Goal: Task Accomplishment & Management: Manage account settings

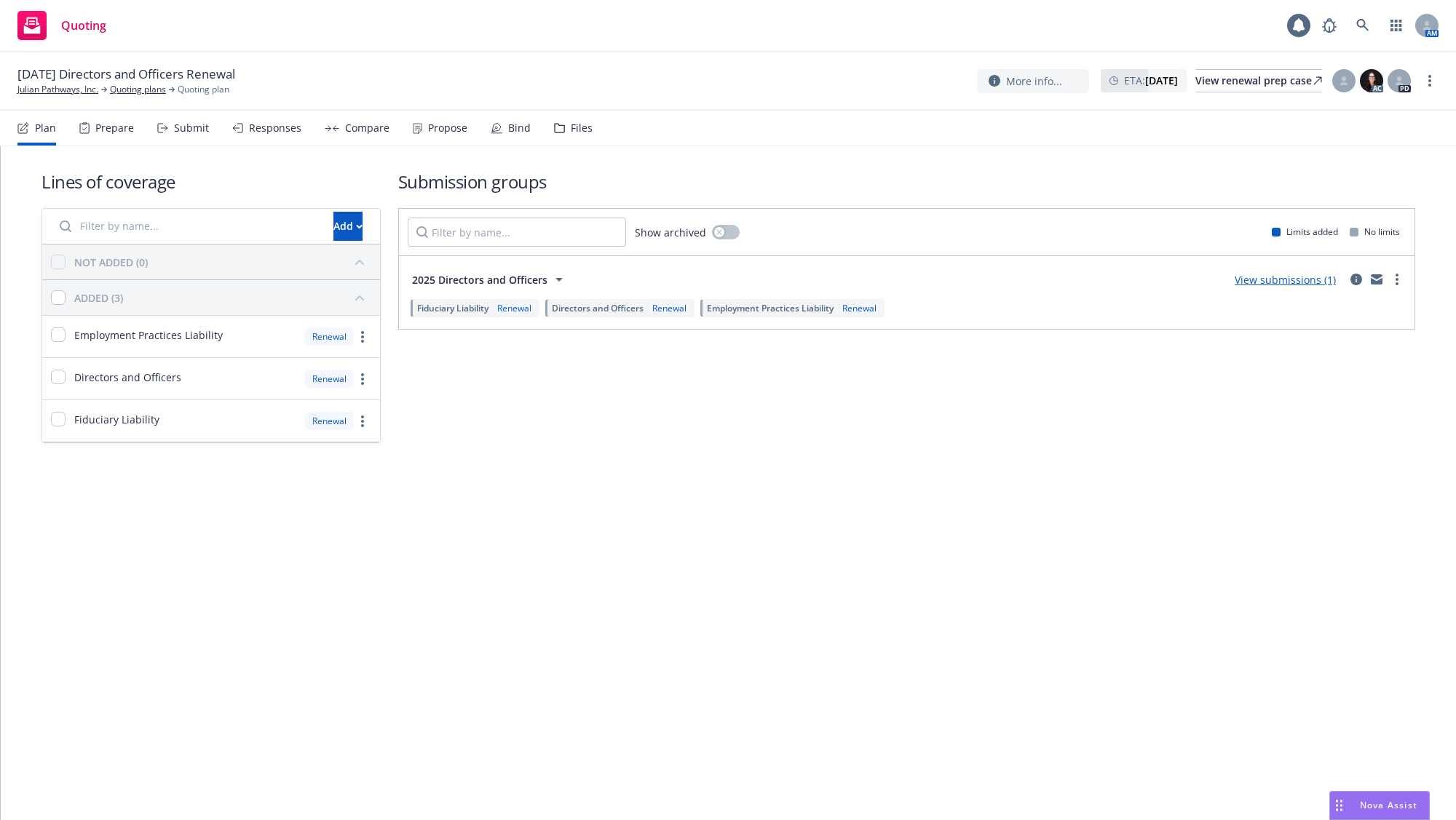
click at [508, 127] on div "Bind" at bounding box center [519, 127] width 23 height 11
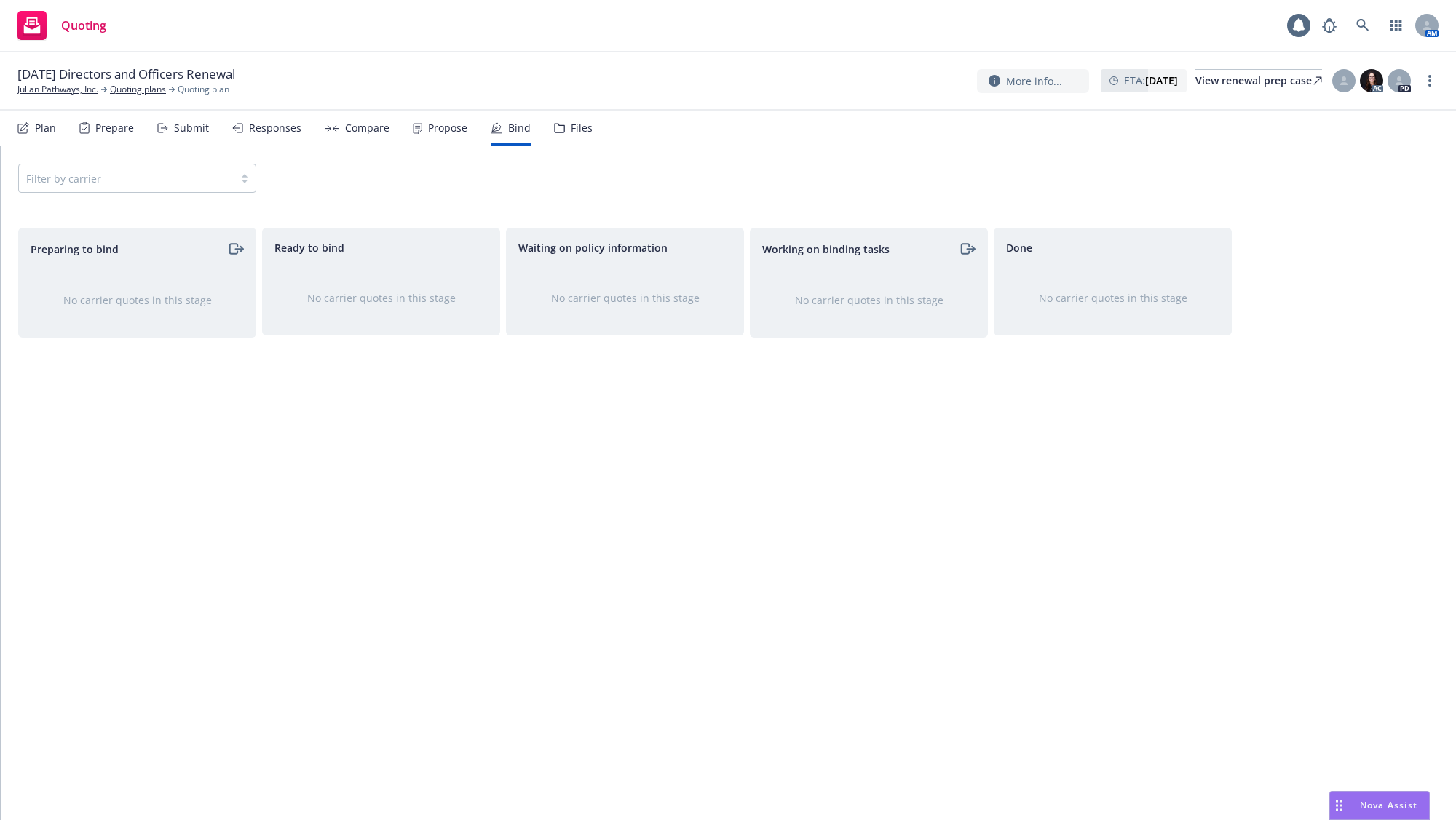
click at [433, 134] on div "Propose" at bounding box center [441, 127] width 55 height 34
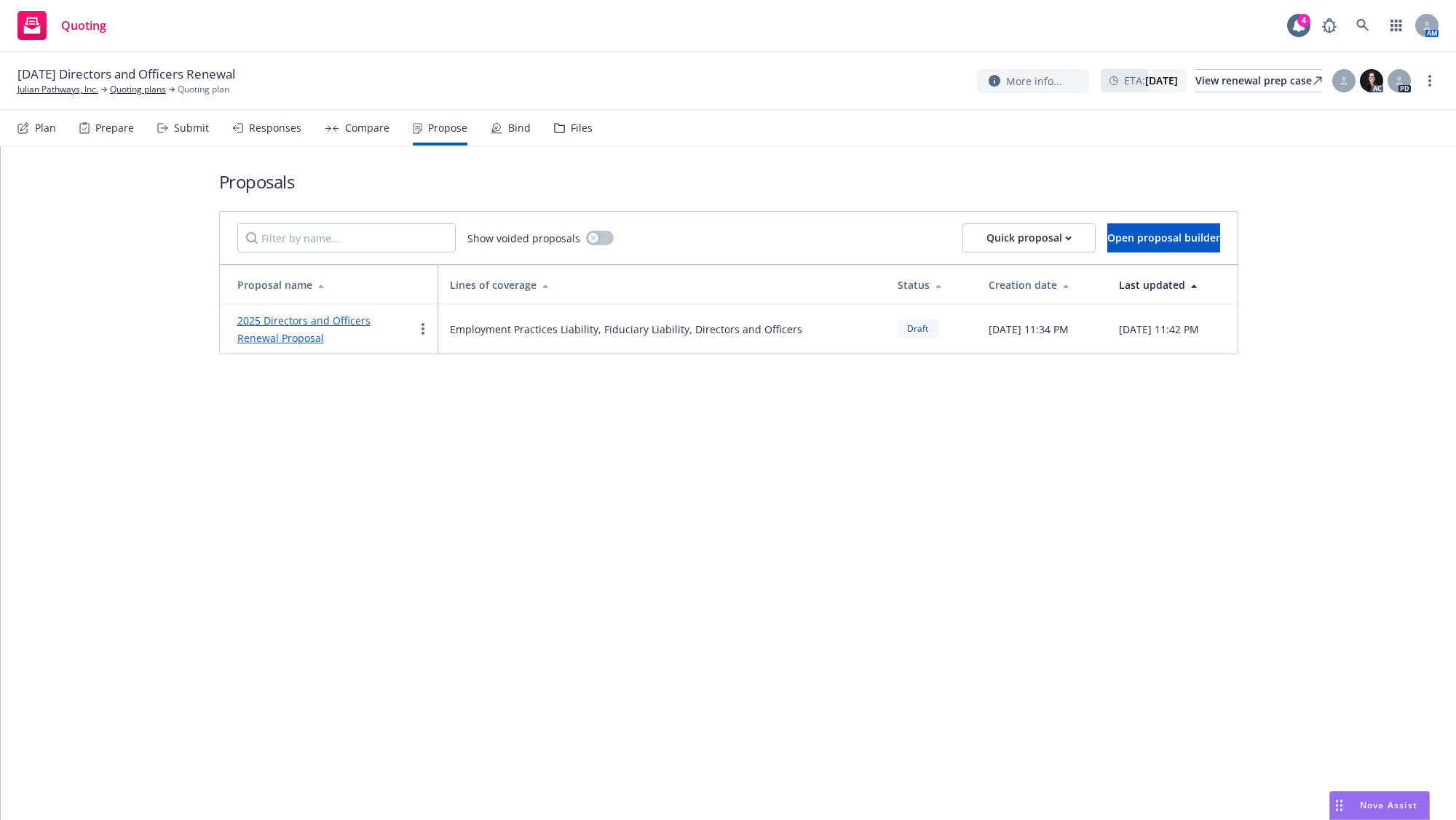
click at [371, 318] on link "2025 Directors and Officers Renewal Proposal" at bounding box center [303, 329] width 134 height 31
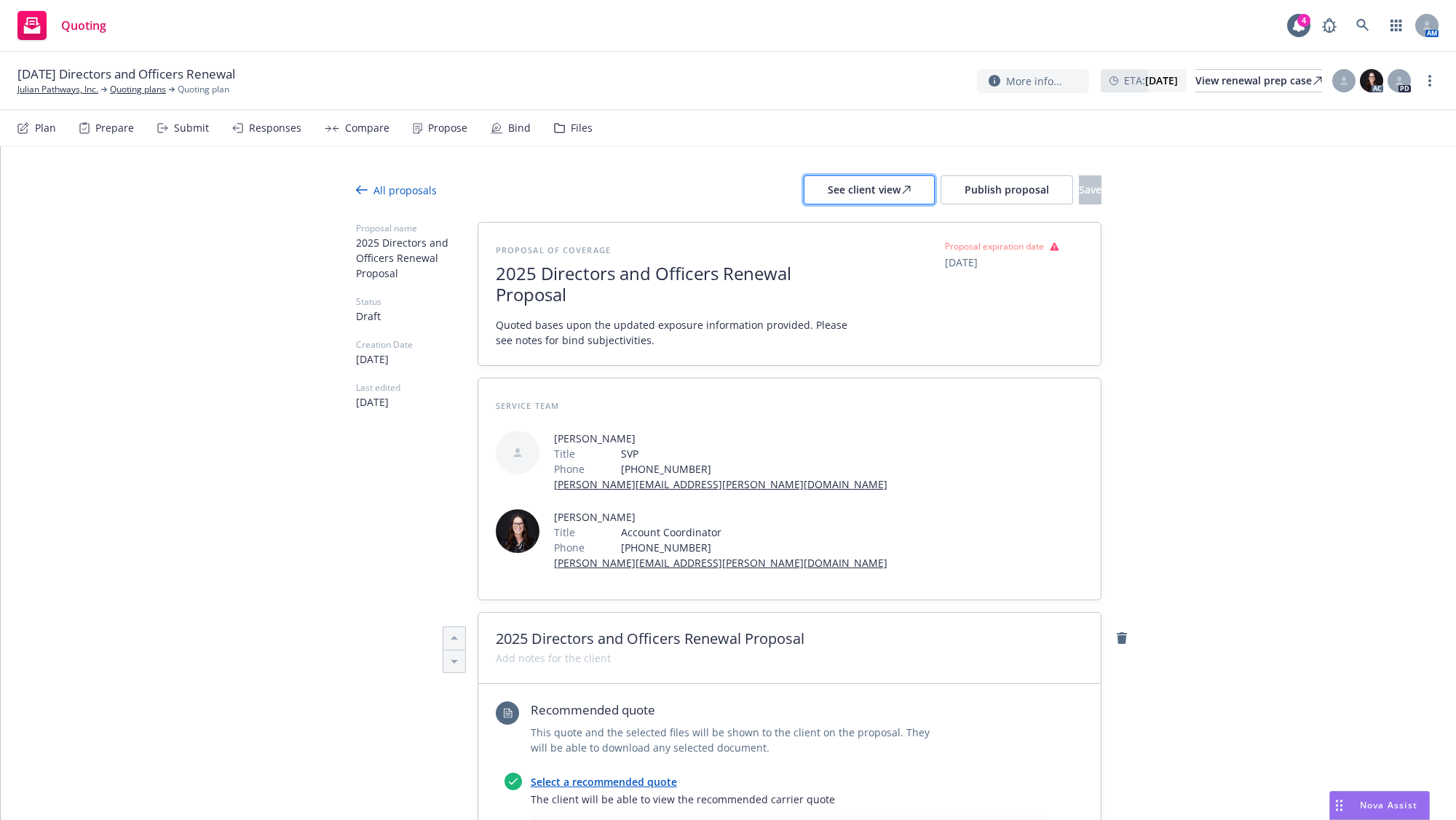
click at [828, 185] on div "See client view" at bounding box center [870, 189] width 83 height 27
type textarea "x"
click at [959, 261] on span "09/17/2025" at bounding box center [961, 262] width 33 height 15
select select "September"
select select "2025"
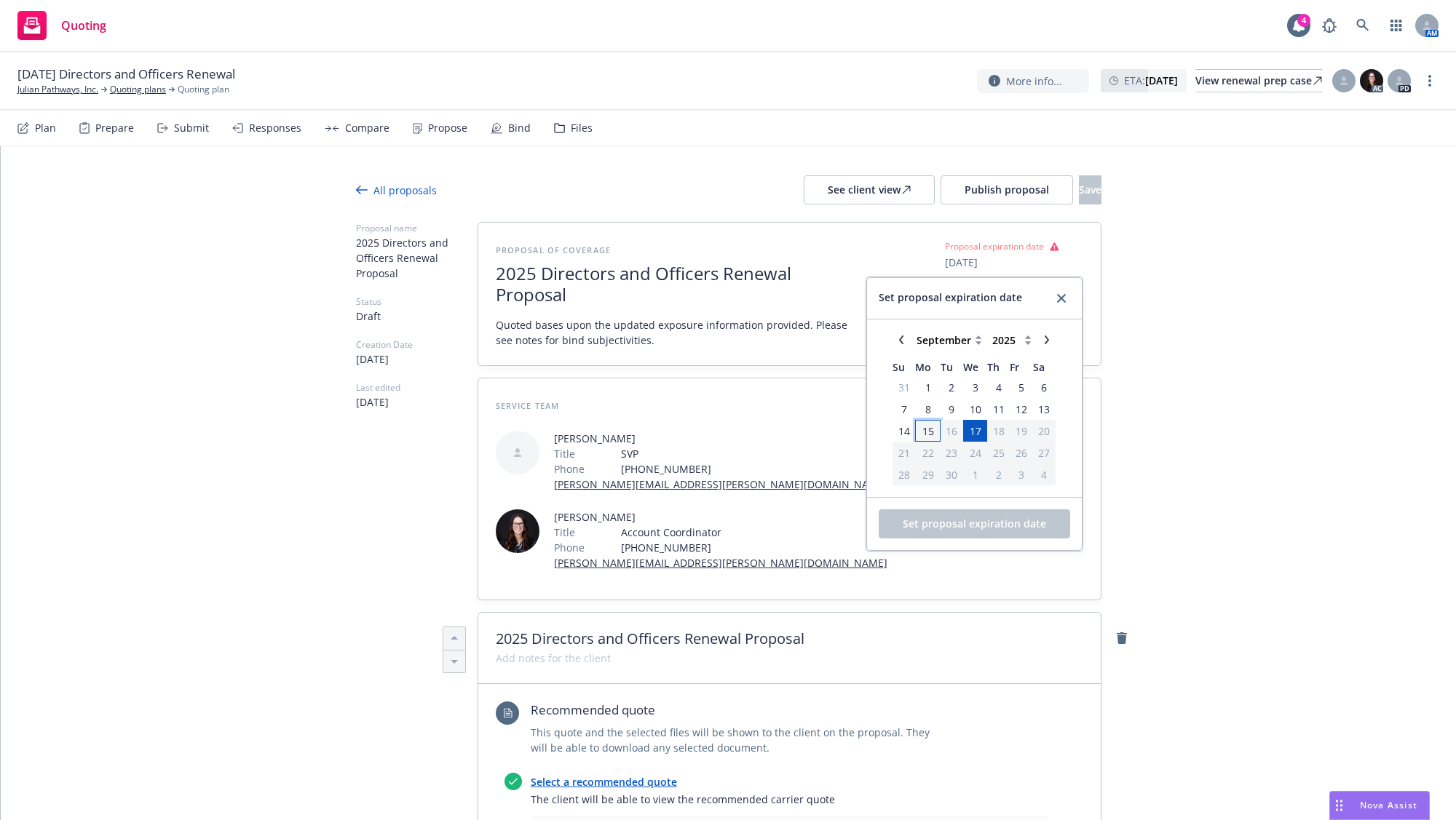
click at [923, 429] on span "15" at bounding box center [927, 431] width 11 height 15
click at [975, 517] on span "Set proposal expiration date" at bounding box center [974, 524] width 143 height 14
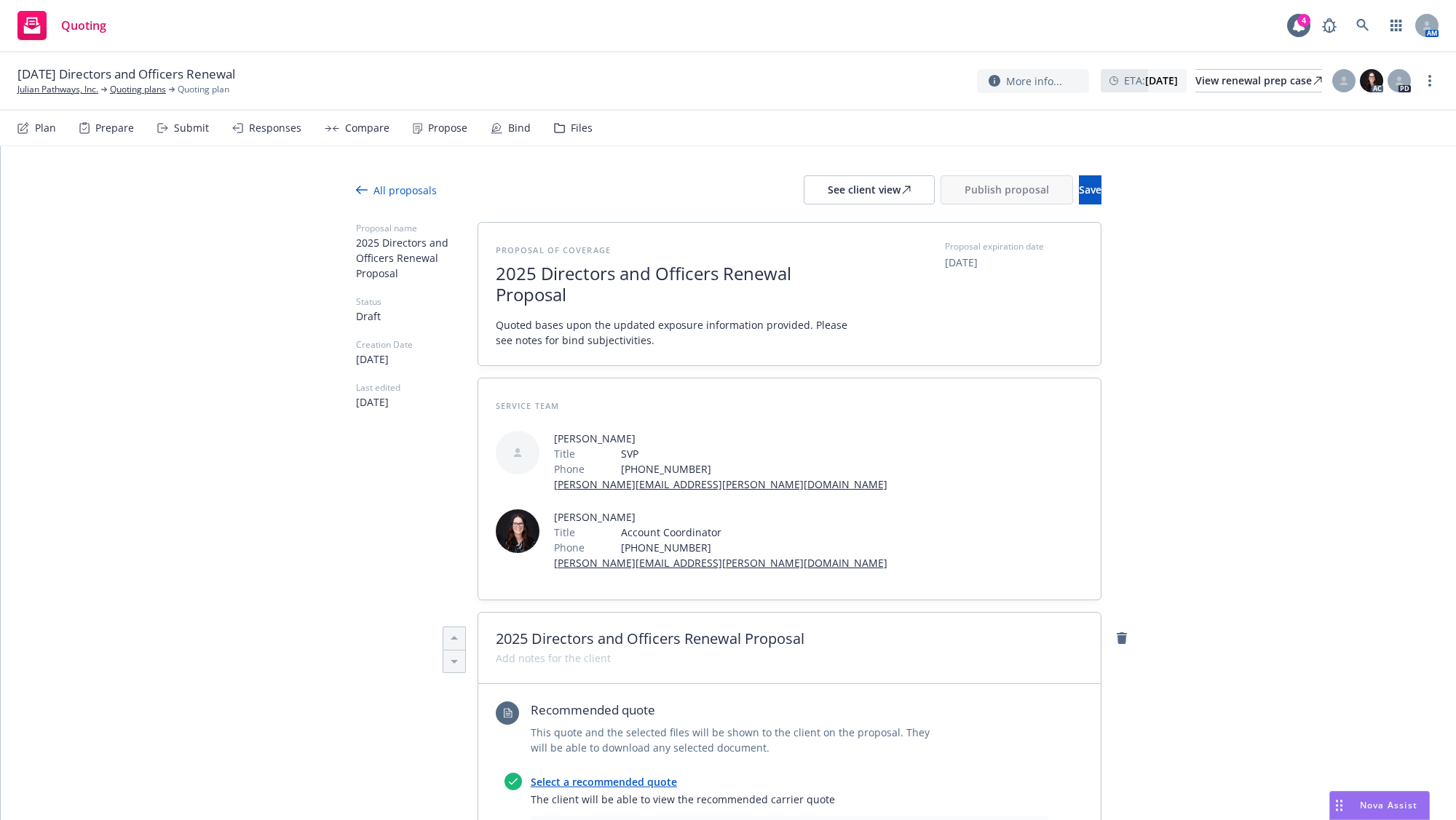
click at [1054, 208] on div at bounding box center [728, 213] width 746 height 18
click at [1078, 187] on button "Save" at bounding box center [1090, 189] width 23 height 29
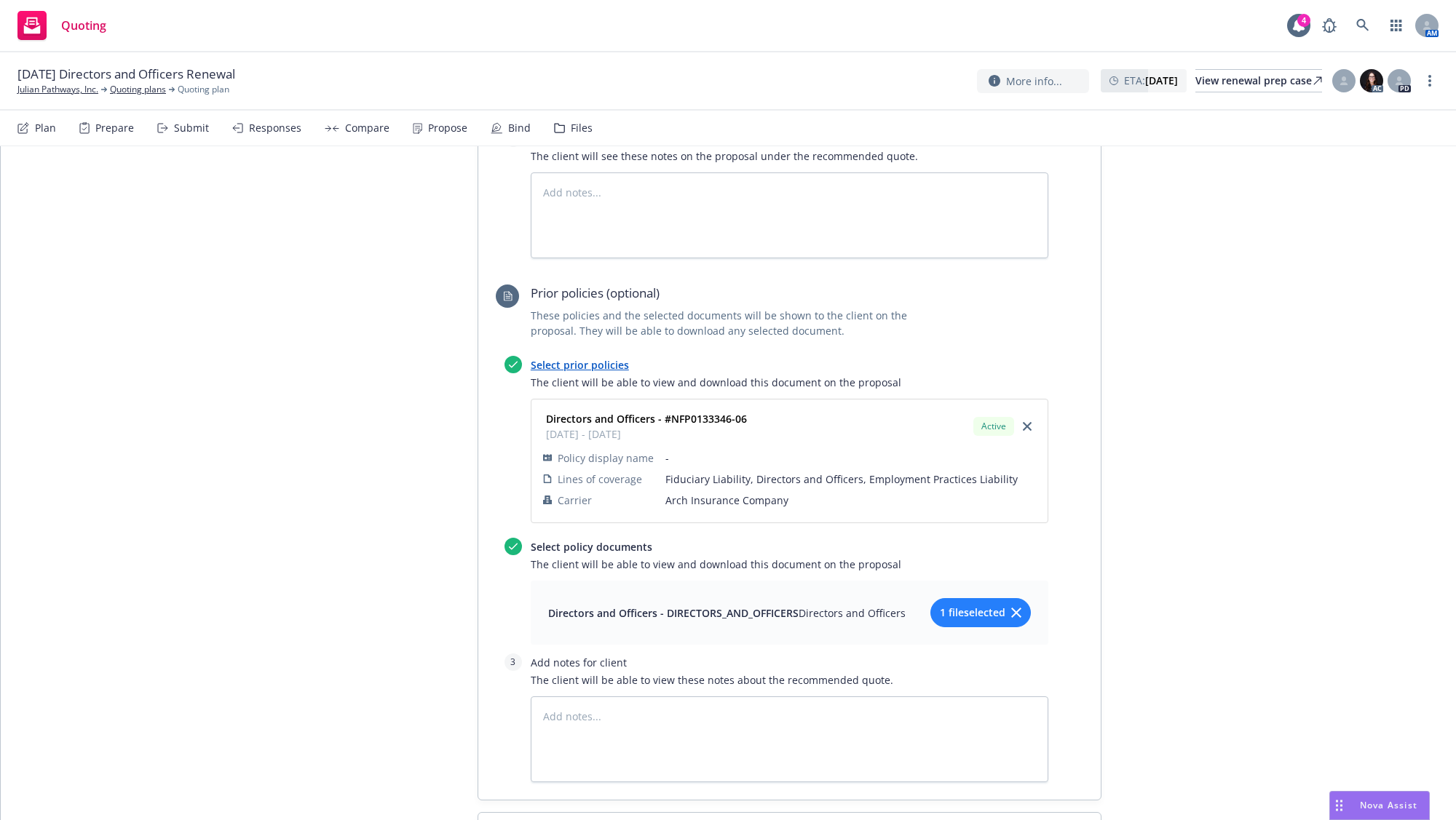
scroll to position [873, 0]
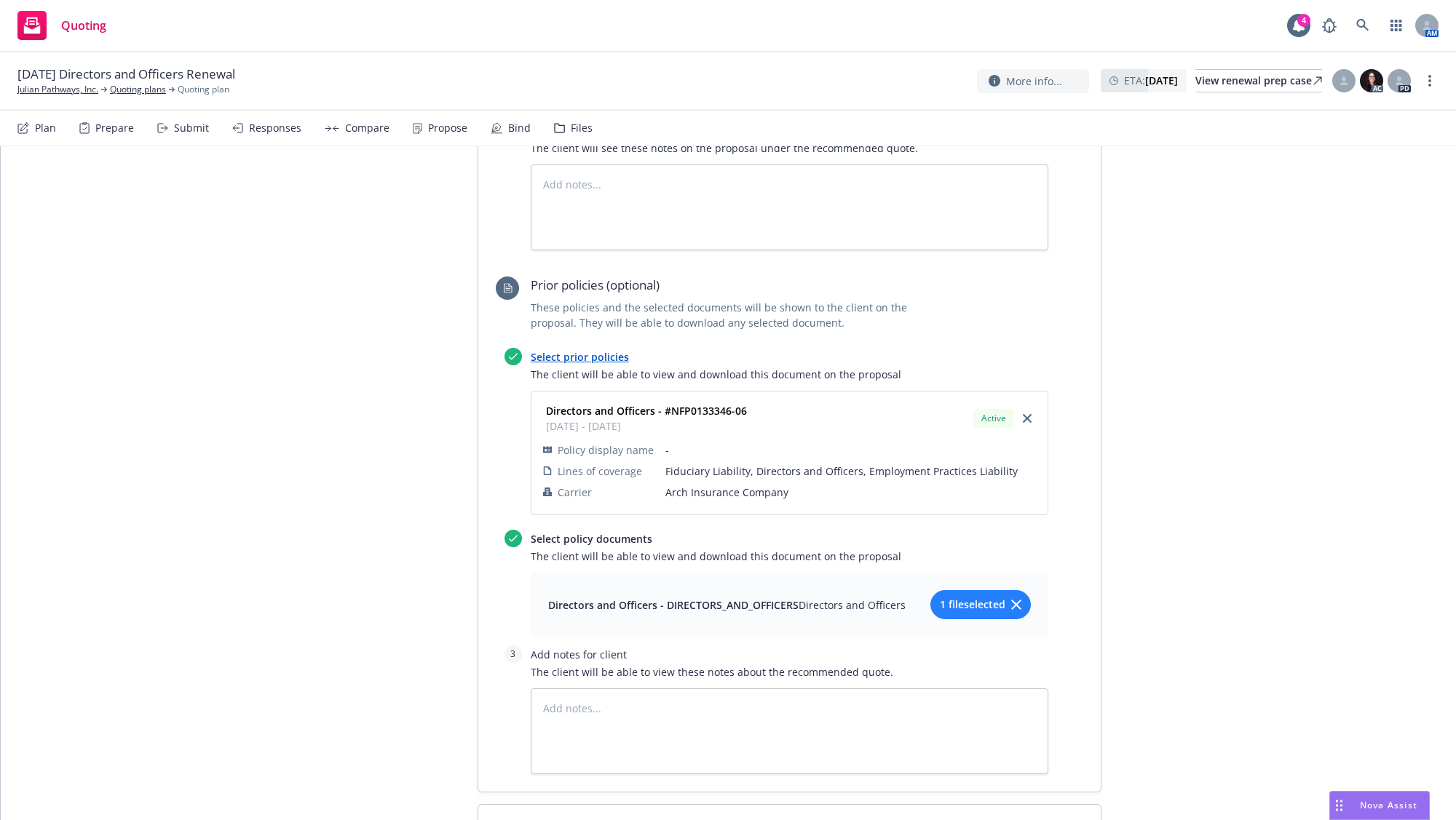
type textarea "x"
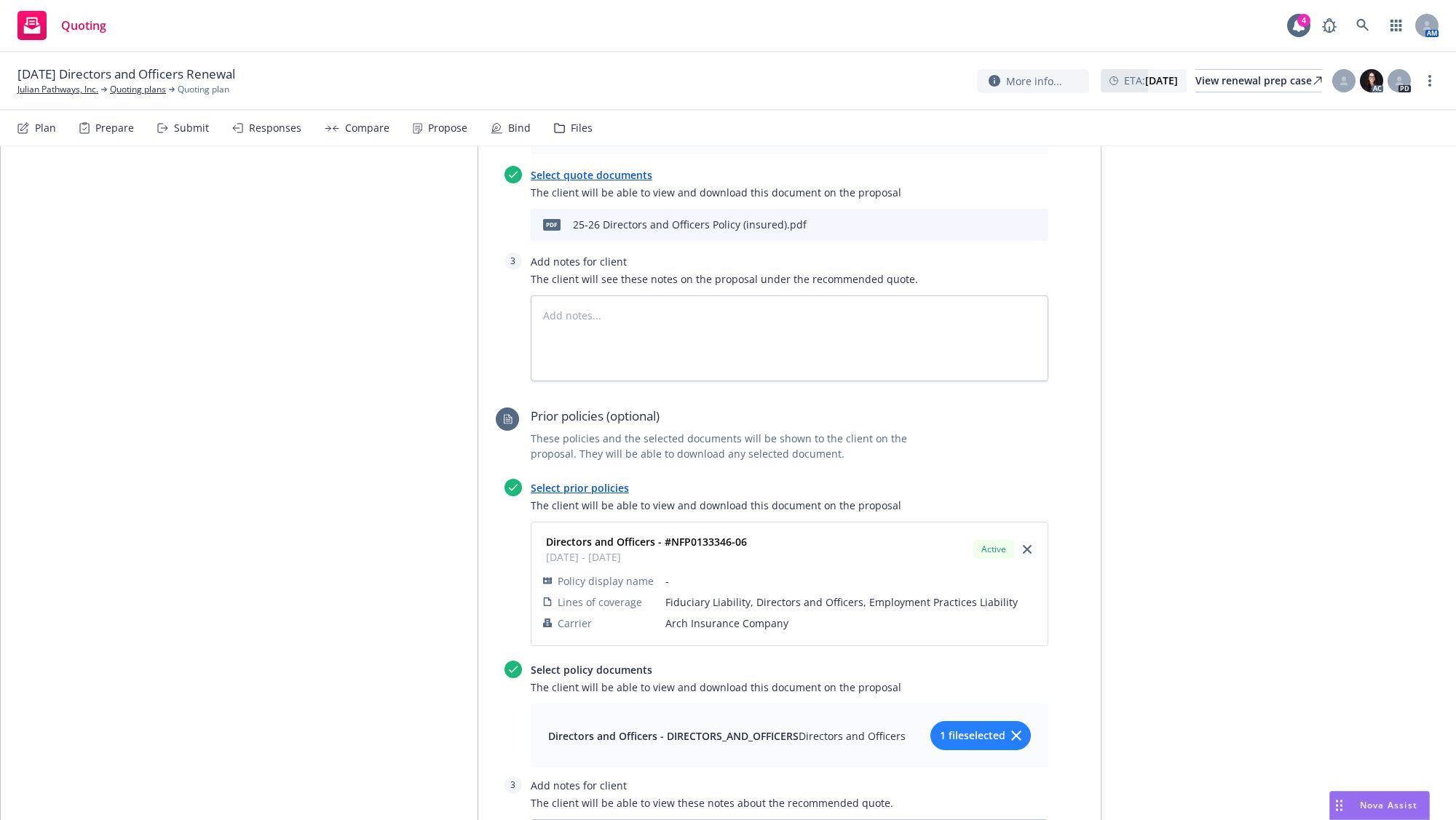
scroll to position [728, 0]
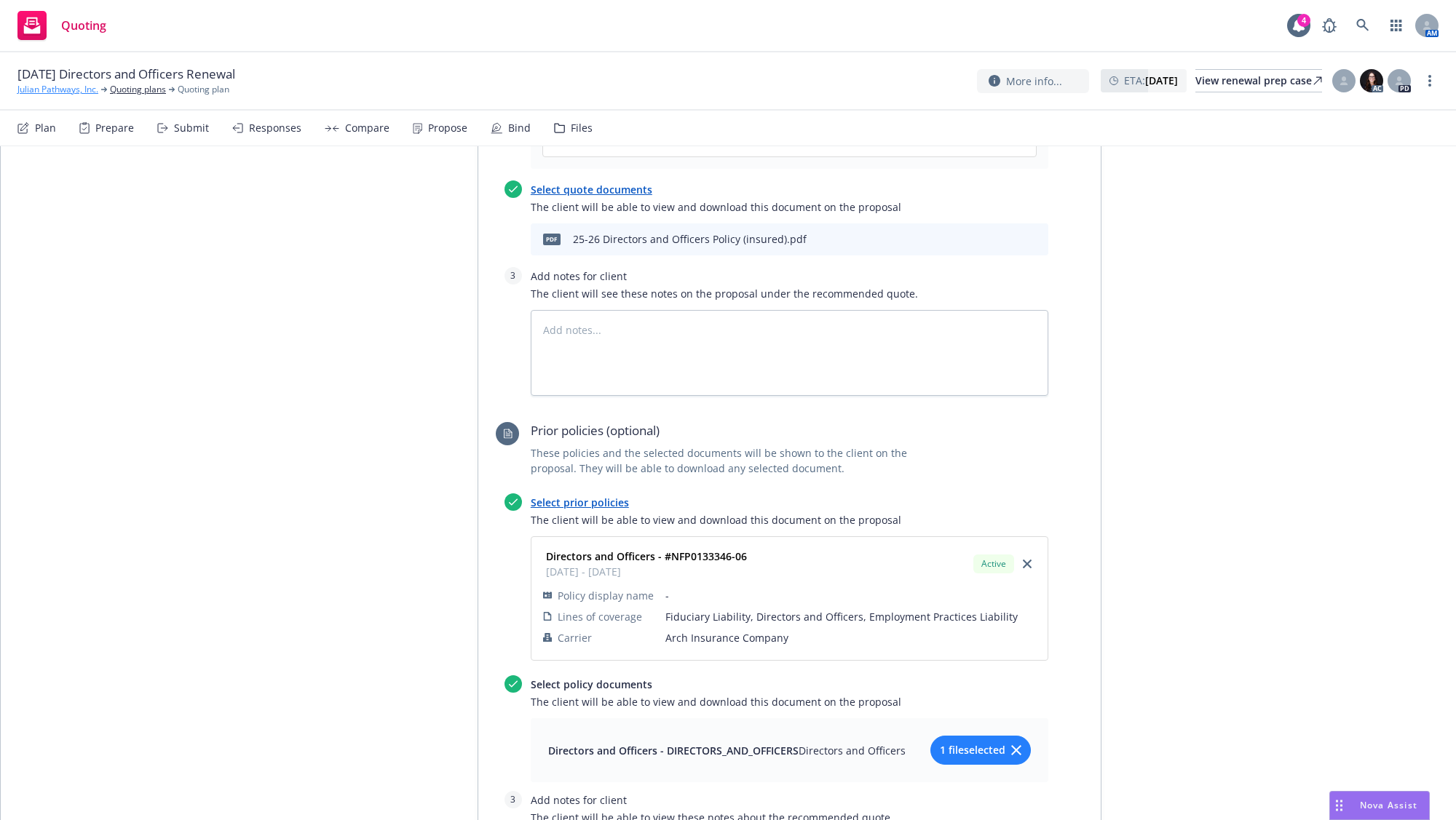
click at [47, 90] on link "Julian Pathways, Inc." at bounding box center [57, 89] width 80 height 13
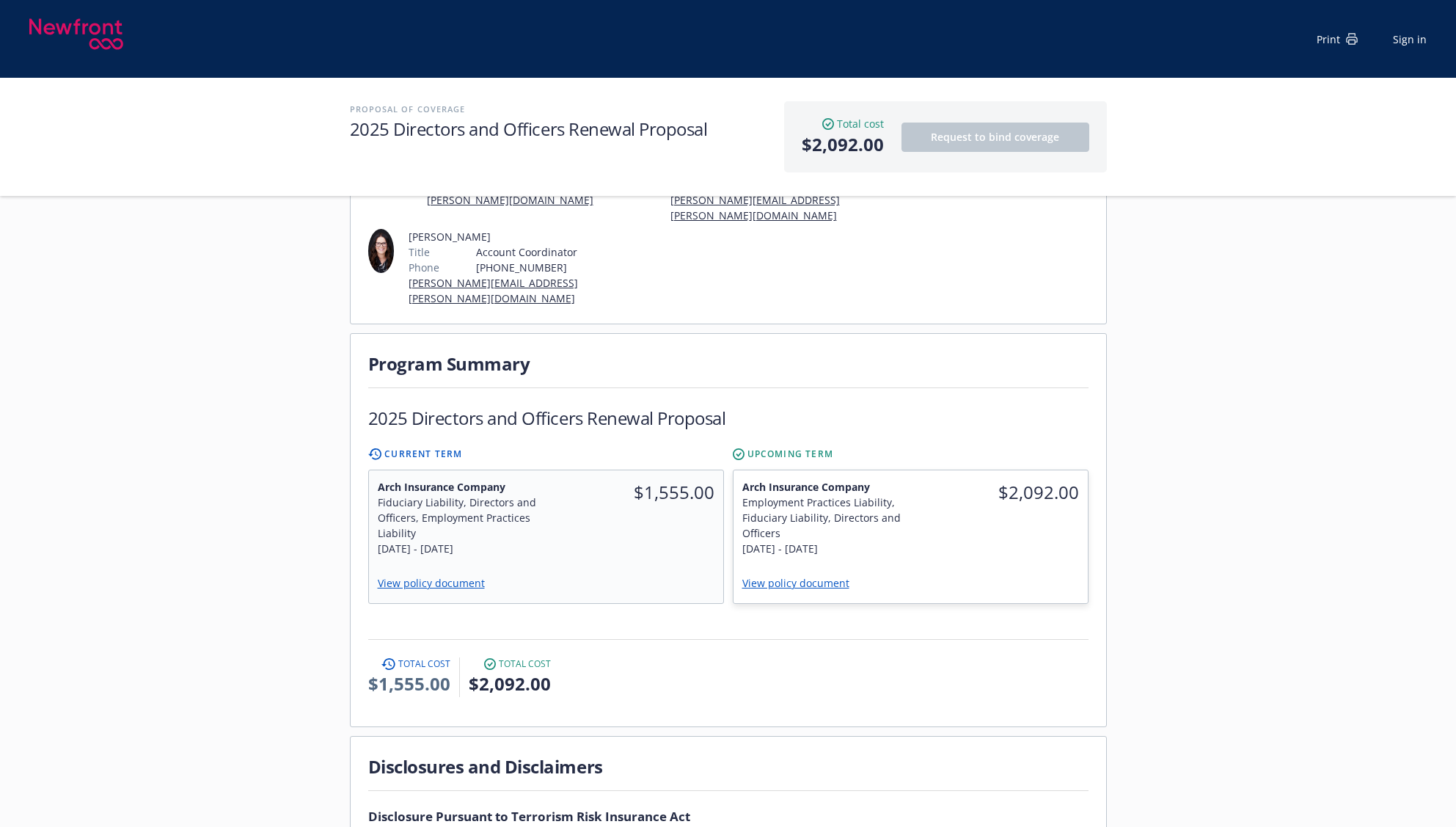
scroll to position [220, 0]
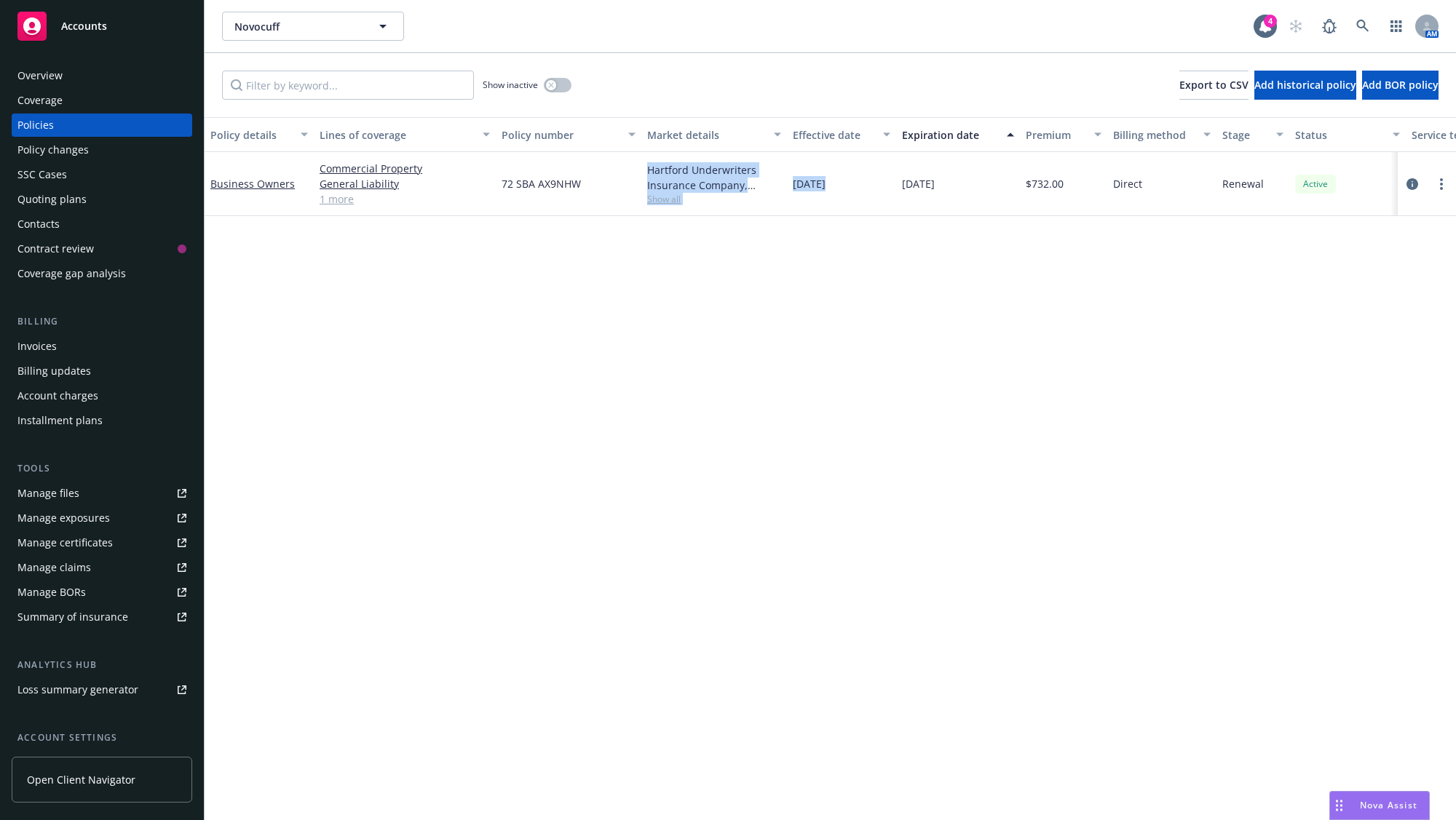
click at [733, 291] on div "Policy details Lines of coverage Policy number Market details Effective date Ex…" at bounding box center [830, 468] width 1251 height 703
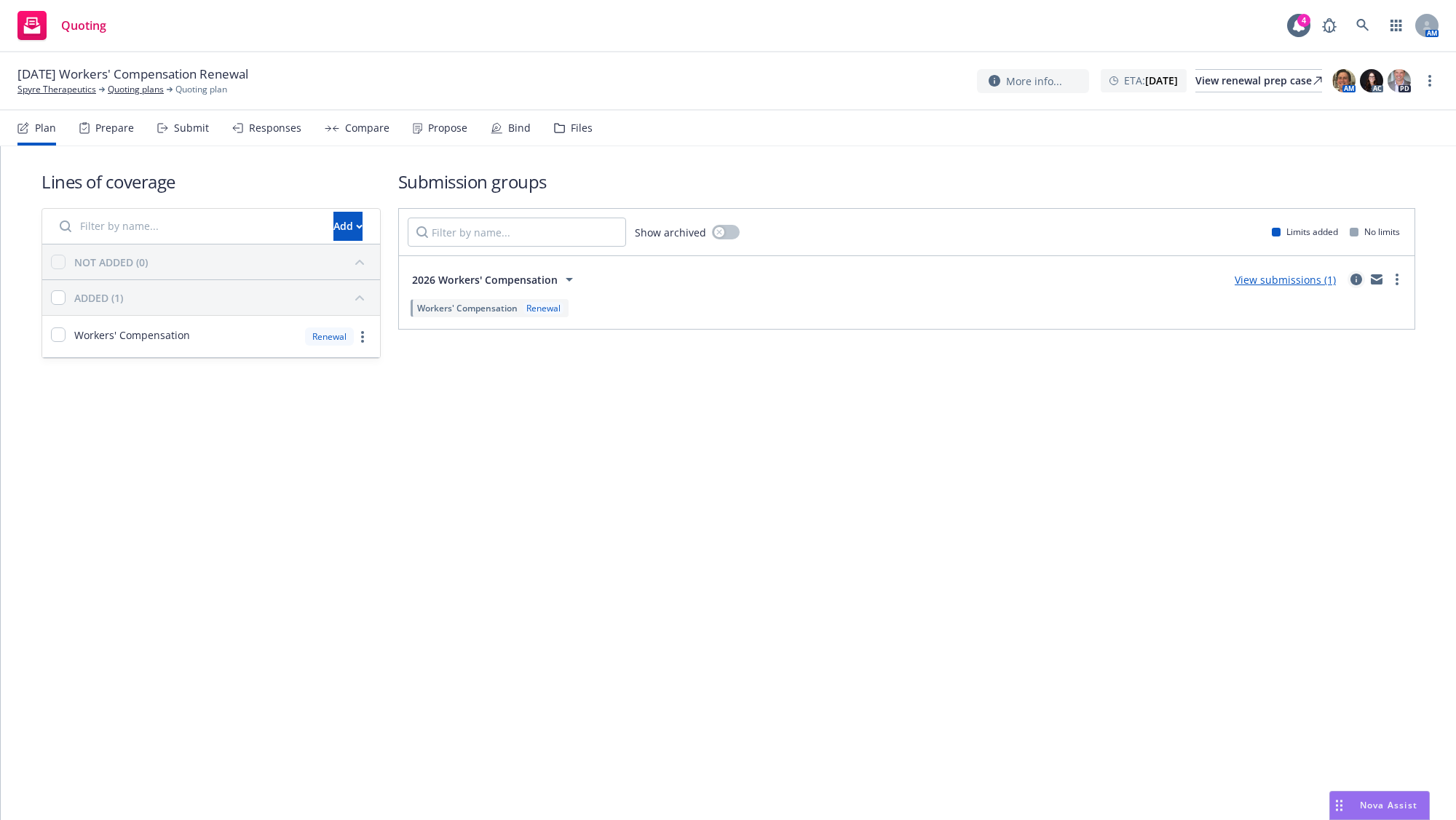
click at [1359, 286] on link "circleInformation" at bounding box center [1356, 280] width 18 height 18
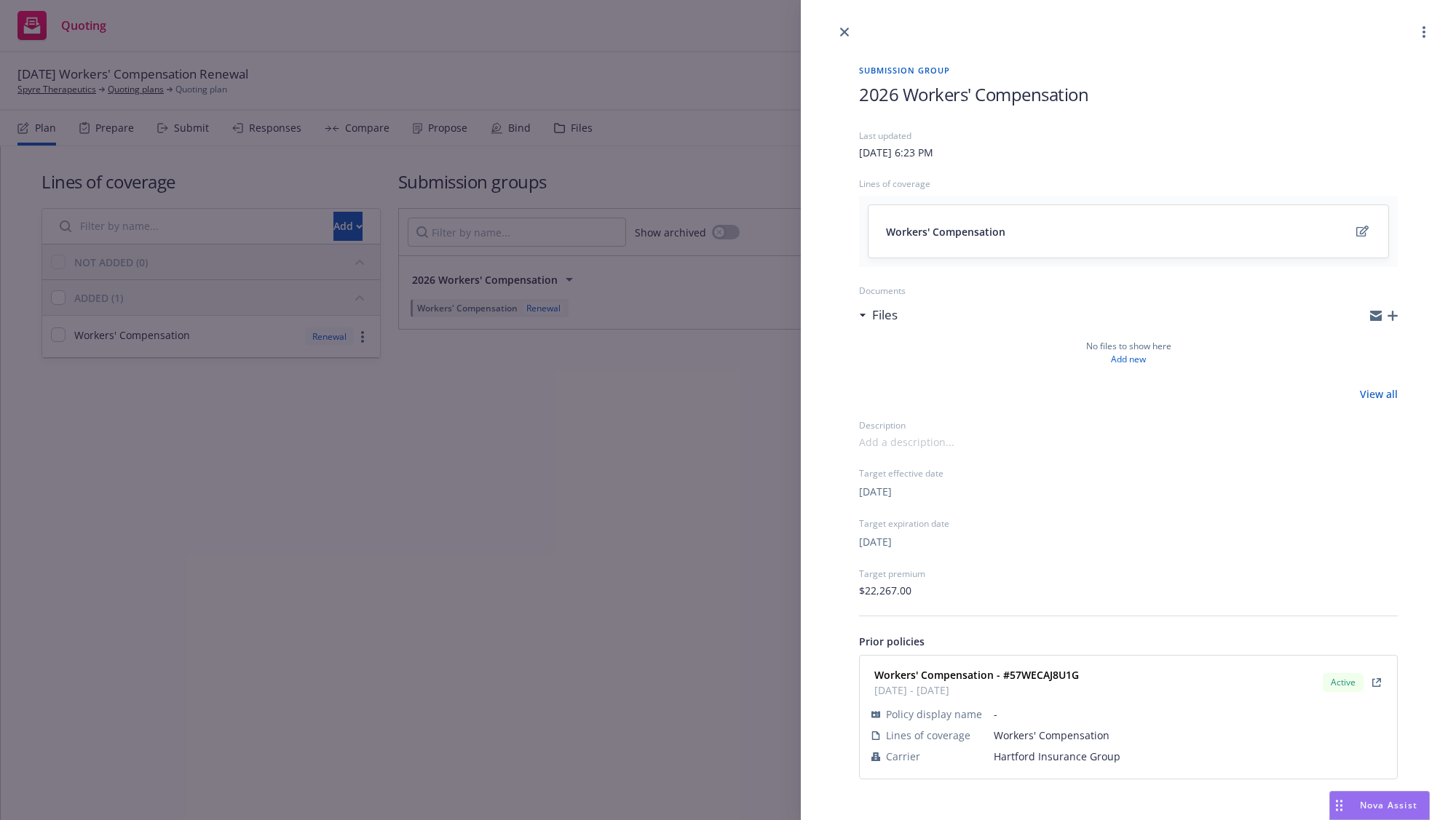
click at [1041, 677] on strong "Workers' Compensation - #57WECAJ8U1G" at bounding box center [976, 675] width 204 height 14
click at [1041, 676] on strong "Workers' Compensation - #57WECAJ8U1G" at bounding box center [976, 675] width 204 height 14
click at [1042, 676] on strong "Workers' Compensation - #57WECAJ8U1G" at bounding box center [976, 675] width 204 height 14
copy strong "57WECAJ8U1G"
click at [392, 42] on div "Submission group 2026 Workers' Compensation Last updated [DATE] 6:23 PM Lines o…" at bounding box center [728, 410] width 1456 height 820
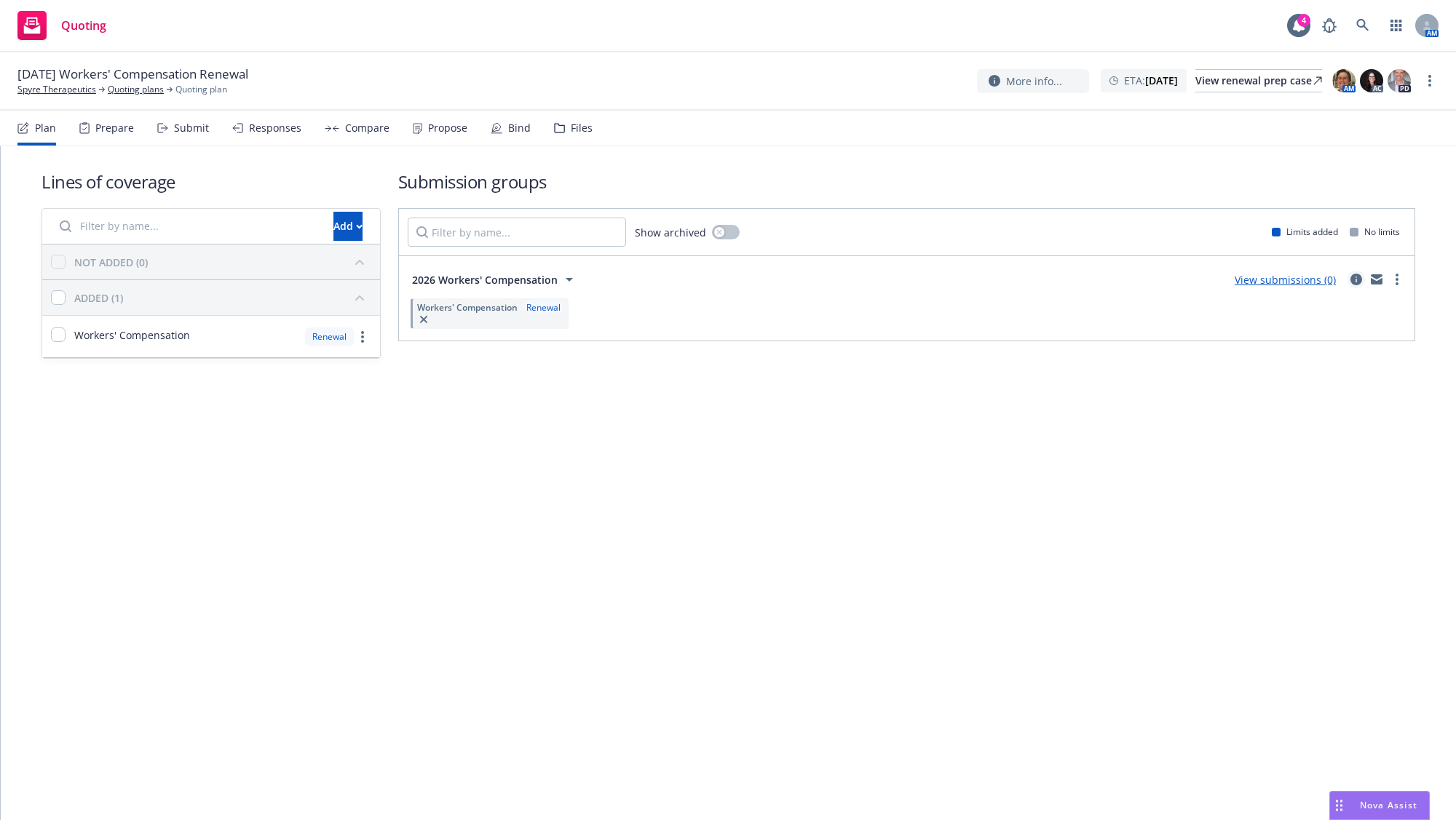
click at [1361, 279] on icon "circleInformation" at bounding box center [1355, 279] width 11 height 11
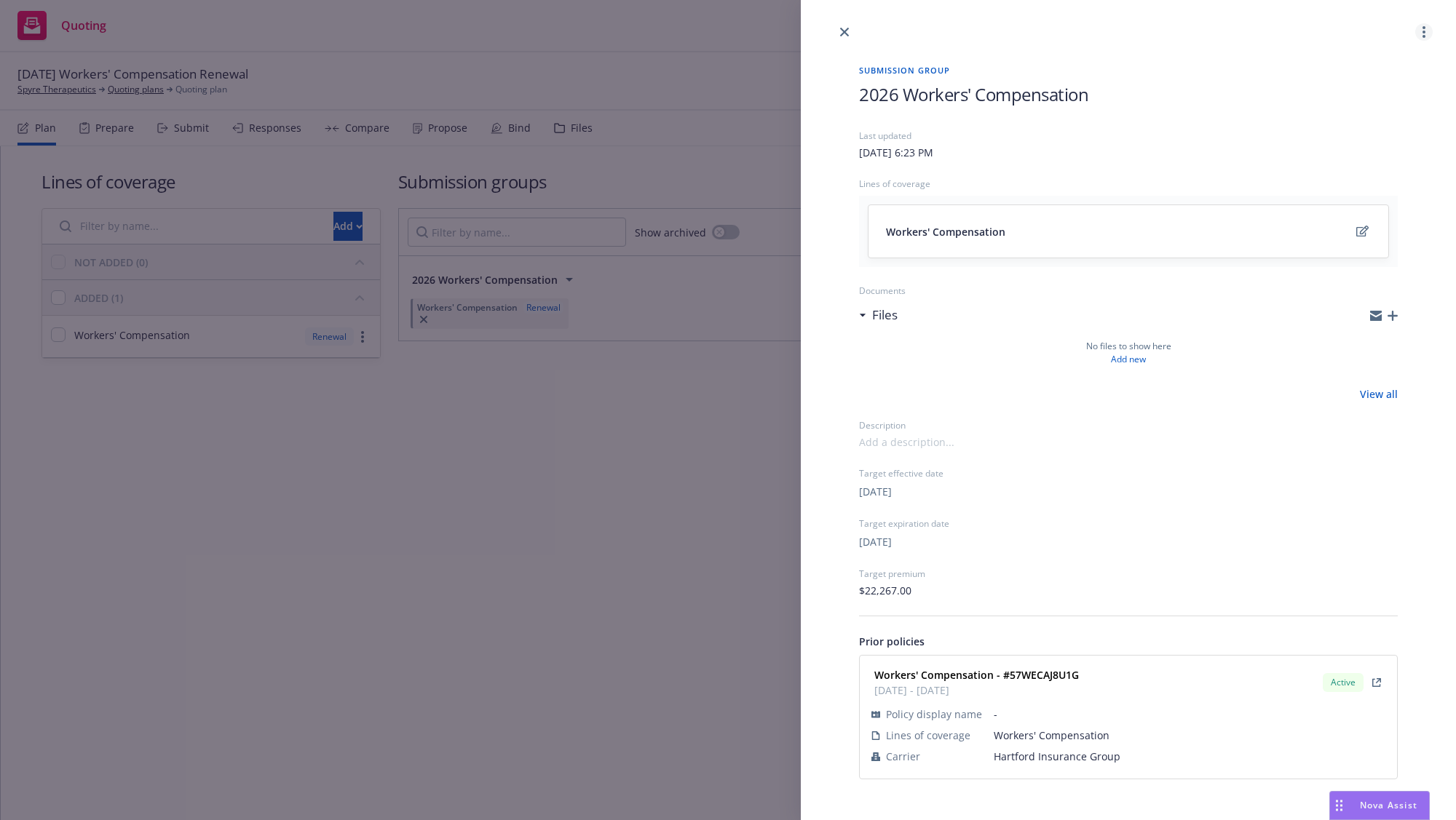
click at [1433, 32] on div at bounding box center [1128, 20] width 655 height 41
click at [1427, 31] on link "more" at bounding box center [1424, 32] width 18 height 18
click at [1372, 118] on link "Archive" at bounding box center [1368, 126] width 127 height 29
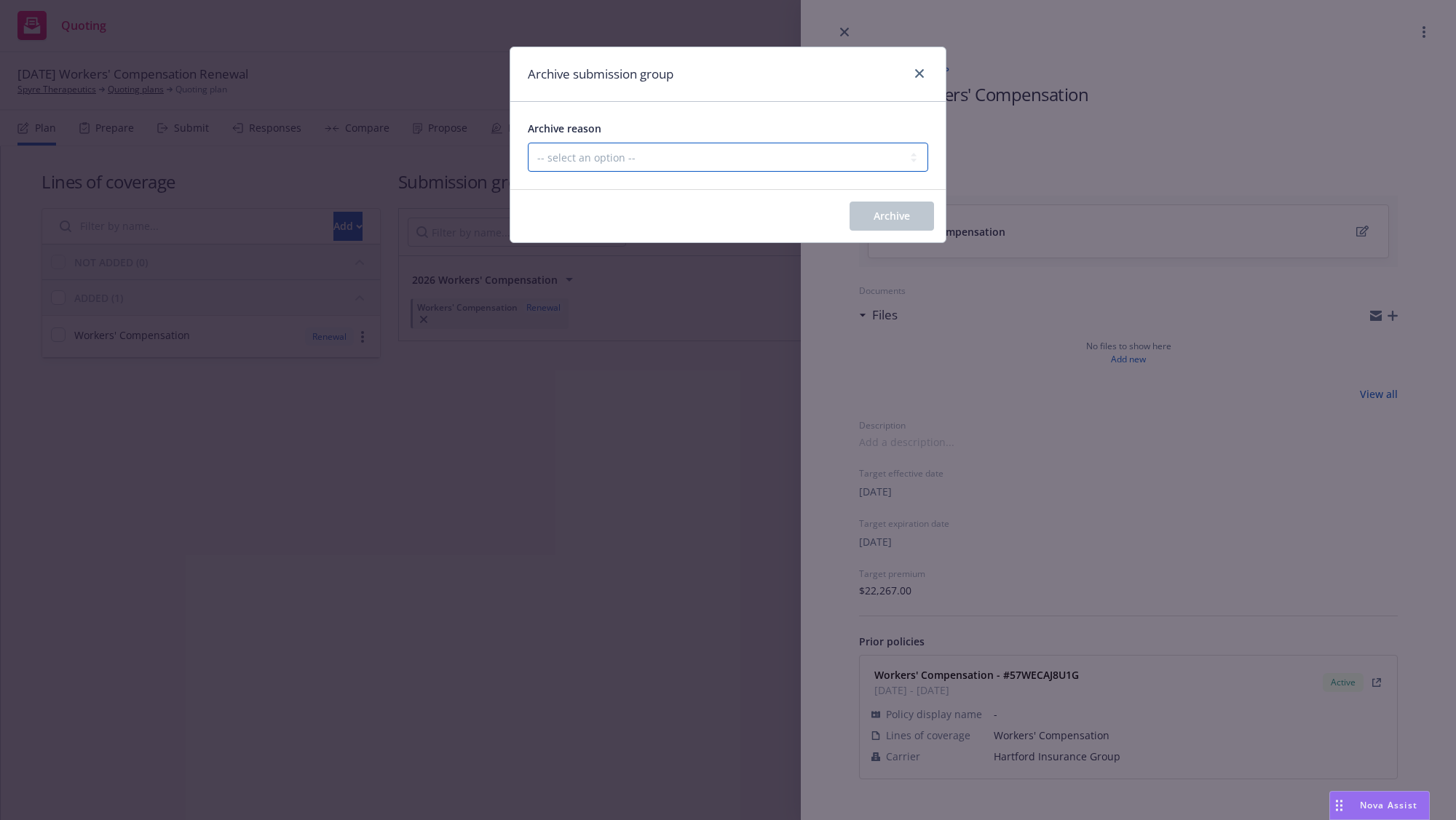
drag, startPoint x: 804, startPoint y: 151, endPoint x: 802, endPoint y: 169, distance: 18.1
click at [804, 150] on select "-- select an option -- Customer no longer needs this coverage Duplicate Histori…" at bounding box center [728, 157] width 401 height 29
select select "POLICY_WILL_BE_AUTO_RENEWED"
click at [528, 142] on select "-- select an option -- Customer no longer needs this coverage Duplicate Histori…" at bounding box center [728, 157] width 401 height 29
click at [889, 222] on span "Archive" at bounding box center [891, 216] width 36 height 14
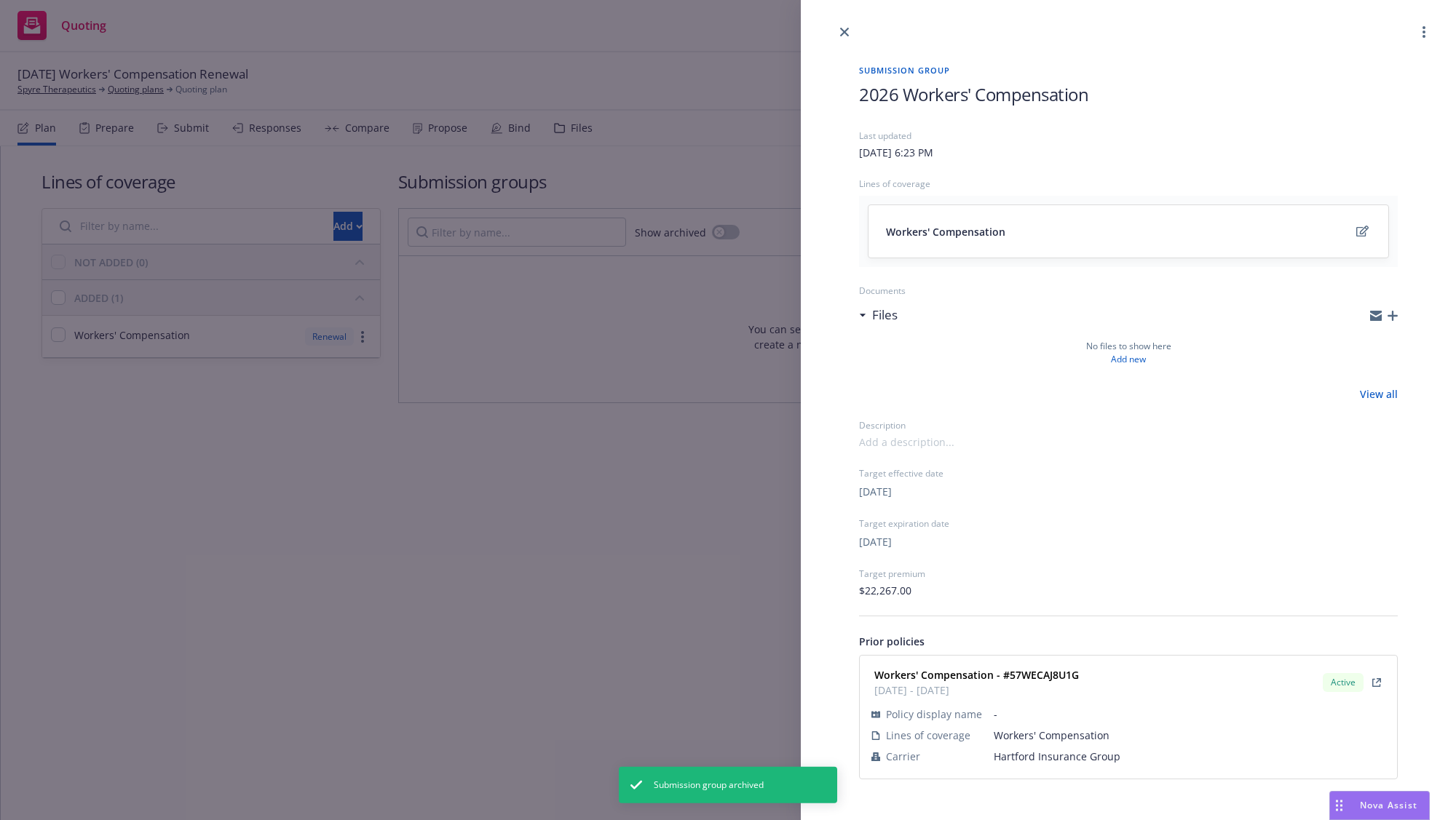
click at [594, 586] on div "Submission group 2026 Workers' Compensation Last updated Sunday, August 3, 2025…" at bounding box center [728, 410] width 1456 height 820
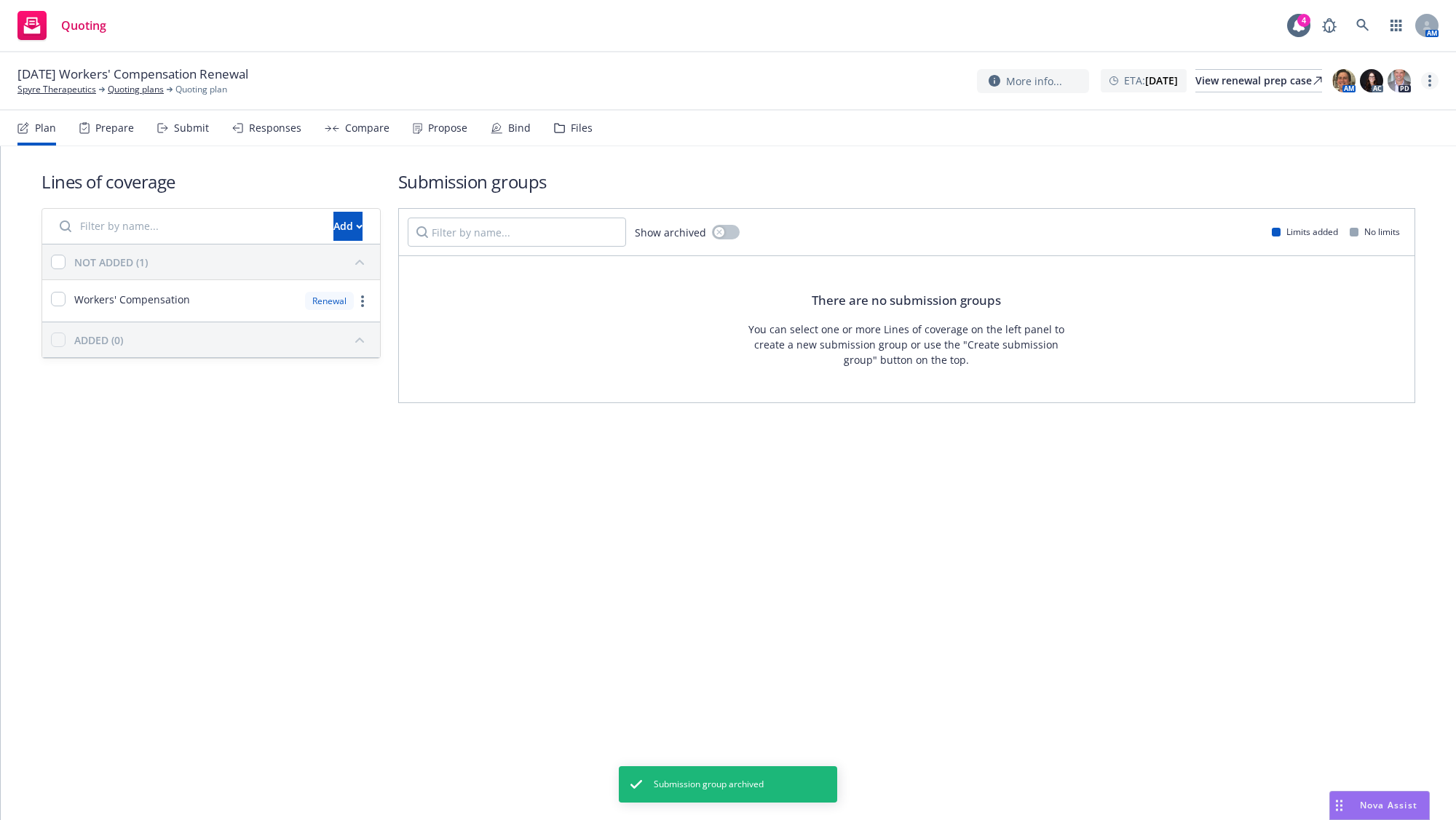
click at [1428, 74] on link "more" at bounding box center [1429, 80] width 18 height 18
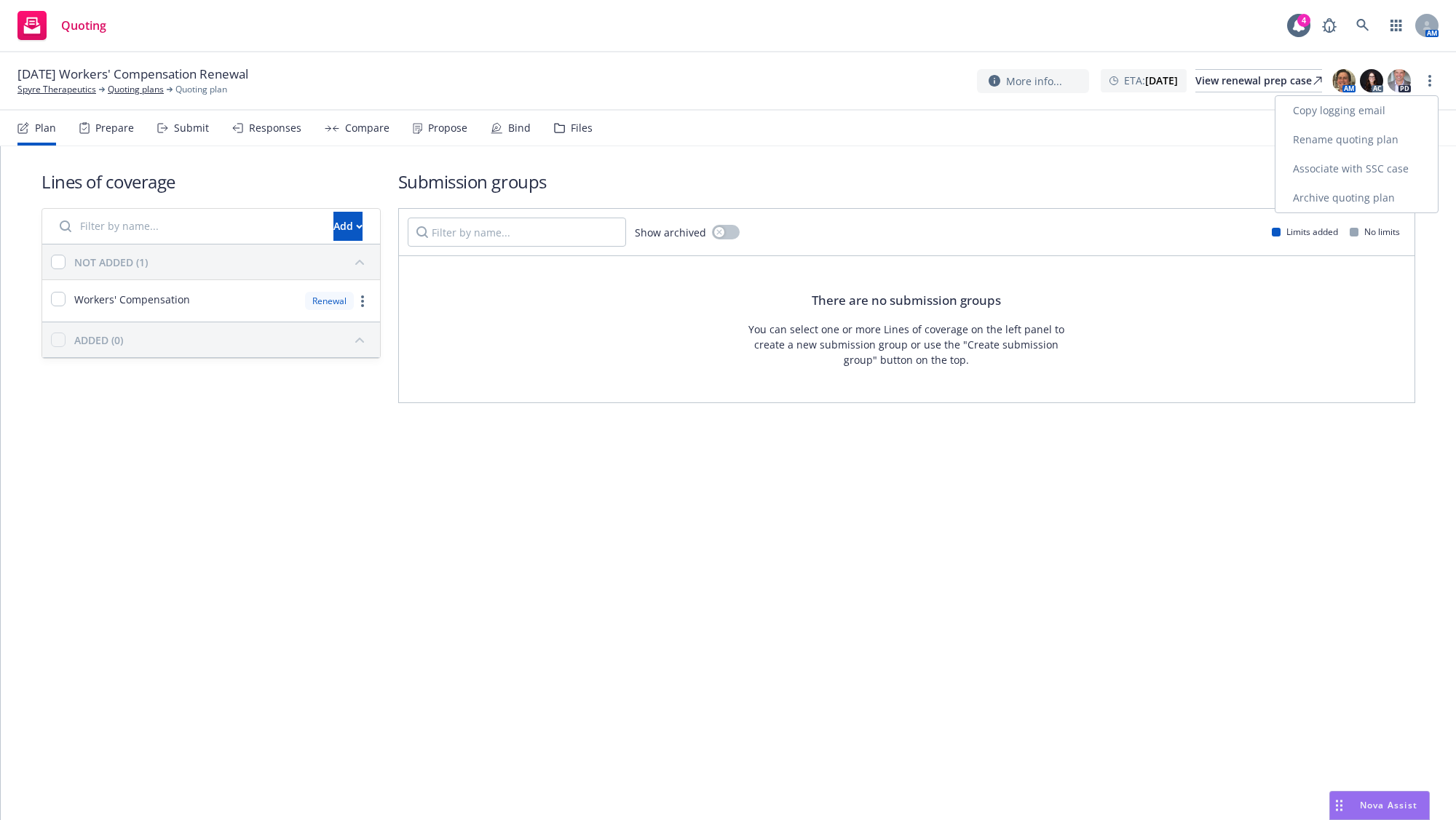
click at [1352, 195] on link "Archive quoting plan" at bounding box center [1356, 197] width 162 height 29
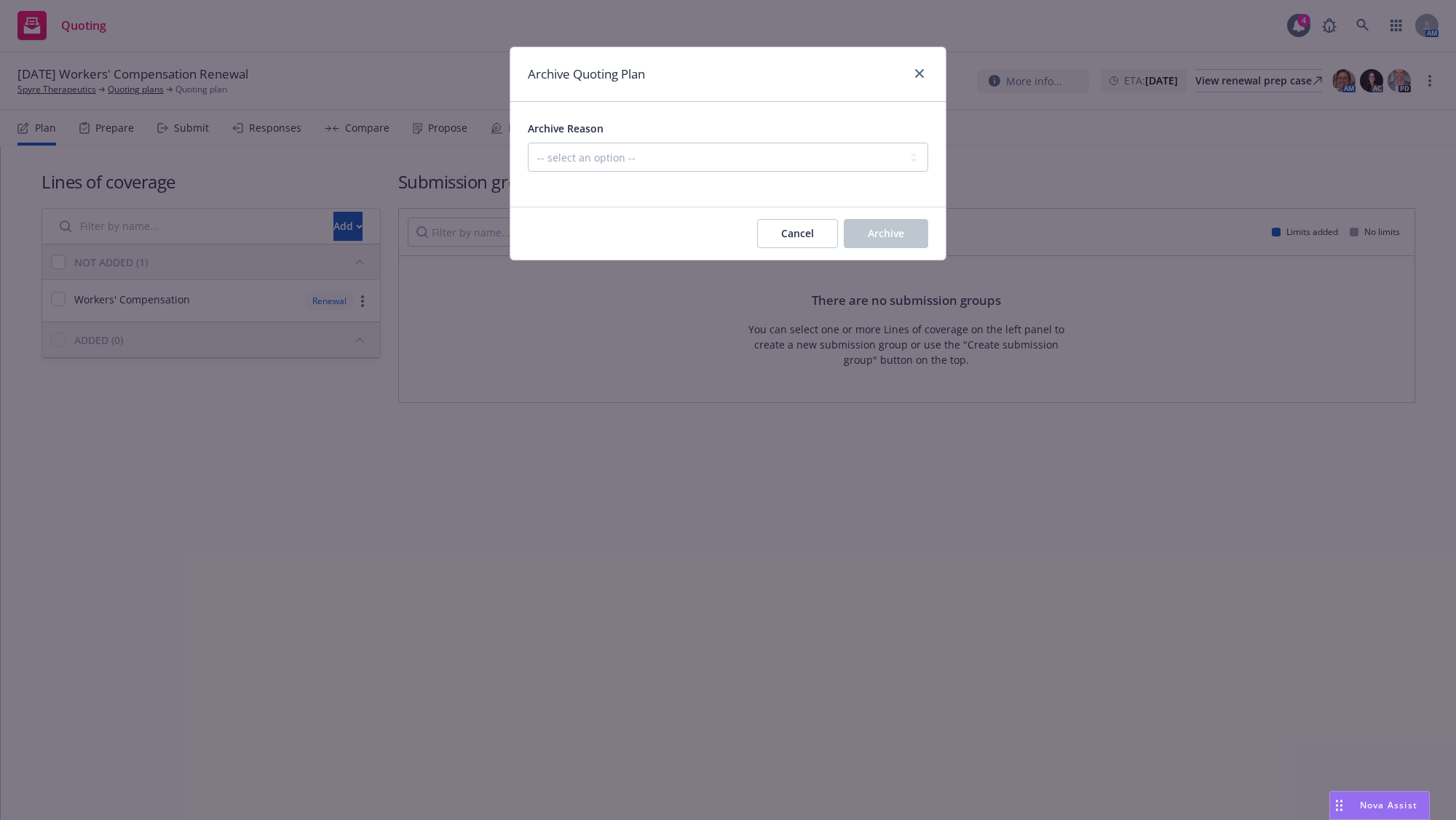
click at [877, 142] on div "Archive Reason -- select an option -- All policies in this renewal plan are aut…" at bounding box center [728, 145] width 401 height 52
click at [853, 190] on div "Archive Reason -- select an option -- All policies in this renewal plan are aut…" at bounding box center [728, 154] width 435 height 104
click at [854, 171] on select "-- select an option -- All policies in this renewal plan are auto-renewed Creat…" at bounding box center [728, 157] width 401 height 29
select select "ARCHIVED_RENEWAL_POLICY_AUTO_RENEWED"
click at [528, 142] on select "-- select an option -- All policies in this renewal plan are auto-renewed Creat…" at bounding box center [728, 157] width 401 height 29
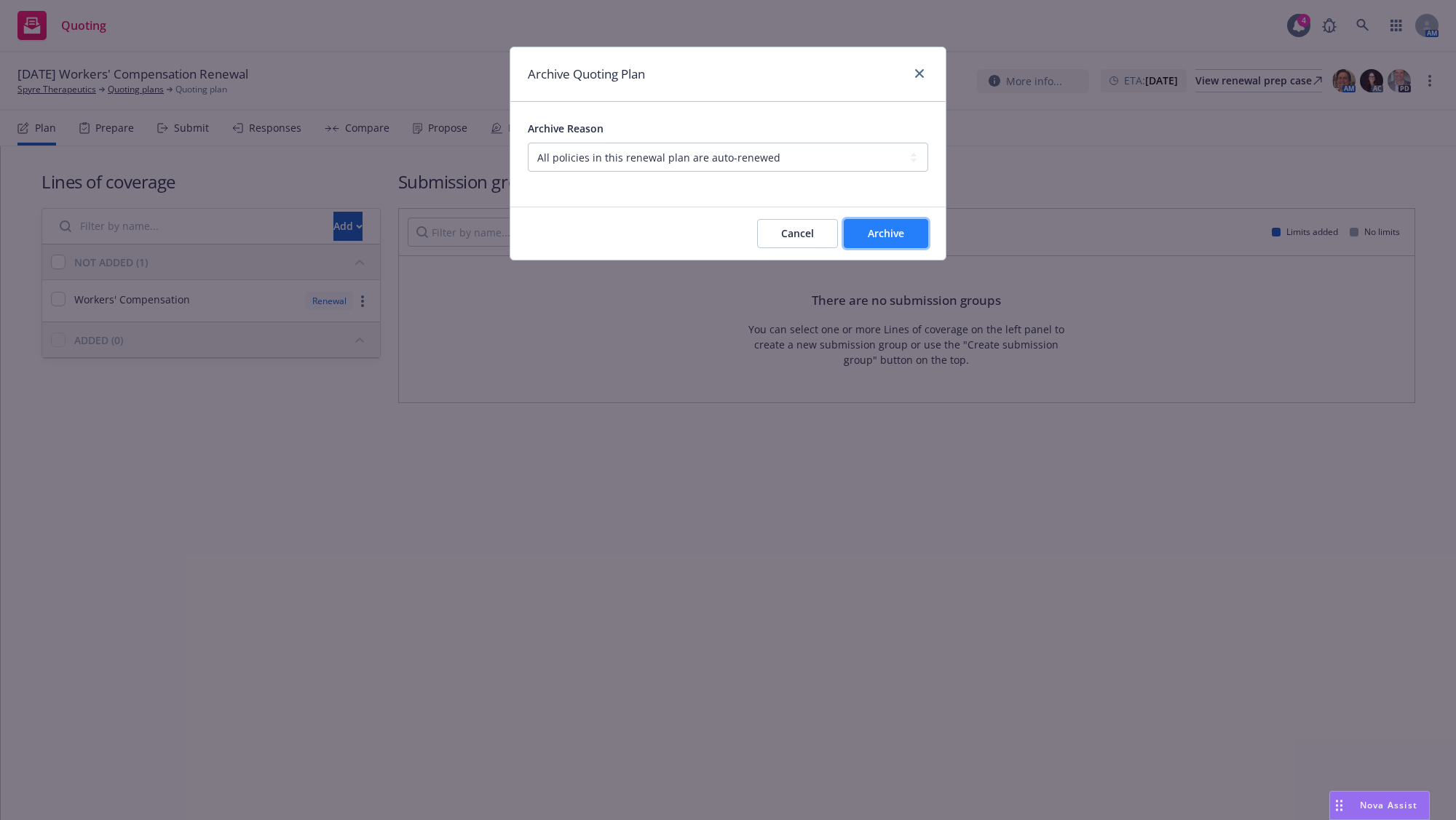
click at [882, 241] on span "Archive" at bounding box center [885, 234] width 36 height 14
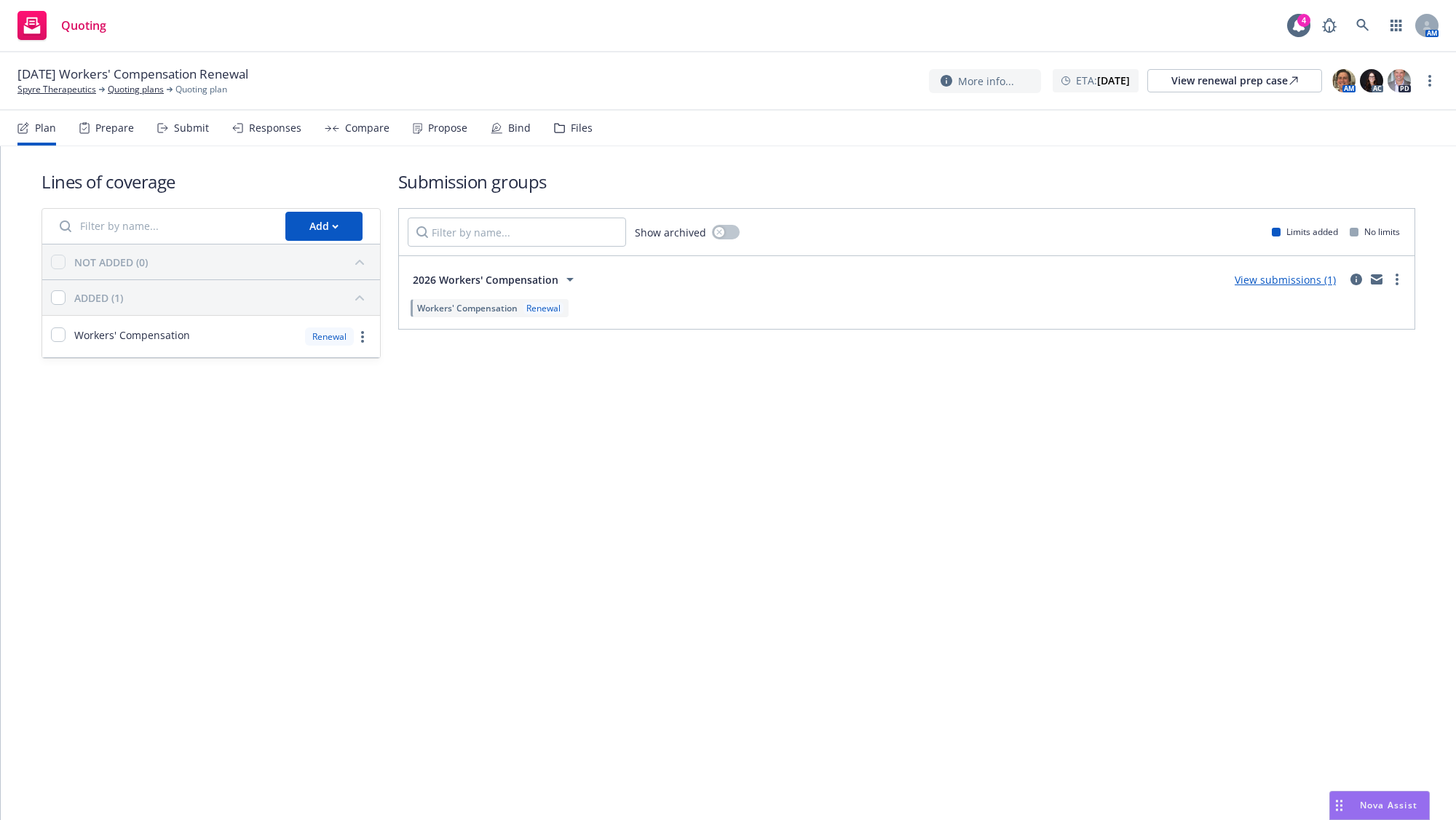
click at [185, 123] on div "Submit" at bounding box center [191, 127] width 34 height 11
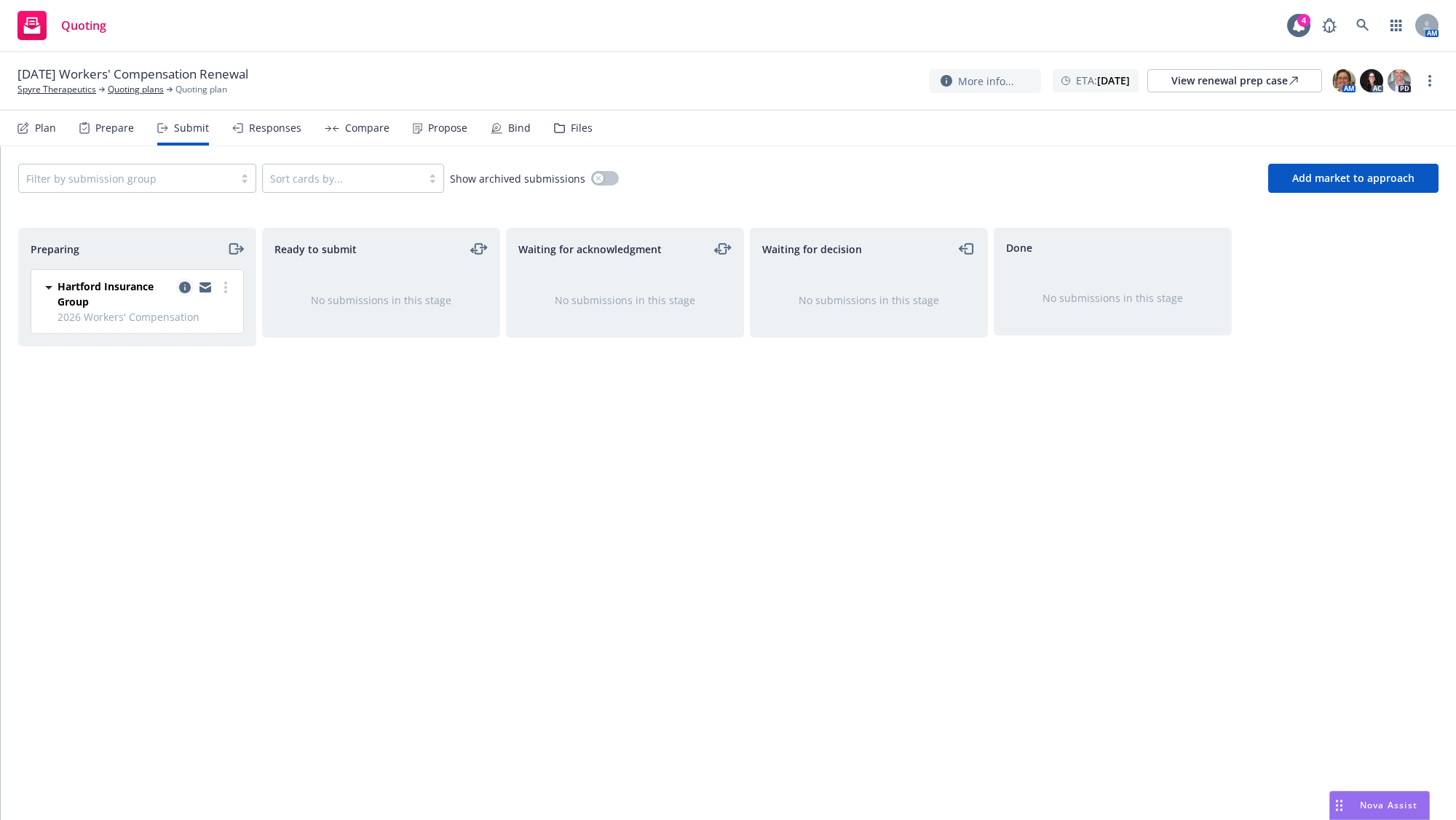
click at [183, 289] on icon "copy logging email" at bounding box center [184, 287] width 11 height 11
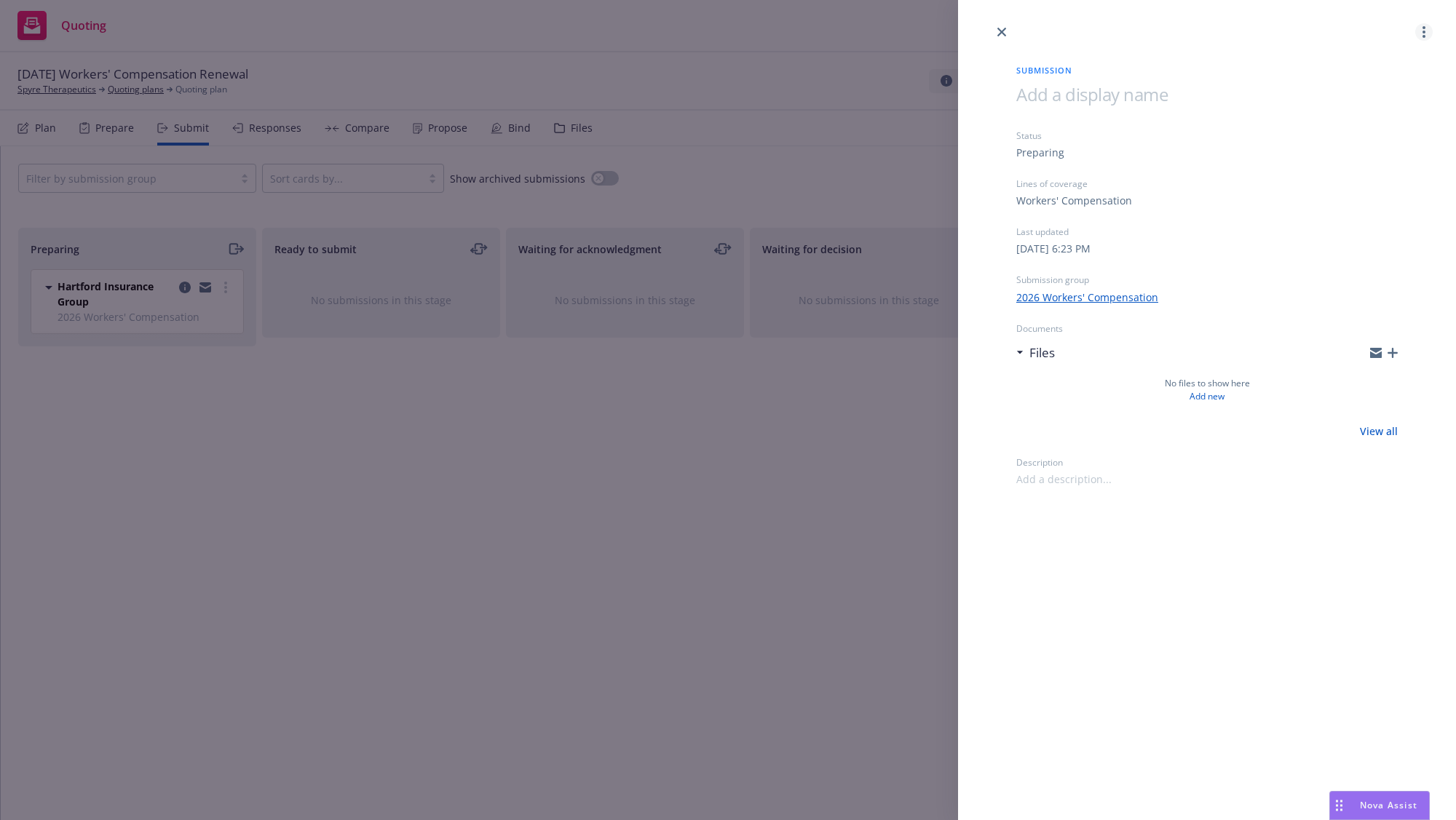
click at [1423, 30] on icon "more" at bounding box center [1423, 32] width 3 height 11
click at [1391, 111] on link "Archive submission" at bounding box center [1366, 96] width 130 height 29
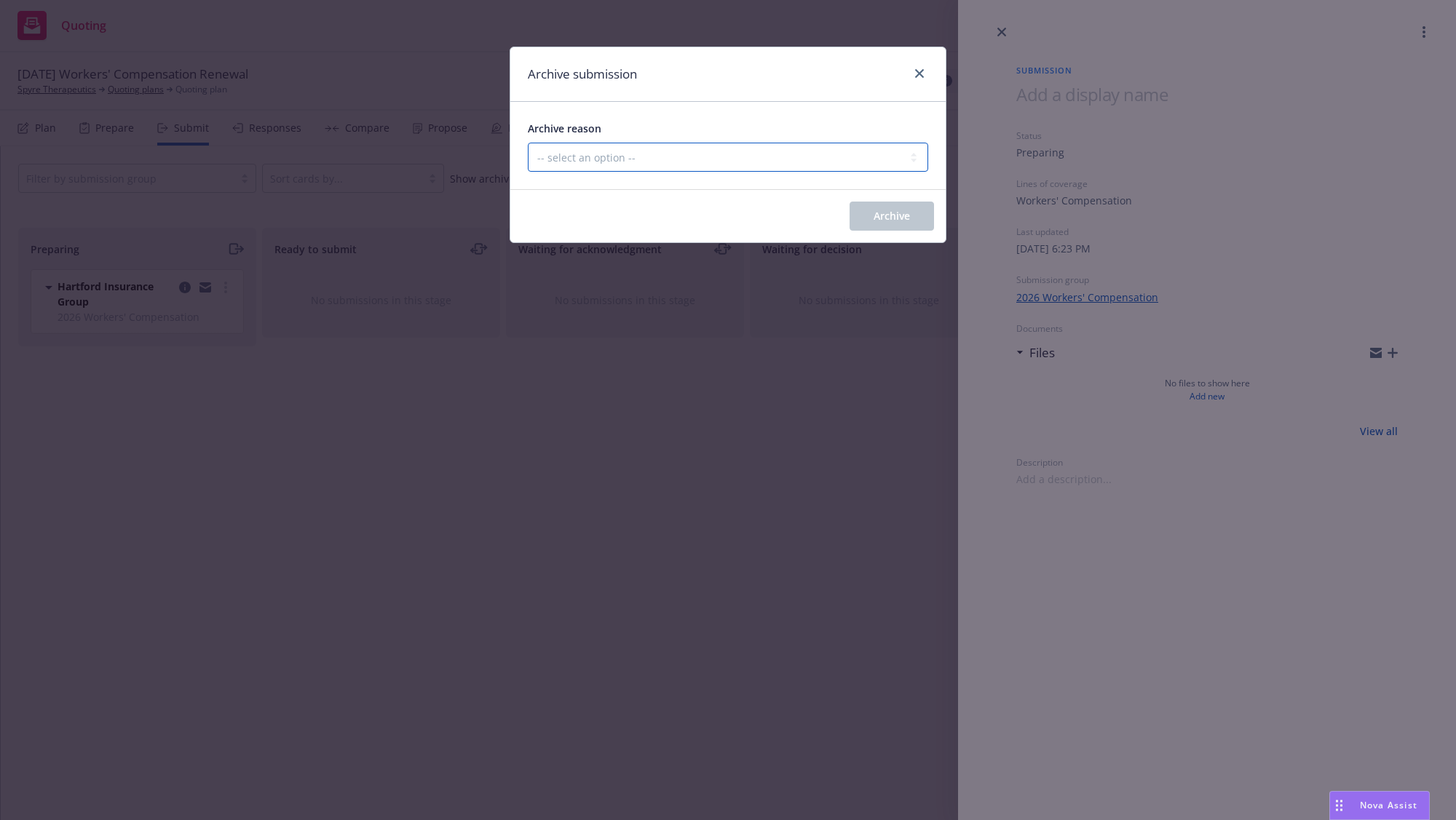
click at [676, 171] on select "-- select an option -- Carrier unresponsive Client decided not to proceed with …" at bounding box center [728, 157] width 401 height 29
select select "OTHER"
click at [528, 142] on select "-- select an option -- Carrier unresponsive Client decided not to proceed with …" at bounding box center [728, 157] width 401 height 29
click at [923, 200] on div "Archive" at bounding box center [728, 216] width 435 height 52
click at [875, 188] on div "Archive reason -- select an option -- Carrier unresponsive Client decided not t…" at bounding box center [728, 145] width 435 height 88
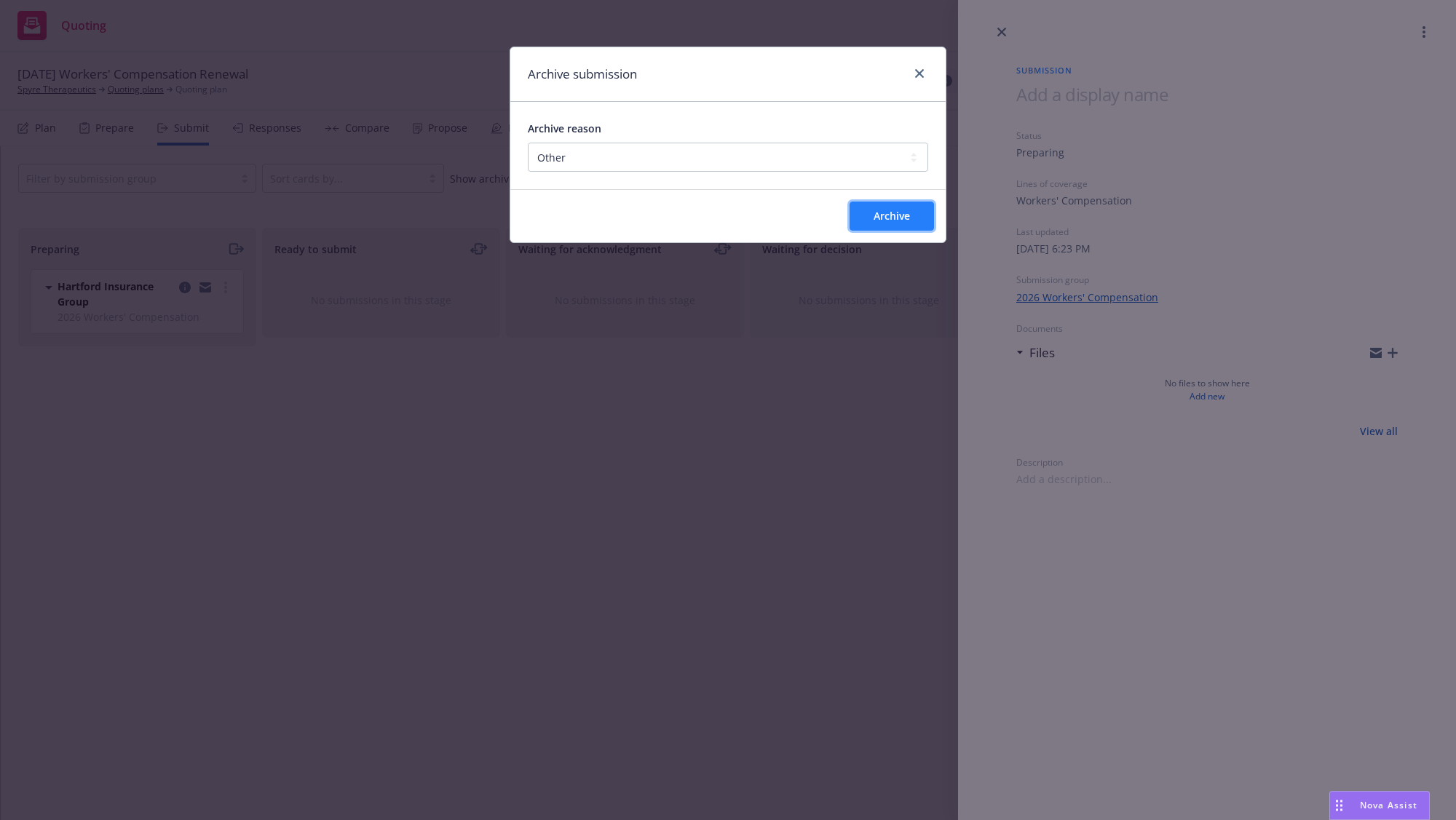
click at [882, 205] on button "Archive" at bounding box center [891, 216] width 84 height 29
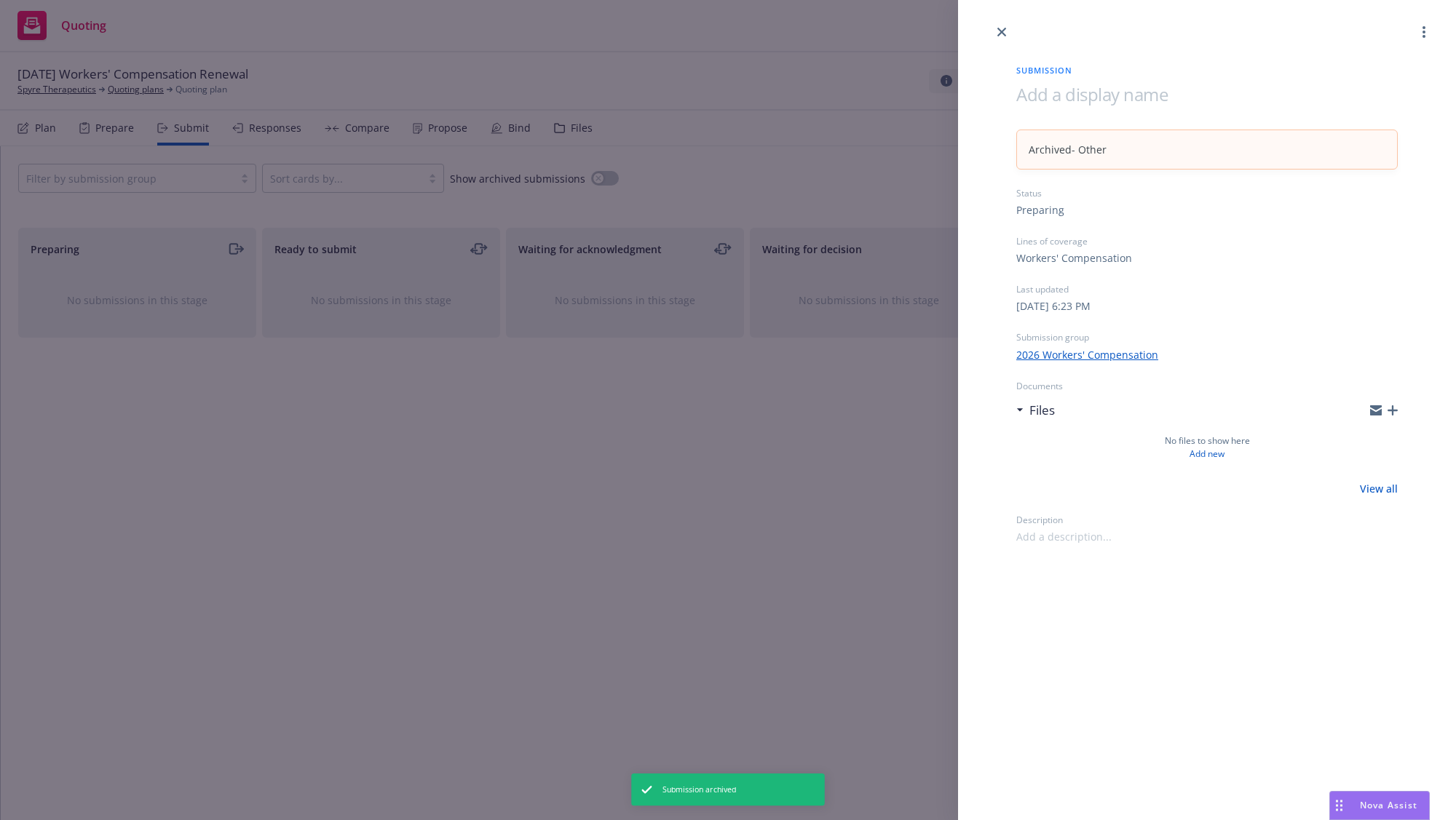
click at [223, 454] on div "Submission Archived - Other Status Preparing Lines of coverage Workers' Compens…" at bounding box center [728, 410] width 1456 height 820
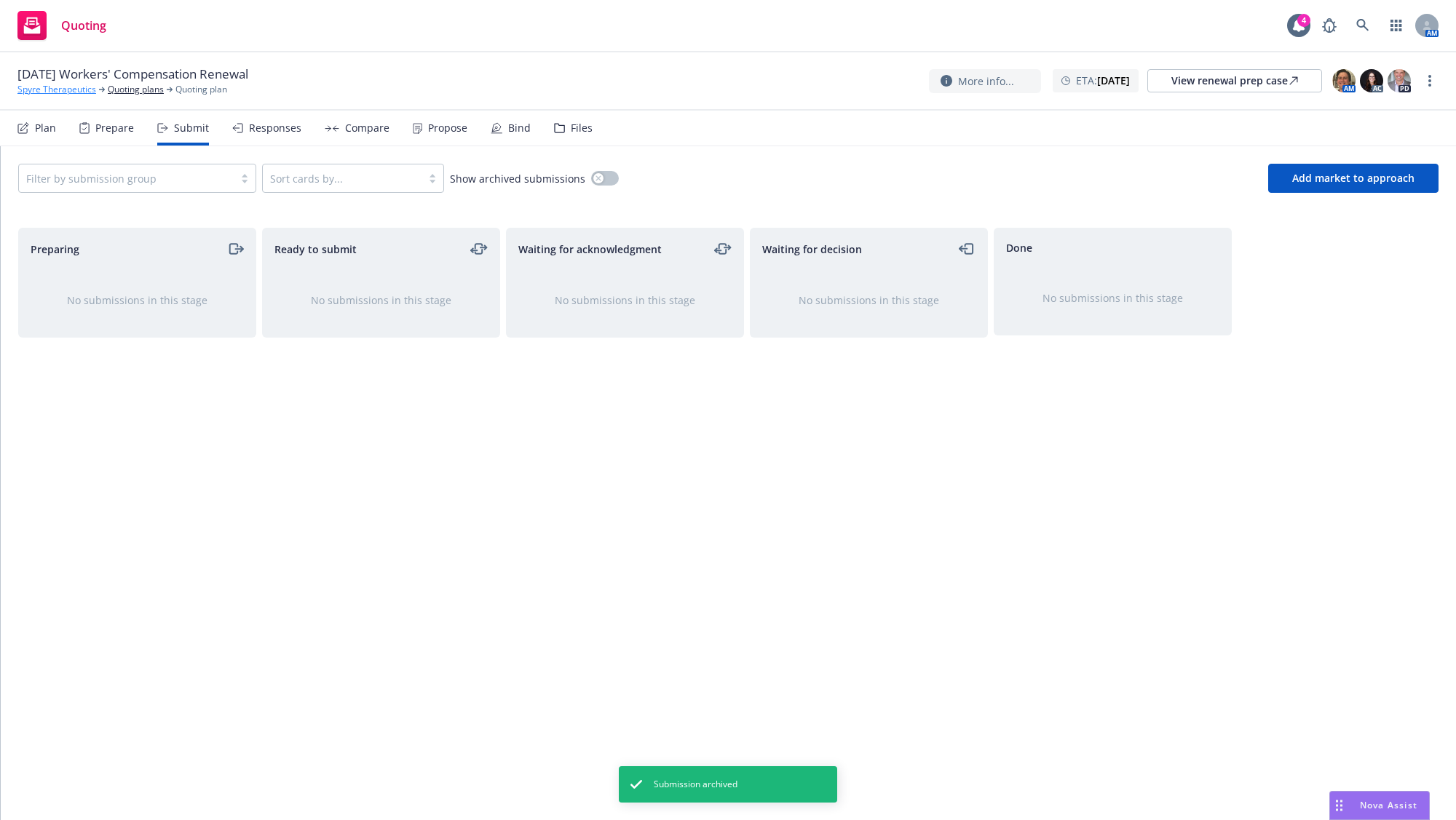
click at [80, 92] on link "Spyre Therapeutics" at bounding box center [57, 89] width 79 height 13
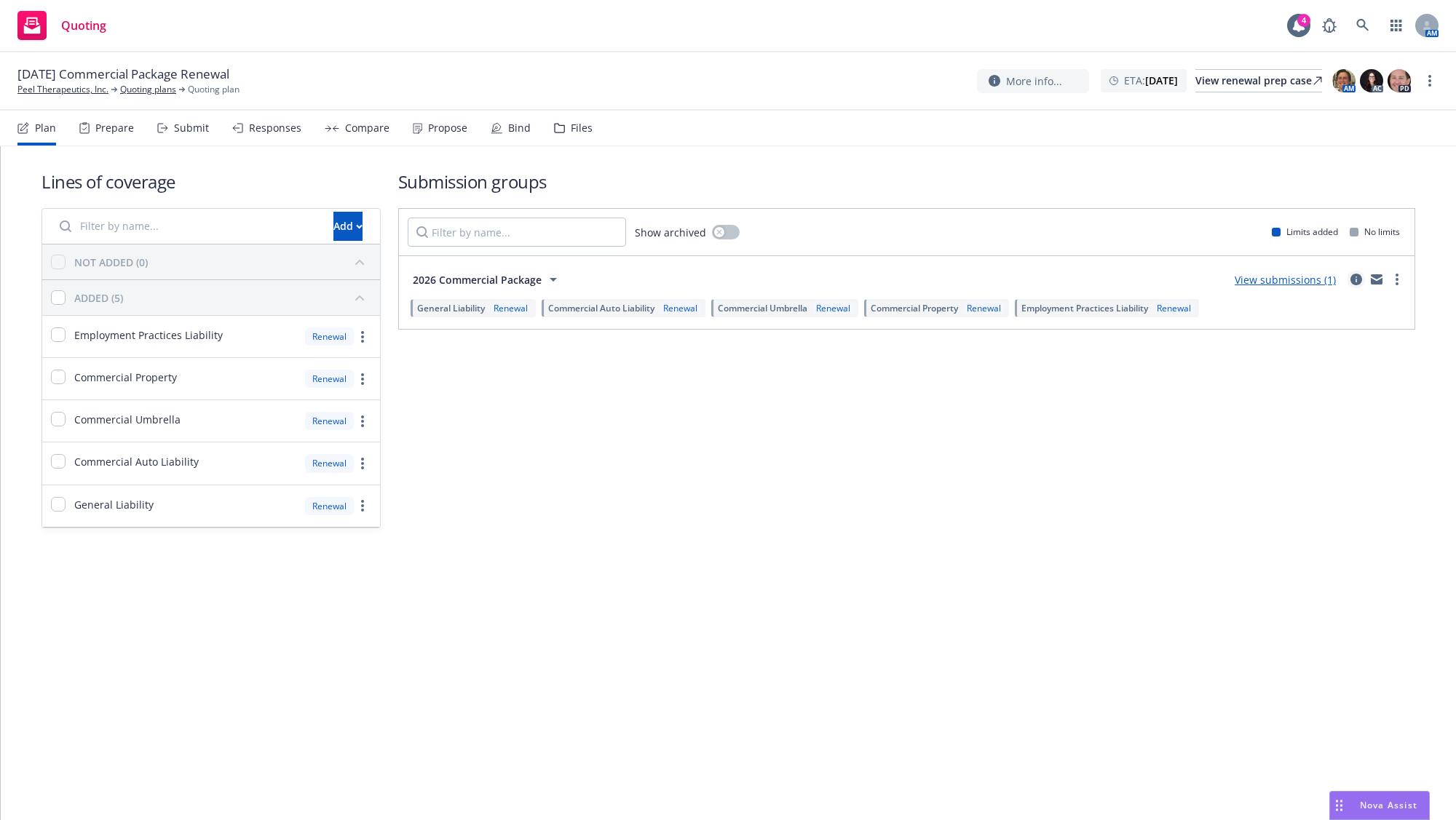
click at [1352, 280] on icon "circleInformation" at bounding box center [1355, 279] width 11 height 11
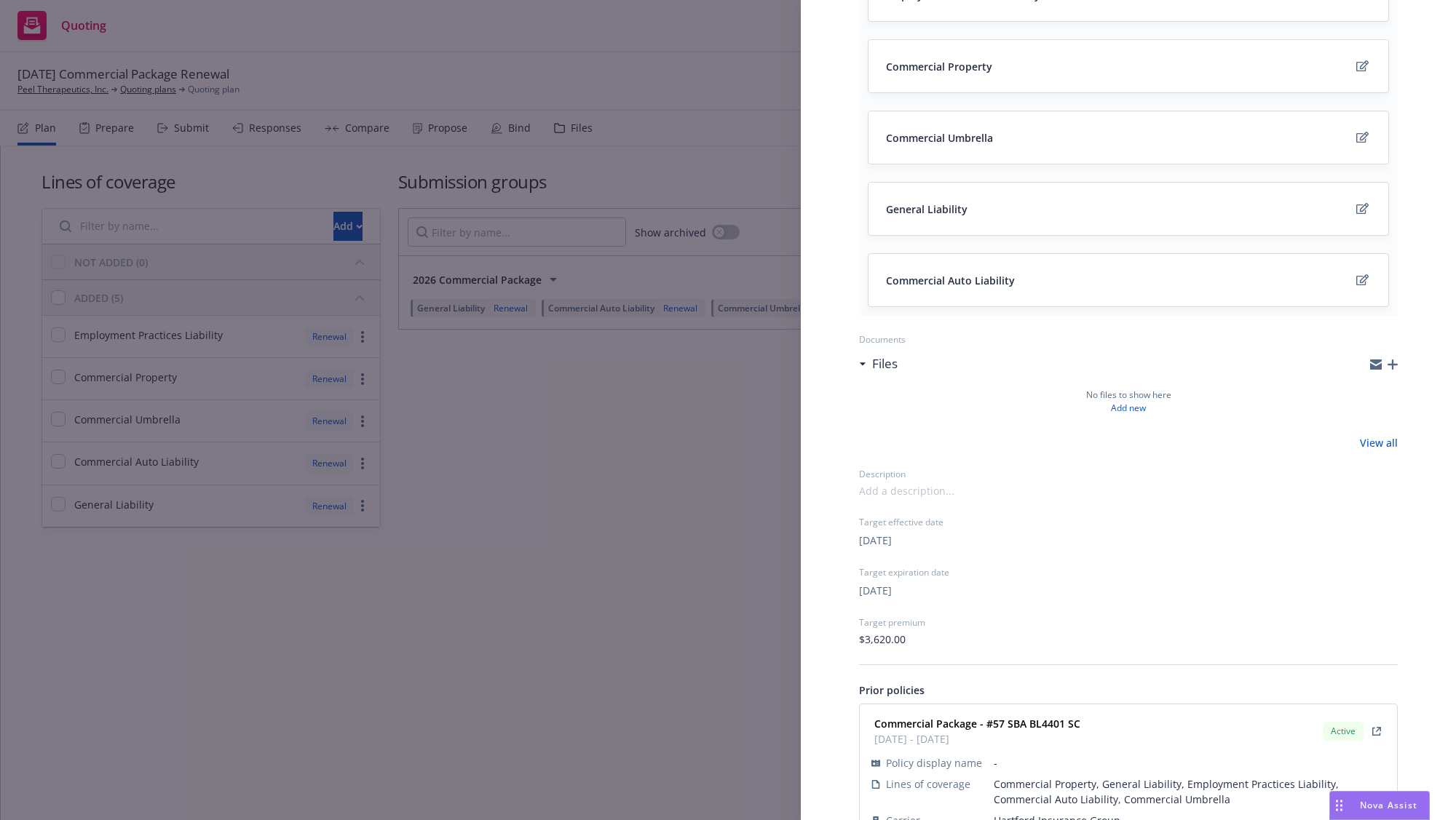
scroll to position [283, 0]
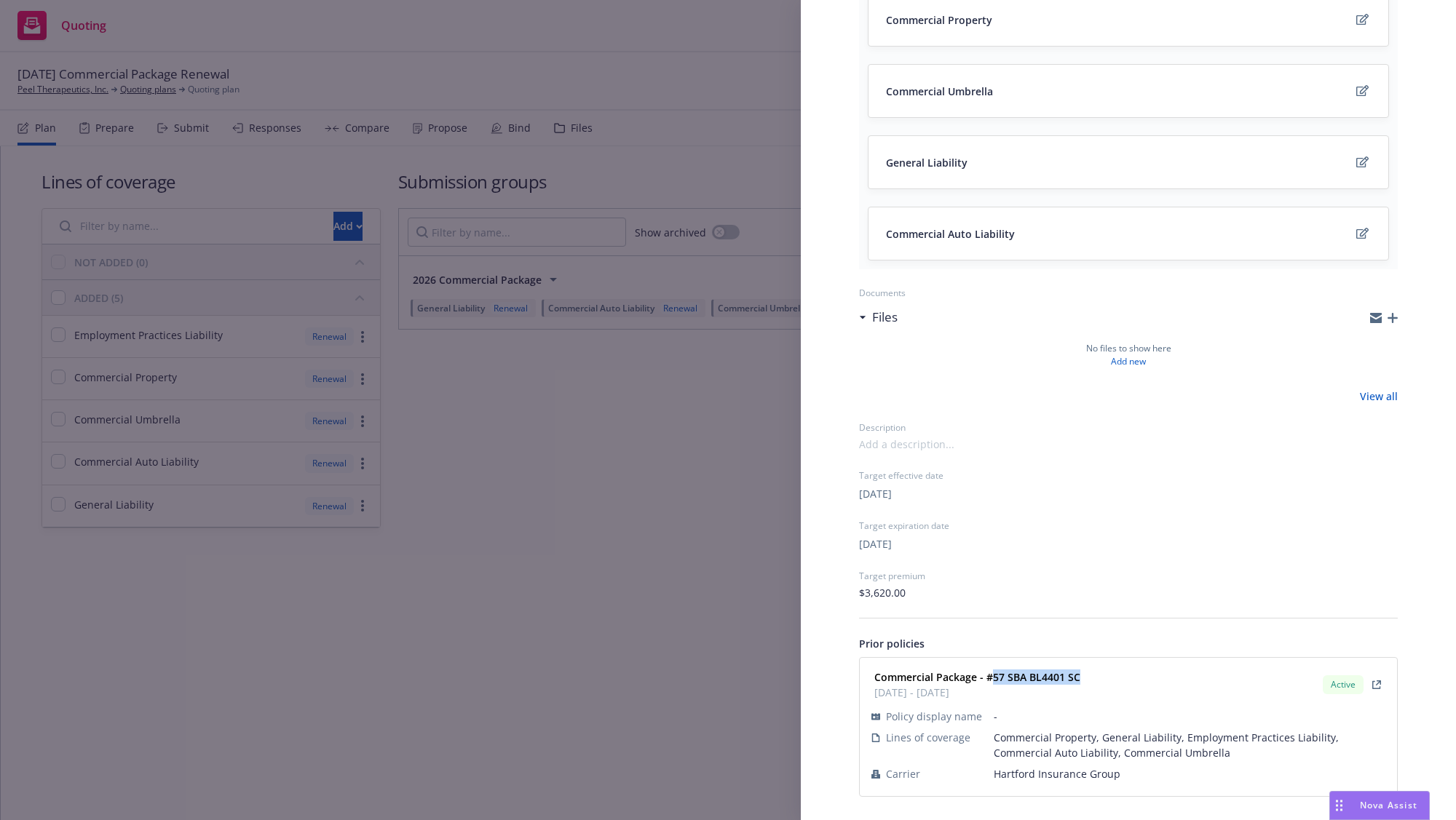
drag, startPoint x: 1054, startPoint y: 678, endPoint x: 991, endPoint y: 684, distance: 63.3
click at [991, 684] on div "Commercial Package - #57 SBA BL4401 SC [DATE] - [DATE] Active" at bounding box center [1128, 685] width 519 height 36
click at [715, 554] on div "Submission group 2026 Commercial Package Last updated [DATE] 6:15 PM Lines of c…" at bounding box center [728, 410] width 1456 height 820
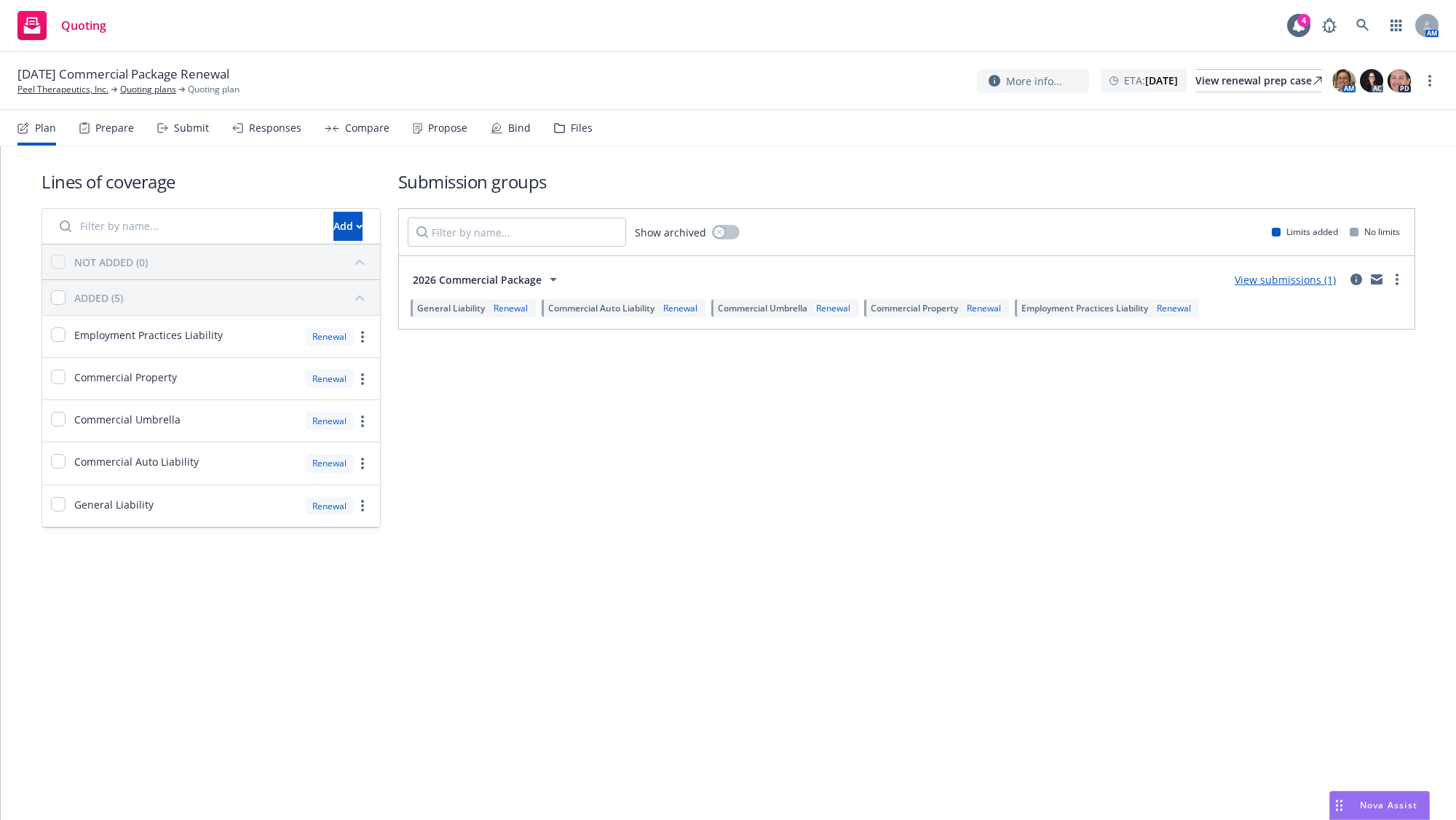
click at [203, 126] on div "Submit" at bounding box center [191, 127] width 34 height 11
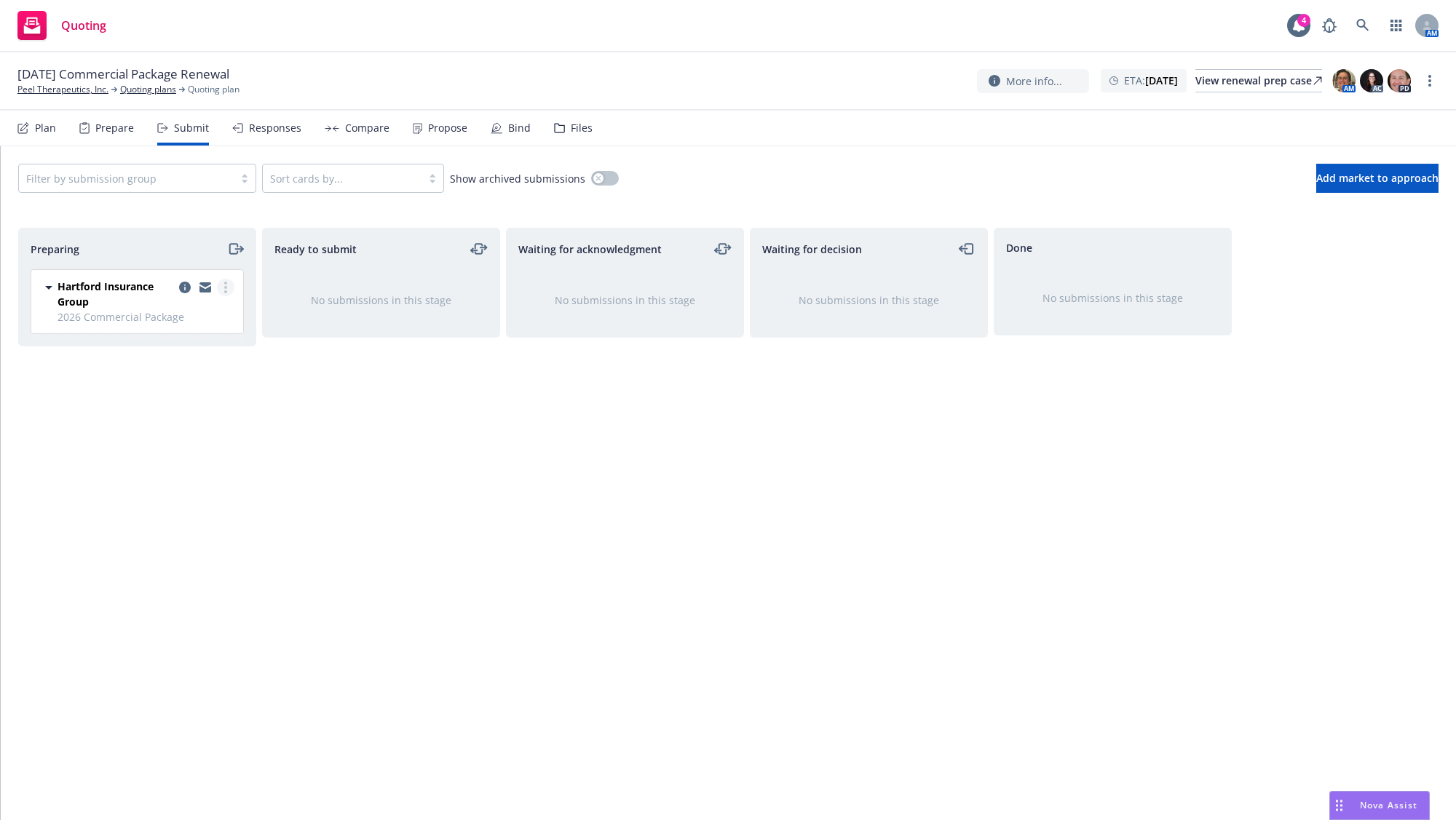
click at [223, 281] on link "more" at bounding box center [226, 287] width 18 height 18
click at [132, 281] on span "Hartford Insurance Group" at bounding box center [115, 294] width 116 height 31
click at [192, 282] on link "copy logging email" at bounding box center [185, 287] width 18 height 18
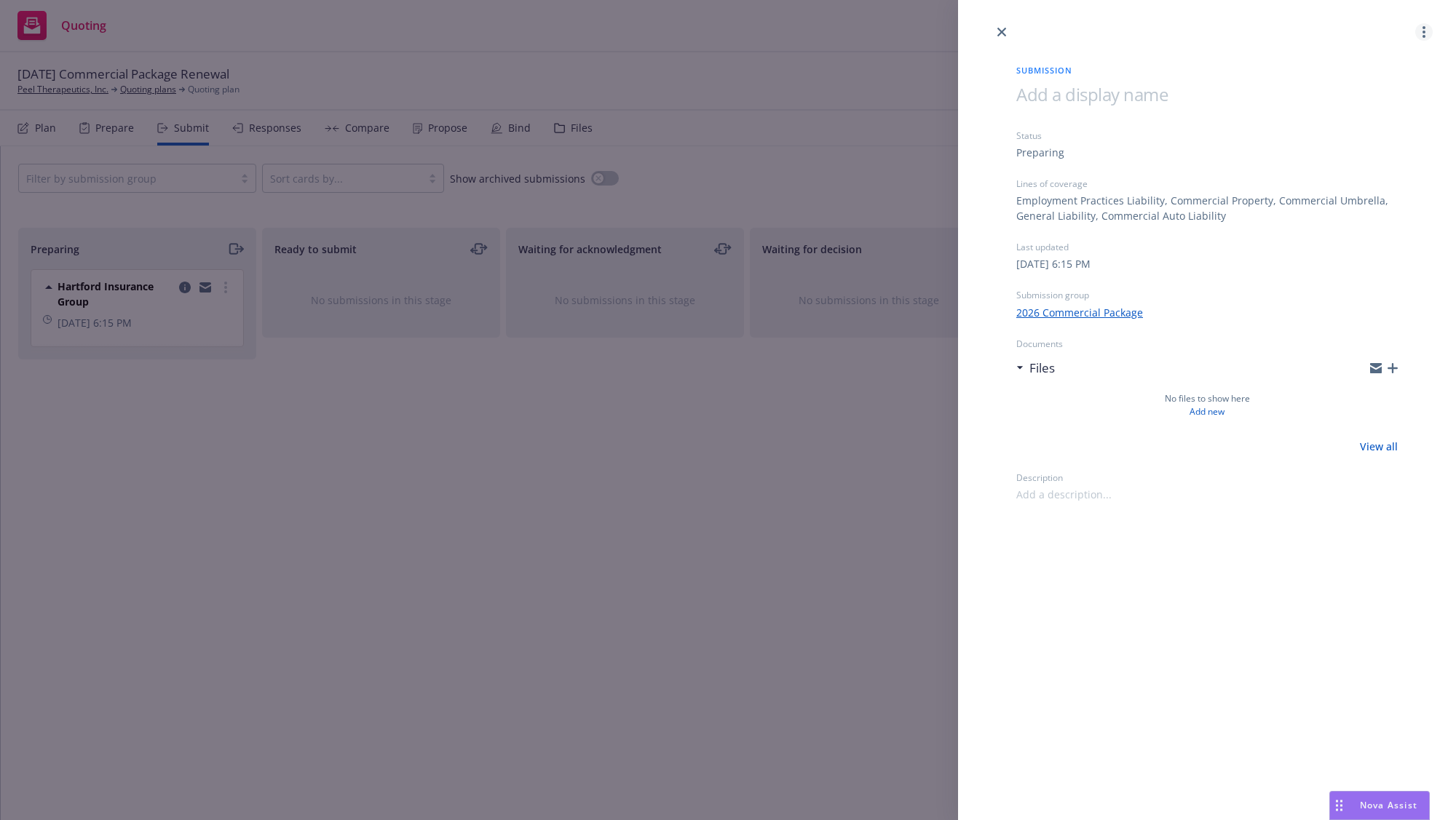
click at [1423, 30] on icon "more" at bounding box center [1423, 32] width 3 height 11
click at [1376, 95] on span "Archive submission" at bounding box center [1366, 96] width 130 height 14
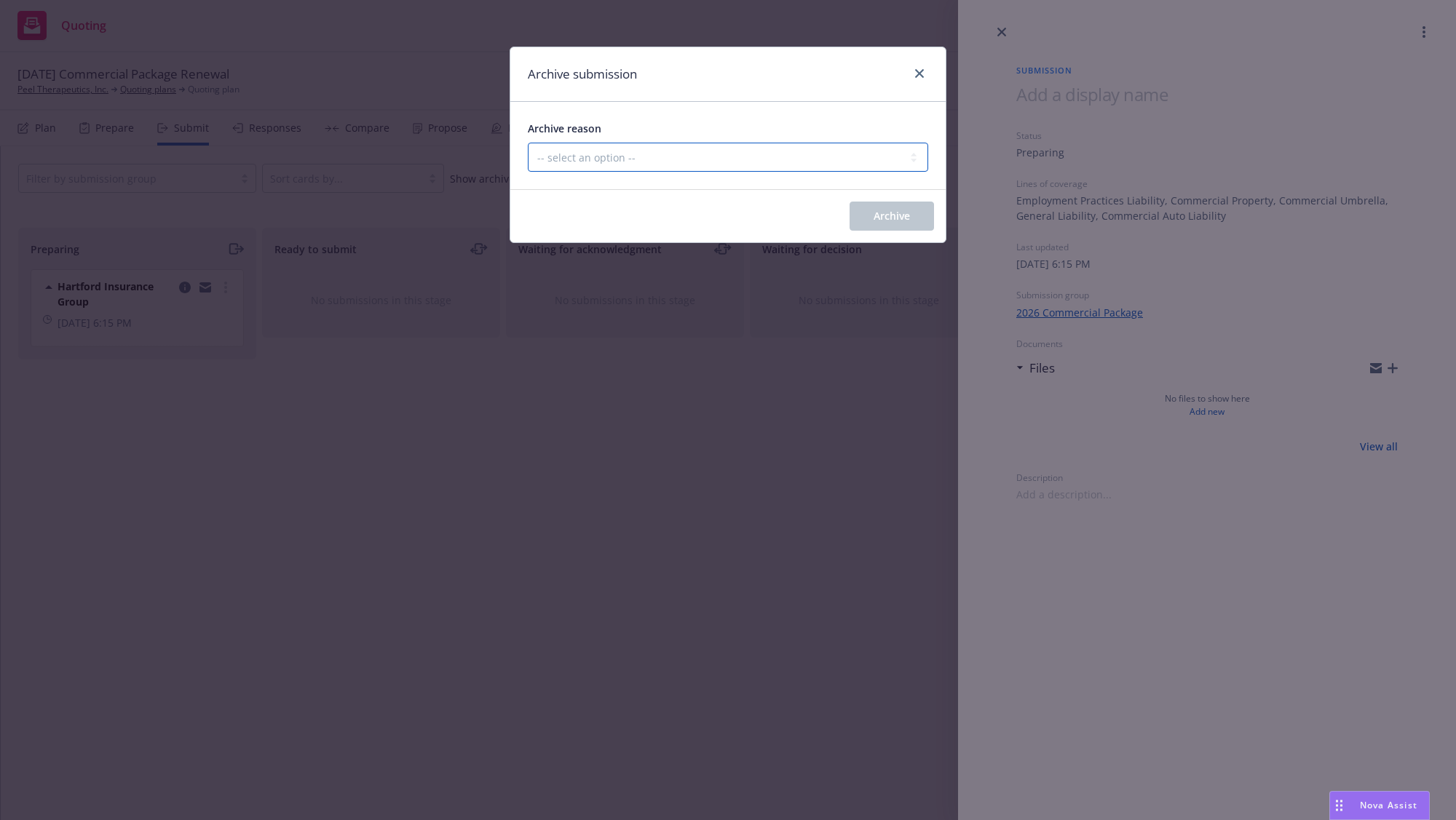
click at [617, 153] on select "-- select an option -- Carrier unresponsive Client decided not to proceed with …" at bounding box center [728, 157] width 401 height 29
select select "OTHER"
click at [528, 142] on select "-- select an option -- Carrier unresponsive Client decided not to proceed with …" at bounding box center [728, 157] width 401 height 29
click at [903, 216] on span "Archive" at bounding box center [891, 216] width 36 height 14
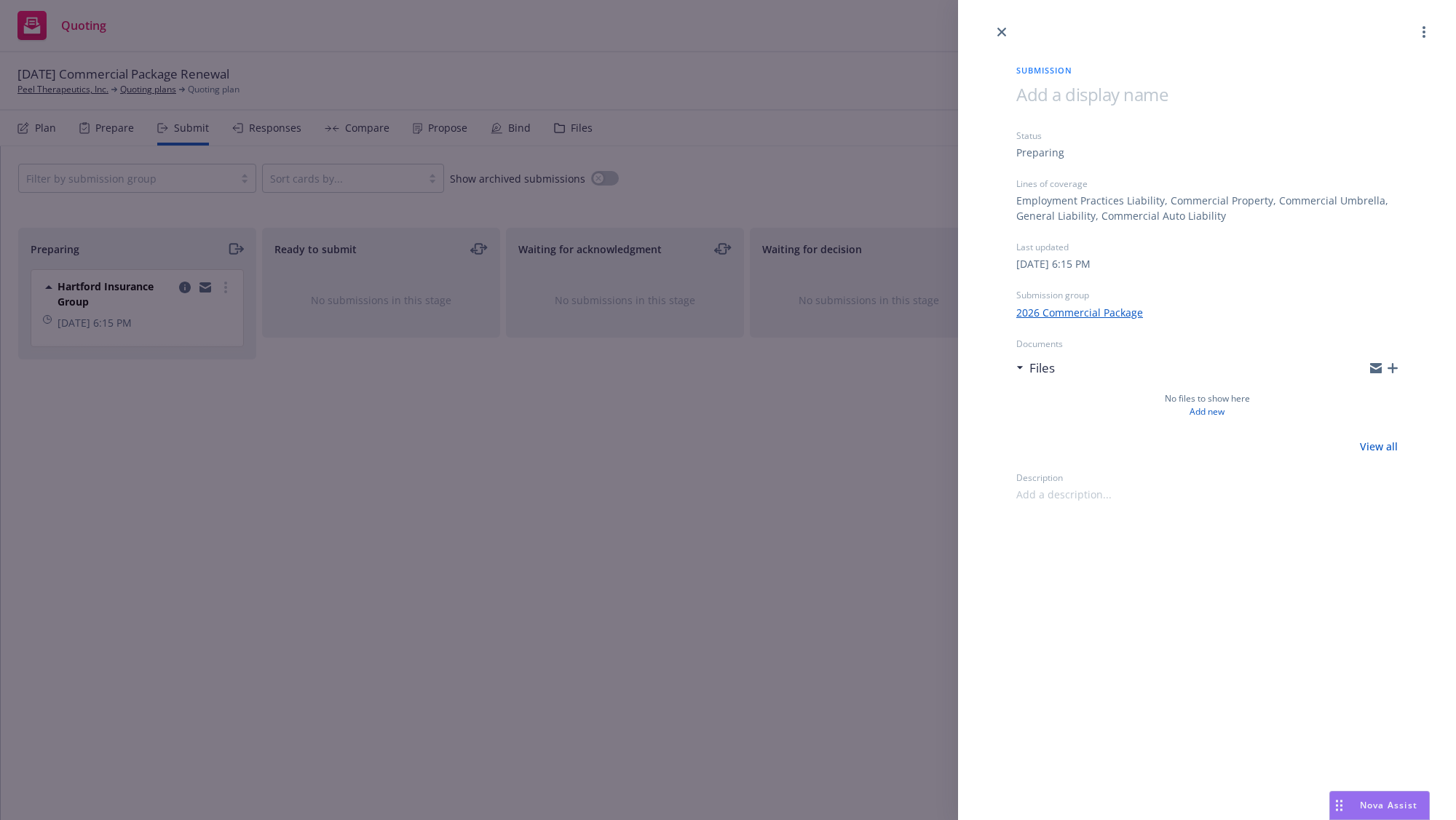
click at [347, 507] on div "Submission Status Preparing Lines of coverage Employment Practices Liability, C…" at bounding box center [728, 410] width 1456 height 820
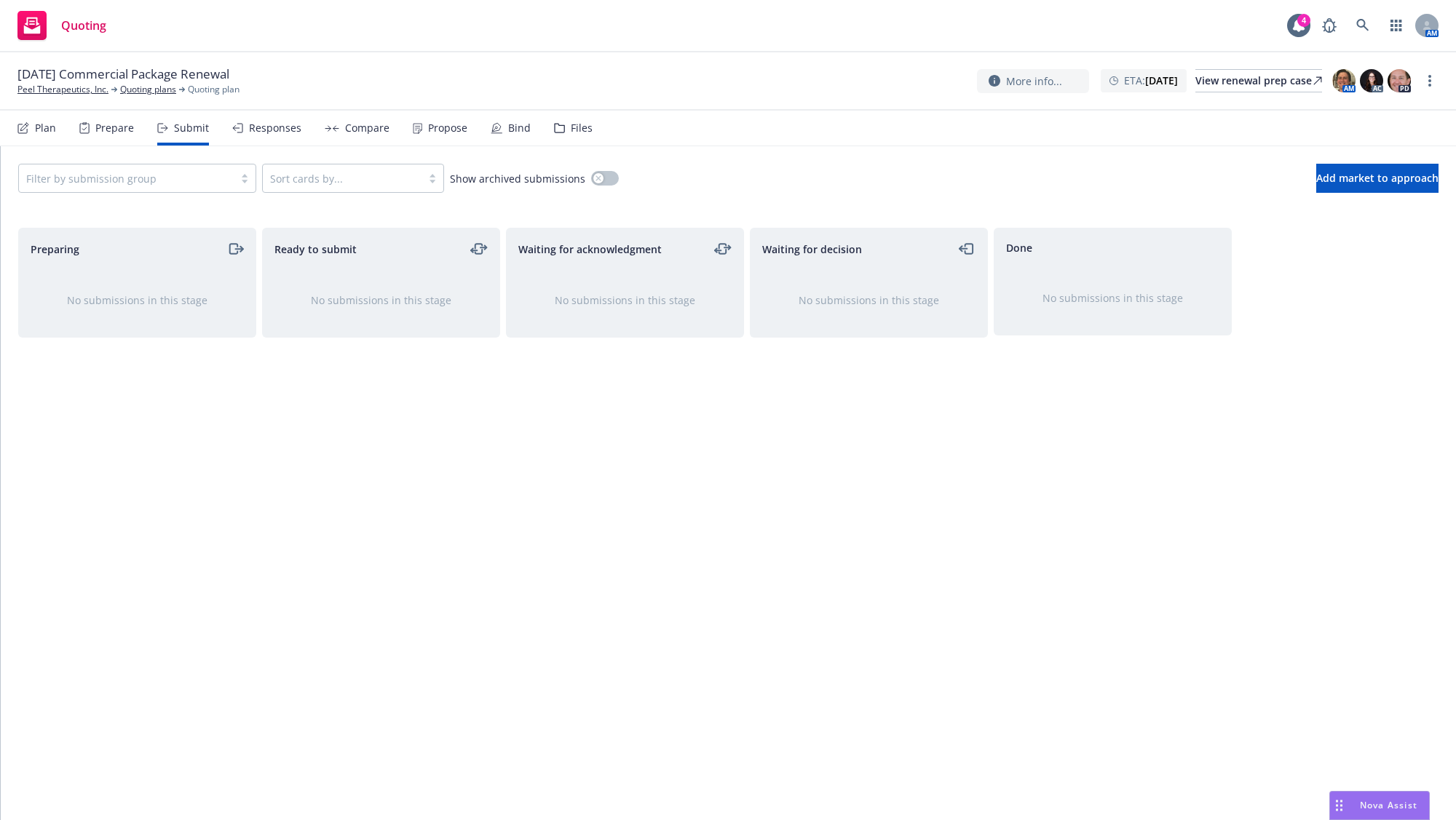
click at [43, 126] on div "Plan" at bounding box center [45, 127] width 21 height 11
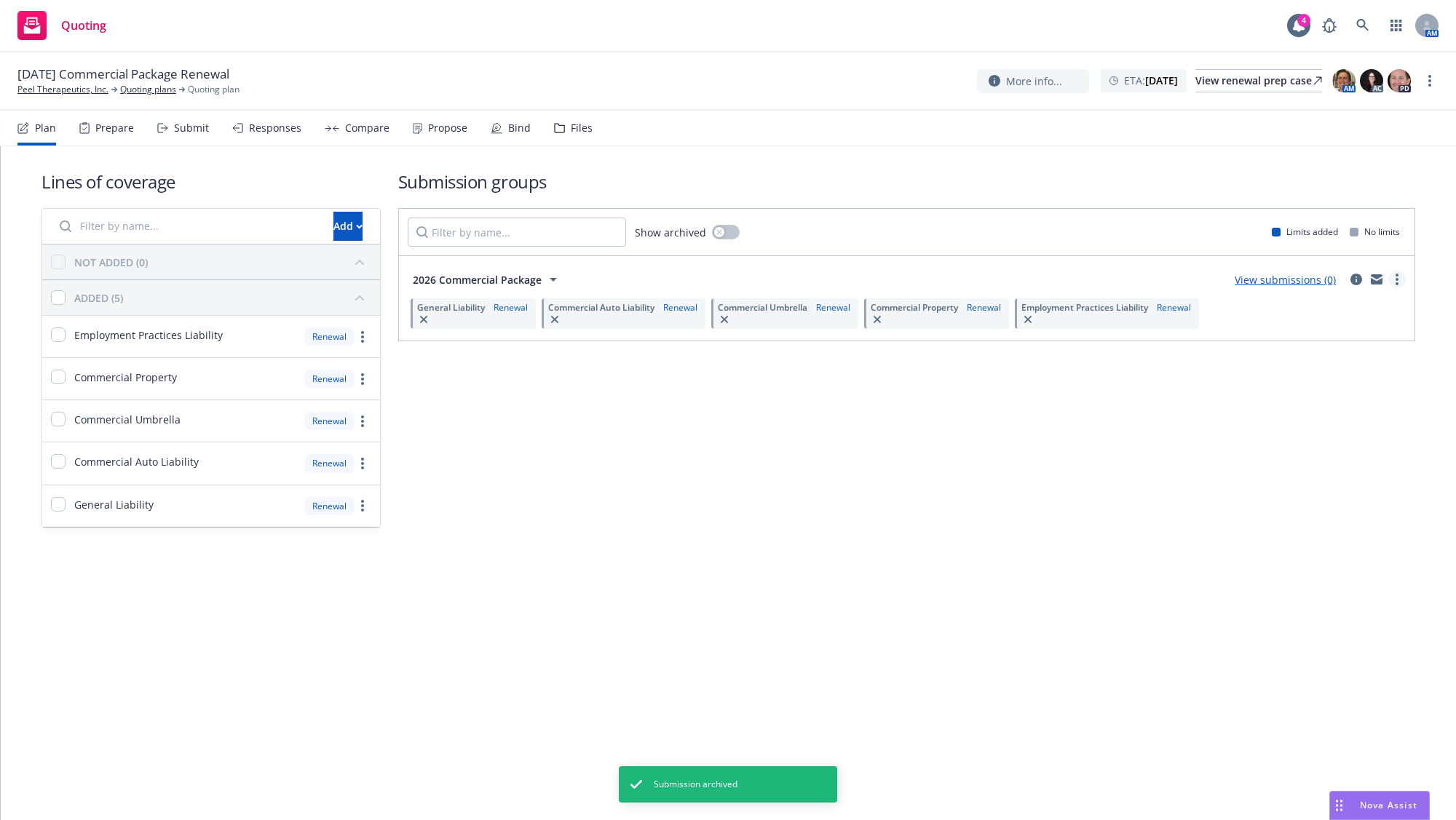
click at [1399, 274] on link "more" at bounding box center [1397, 280] width 18 height 18
click at [1329, 421] on link "Archive" at bounding box center [1328, 431] width 154 height 29
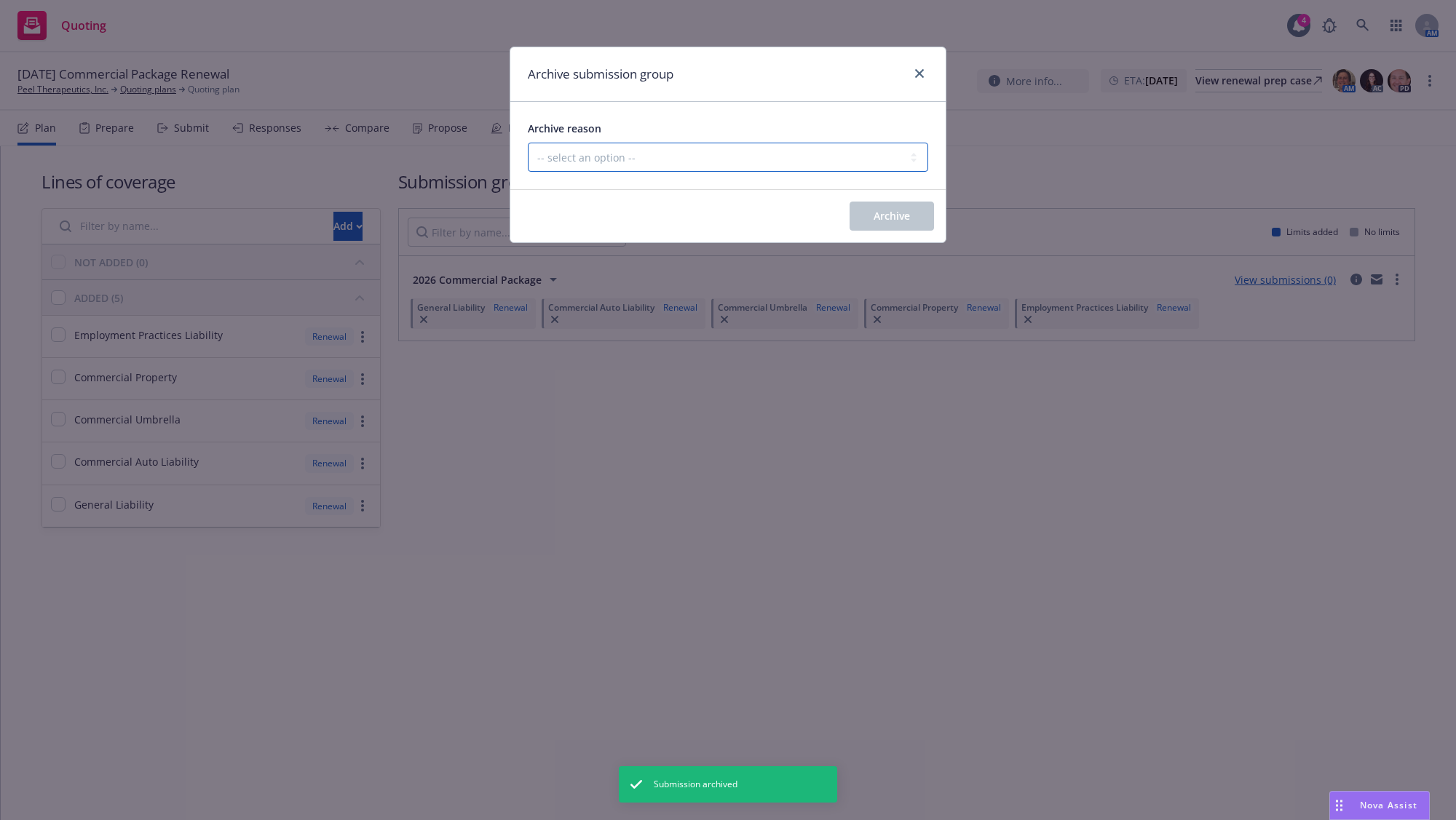
click at [658, 158] on select "-- select an option -- Customer no longer needs this coverage Duplicate Histori…" at bounding box center [728, 157] width 401 height 29
select select "POLICY_WILL_BE_AUTO_RENEWED"
click at [528, 142] on select "-- select an option -- Customer no longer needs this coverage Duplicate Histori…" at bounding box center [728, 157] width 401 height 29
click at [912, 220] on button "Archive" at bounding box center [891, 216] width 84 height 29
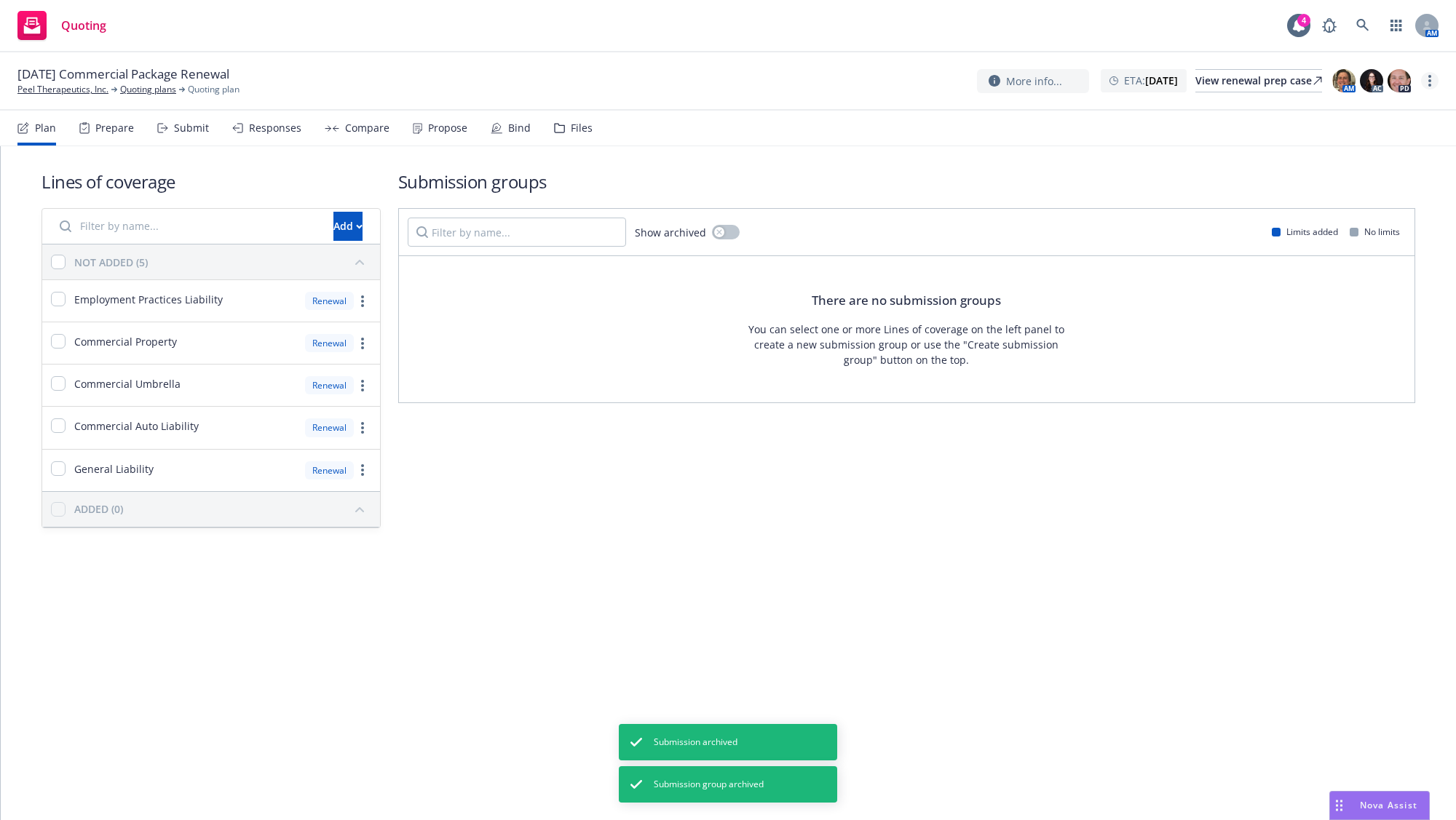
click at [1426, 79] on link "more" at bounding box center [1429, 80] width 18 height 18
click at [1368, 188] on link "Archive quoting plan" at bounding box center [1356, 197] width 162 height 29
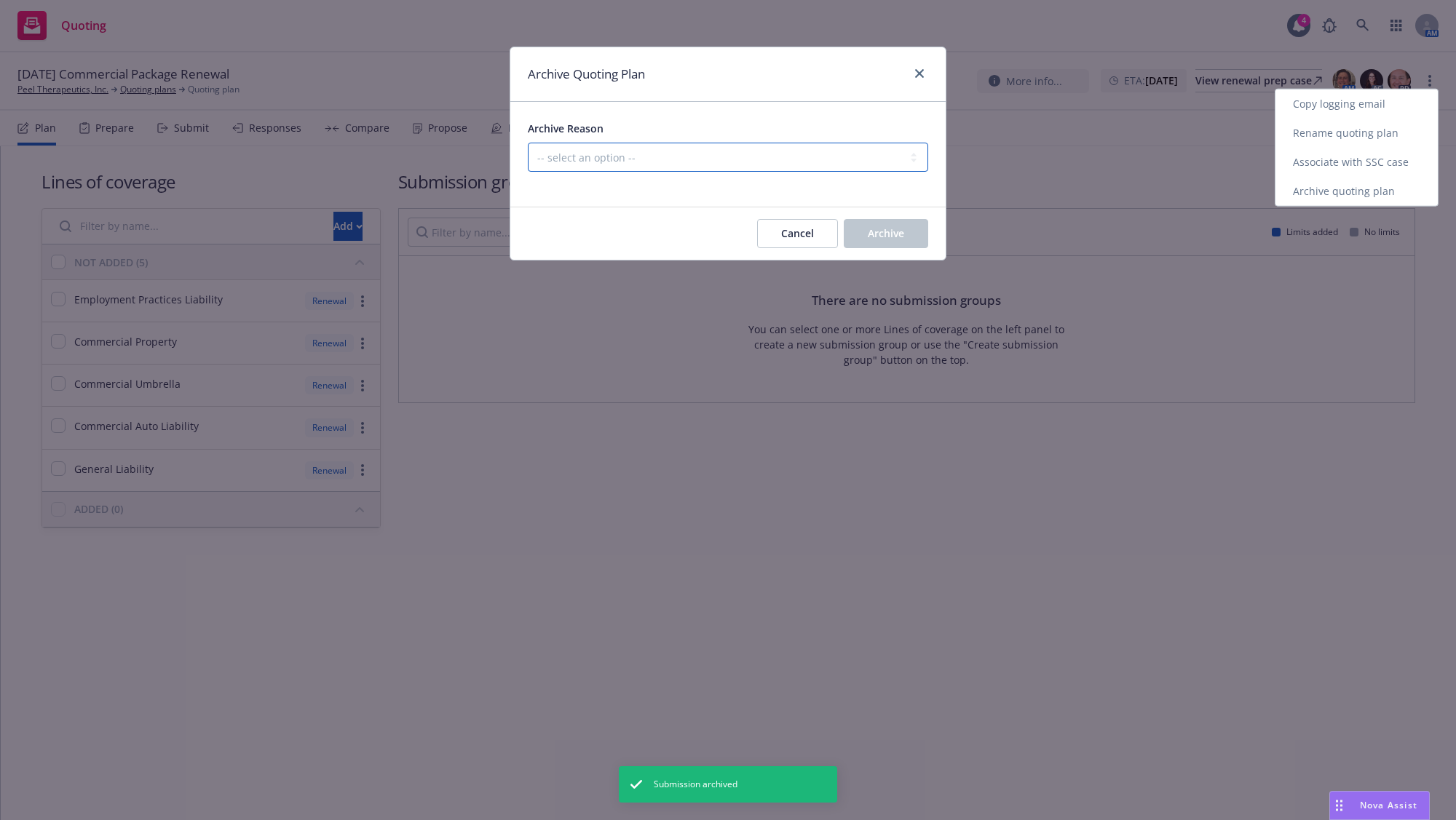
click at [760, 144] on select "-- select an option -- All policies in this renewal plan are auto-renewed Creat…" at bounding box center [728, 157] width 401 height 29
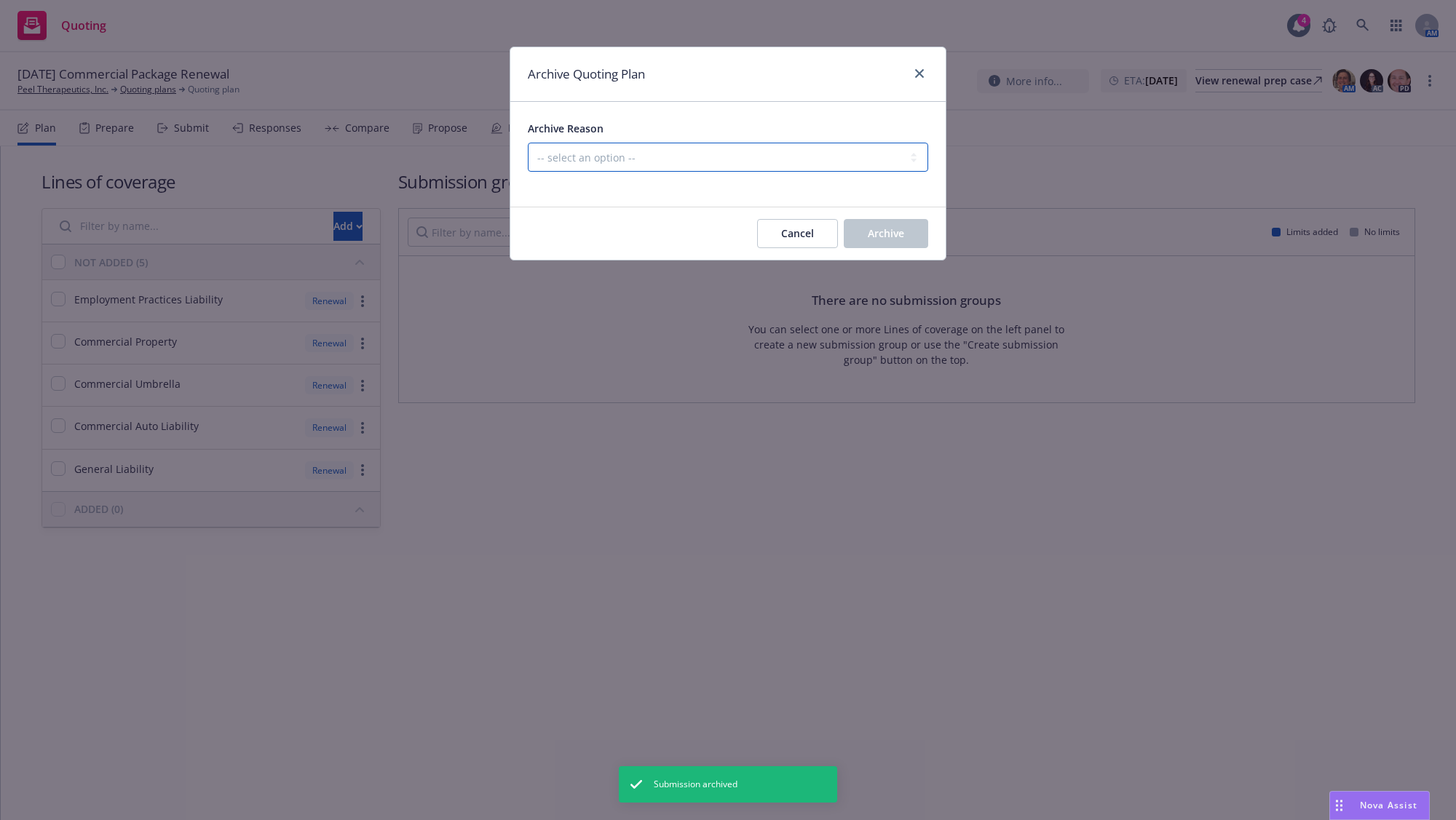
select select "ARCHIVED_RENEWAL_POLICY_AUTO_RENEWED"
click at [528, 142] on select "-- select an option -- All policies in this renewal plan are auto-renewed Creat…" at bounding box center [728, 157] width 401 height 29
click at [885, 222] on button "Archive" at bounding box center [885, 234] width 84 height 29
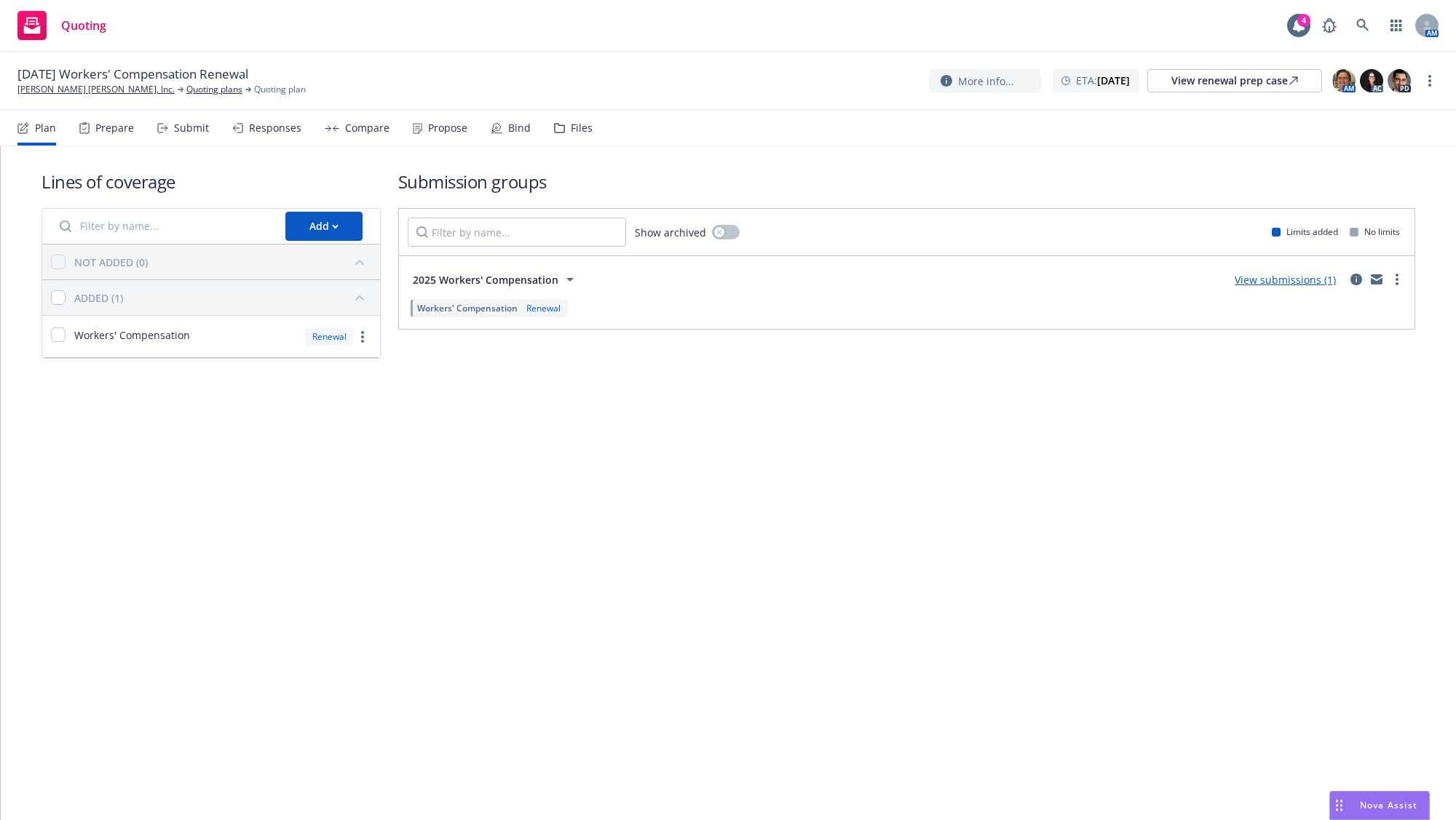
click at [1355, 276] on icon "circleInformation" at bounding box center [1355, 279] width 11 height 11
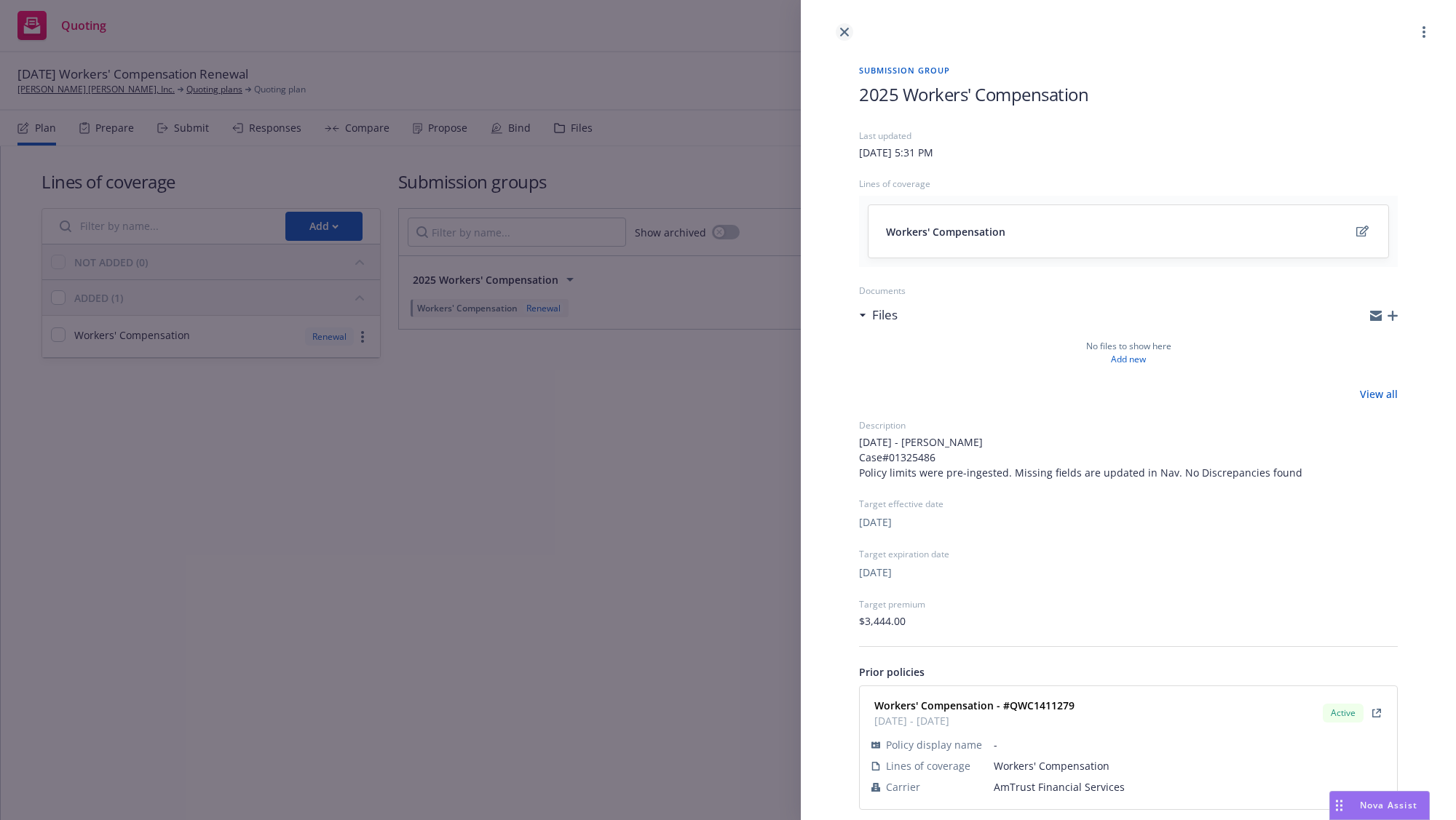
drag, startPoint x: 842, startPoint y: 27, endPoint x: 729, endPoint y: 2, distance: 115.7
click at [841, 27] on icon "close" at bounding box center [845, 32] width 9 height 9
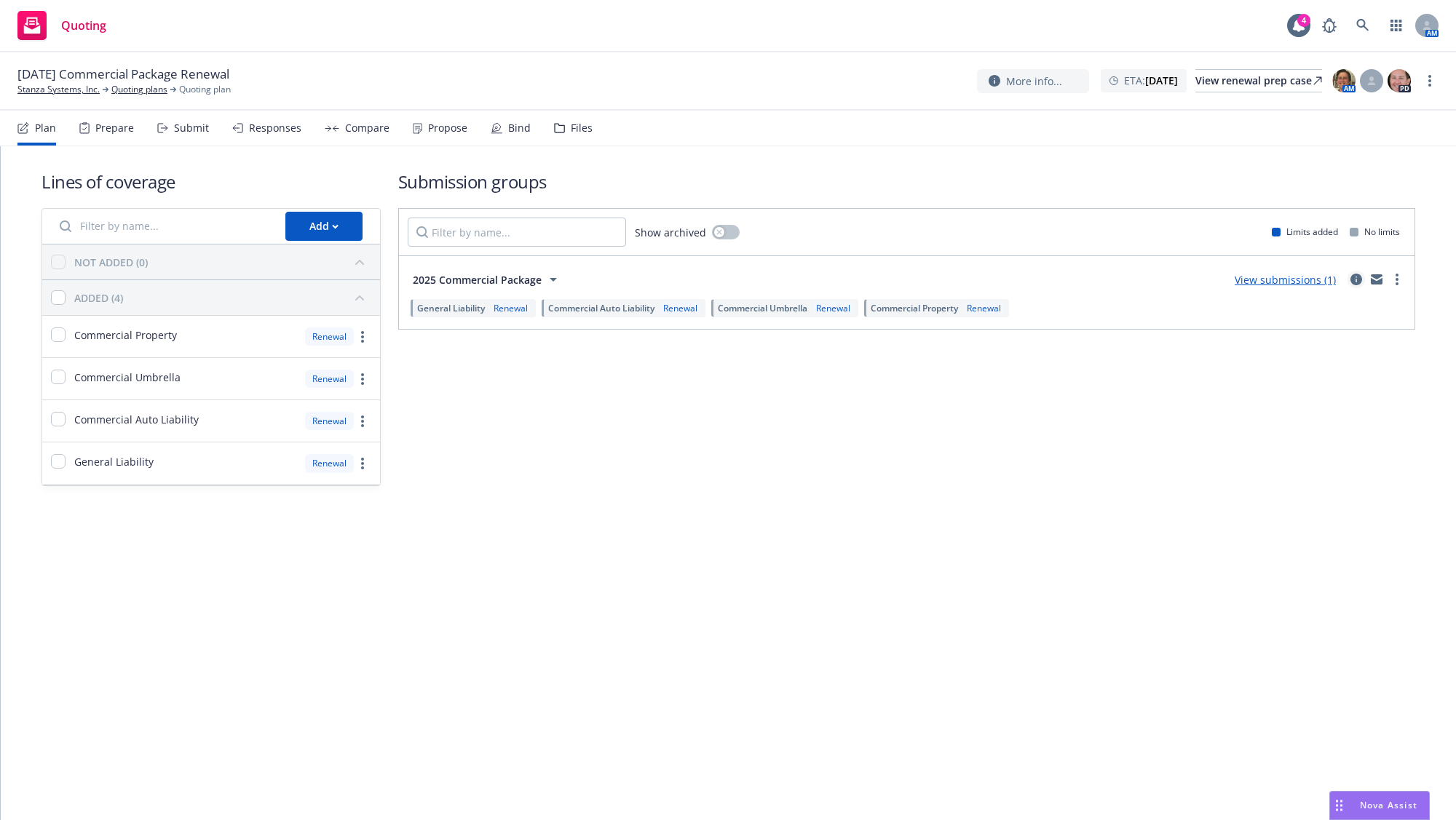
click at [1352, 280] on icon "circleInformation" at bounding box center [1355, 279] width 11 height 11
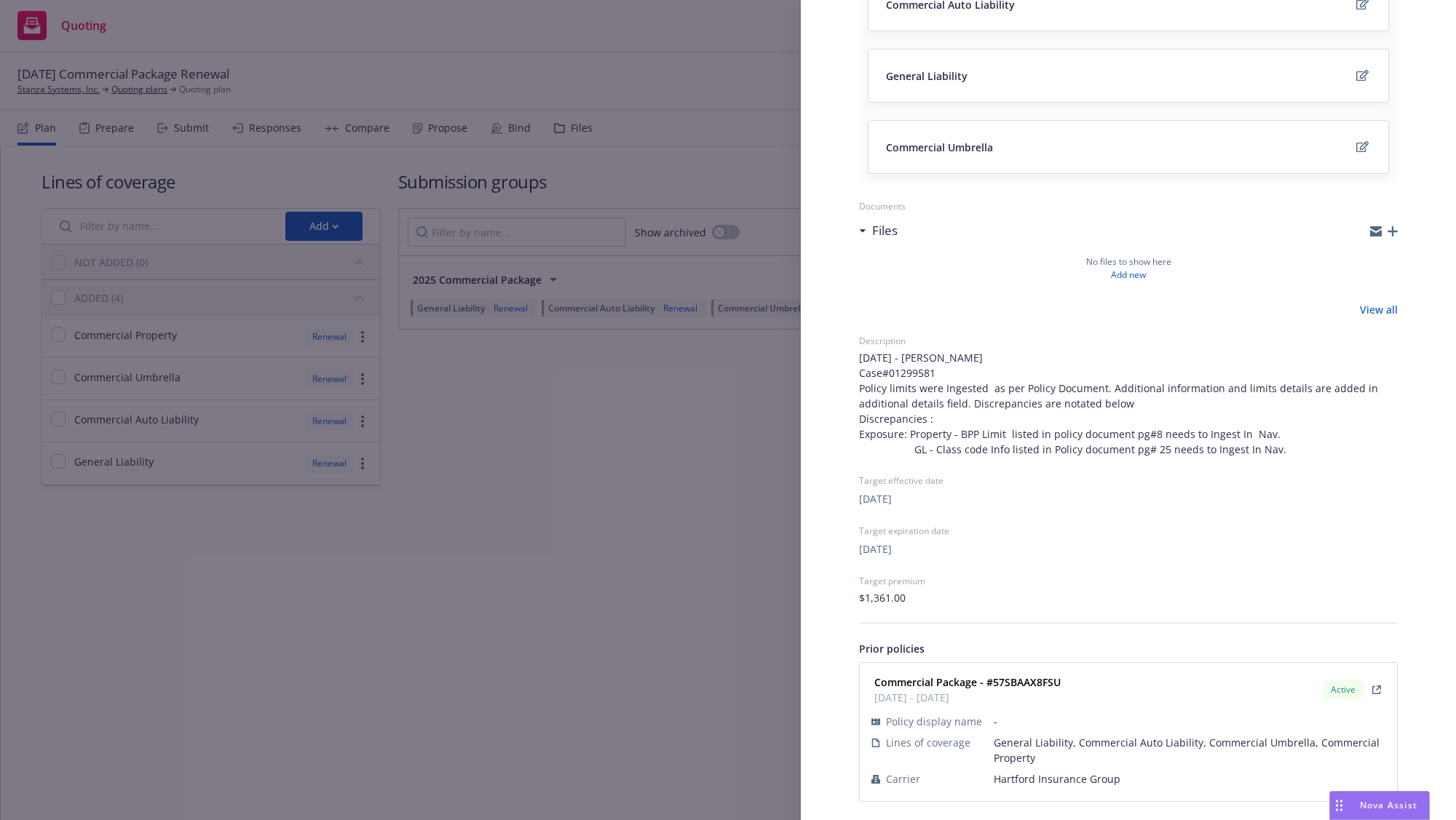
scroll to position [303, 0]
click at [1030, 677] on strong "Commercial Package - #57SBAAX8FSU" at bounding box center [967, 678] width 187 height 14
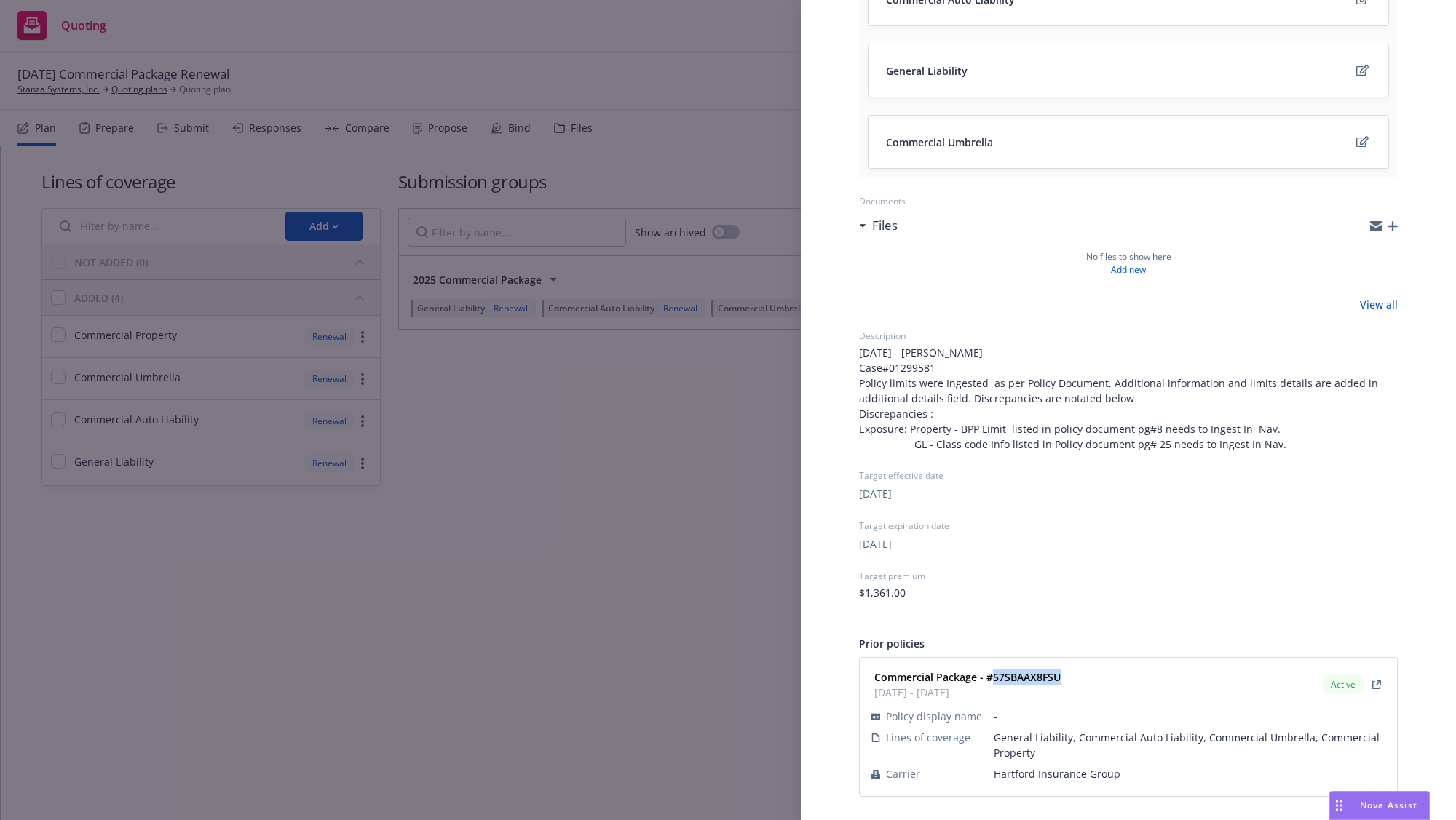
click at [1029, 677] on strong "Commercial Package - #57SBAAX8FSU" at bounding box center [967, 678] width 187 height 14
copy strong "57SBAAX8FSU"
click at [539, 584] on div "Submission group 2025 Commercial Package Last updated [DATE] 5:31 PM Lines of c…" at bounding box center [728, 410] width 1456 height 820
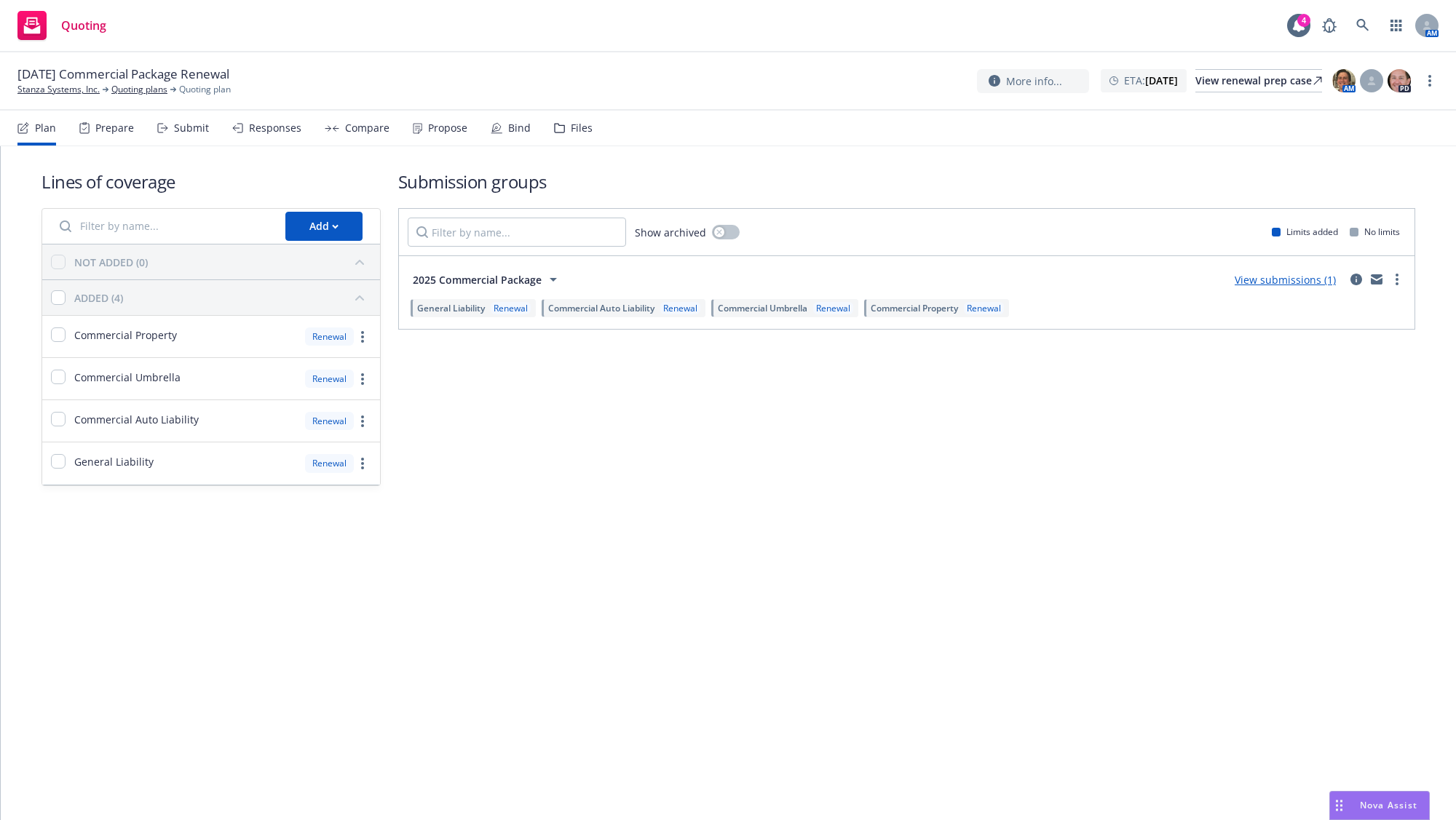
click at [171, 126] on div "Submit" at bounding box center [183, 127] width 51 height 34
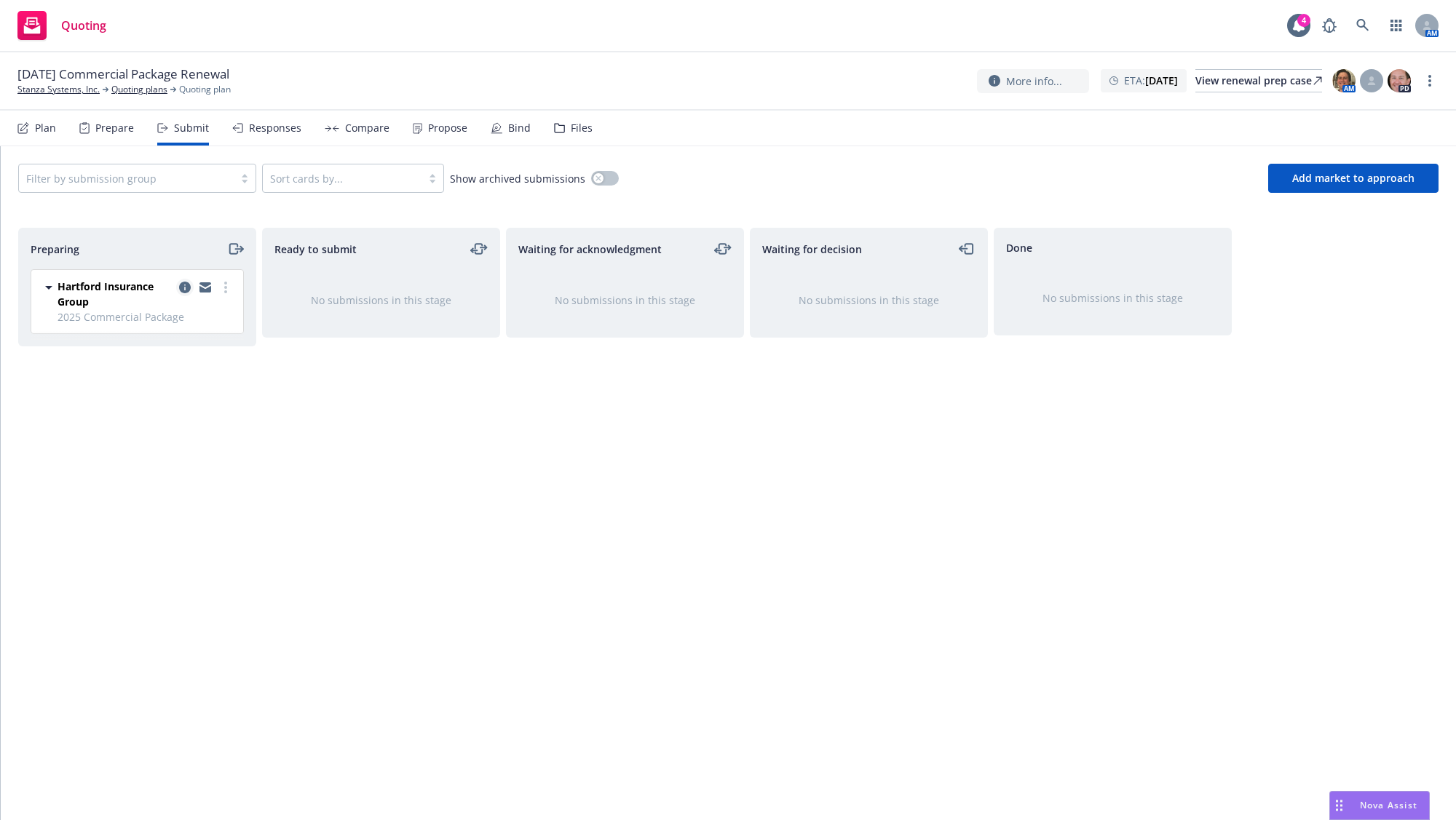
click at [179, 281] on icon "copy logging email" at bounding box center [184, 287] width 11 height 11
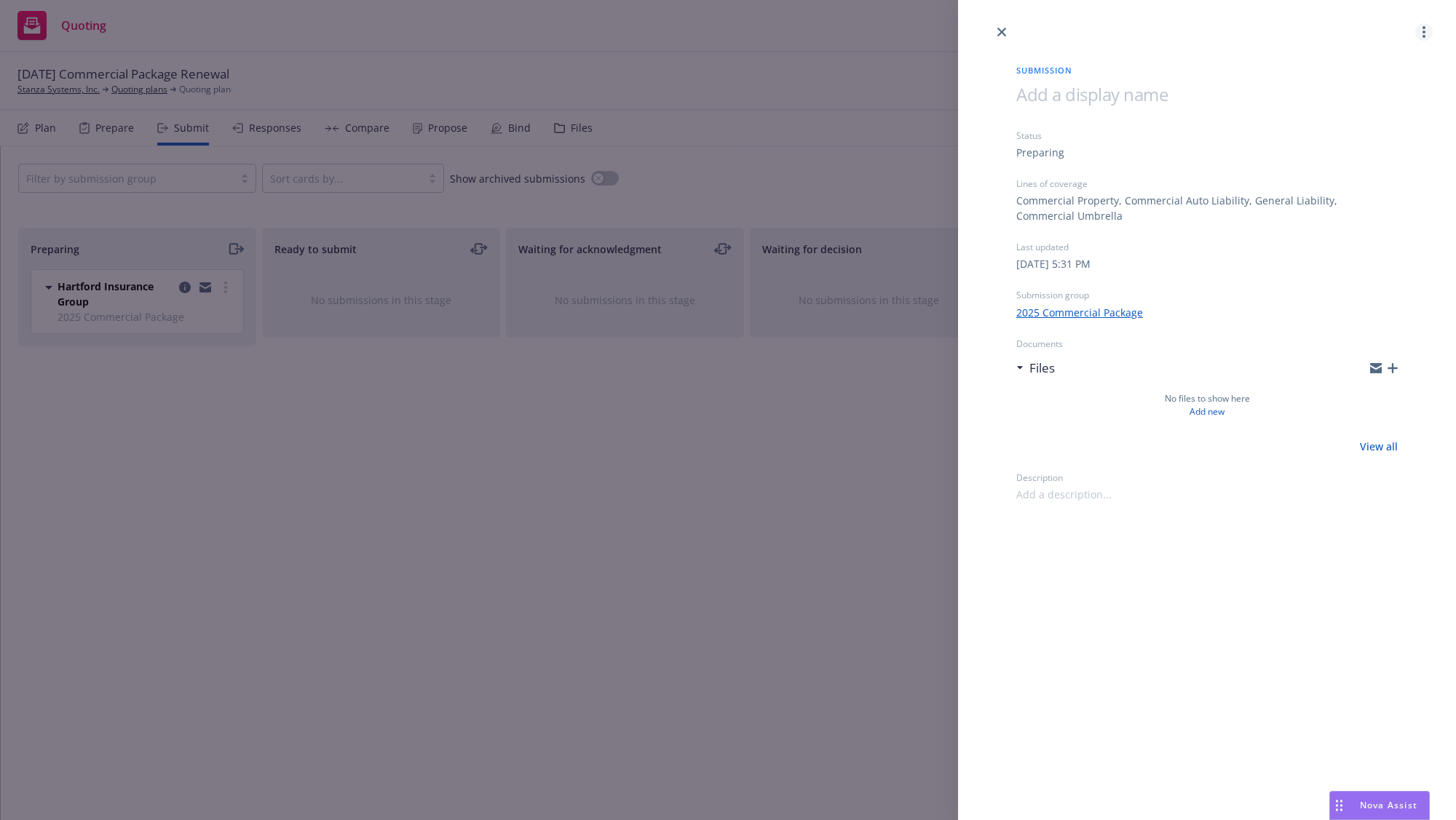
click at [1423, 32] on circle "more" at bounding box center [1423, 32] width 3 height 3
click at [1403, 96] on span "Archive submission" at bounding box center [1366, 96] width 130 height 14
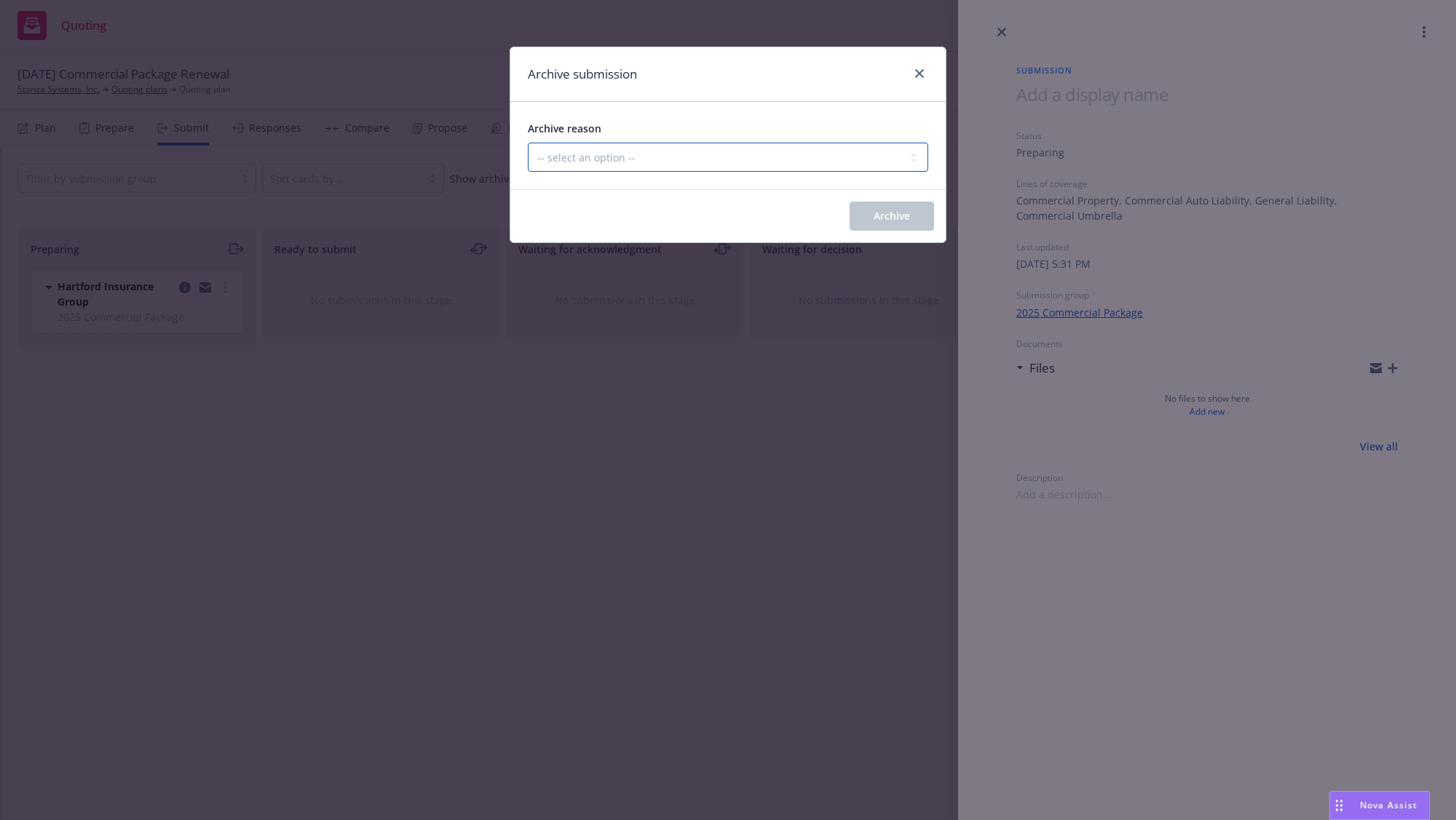
click at [717, 164] on select "-- select an option -- Carrier unresponsive Client decided not to proceed with …" at bounding box center [728, 157] width 401 height 29
select select "OTHER"
click at [528, 142] on select "-- select an option -- Carrier unresponsive Client decided not to proceed with …" at bounding box center [728, 157] width 401 height 29
click at [877, 224] on button "Archive" at bounding box center [891, 216] width 84 height 29
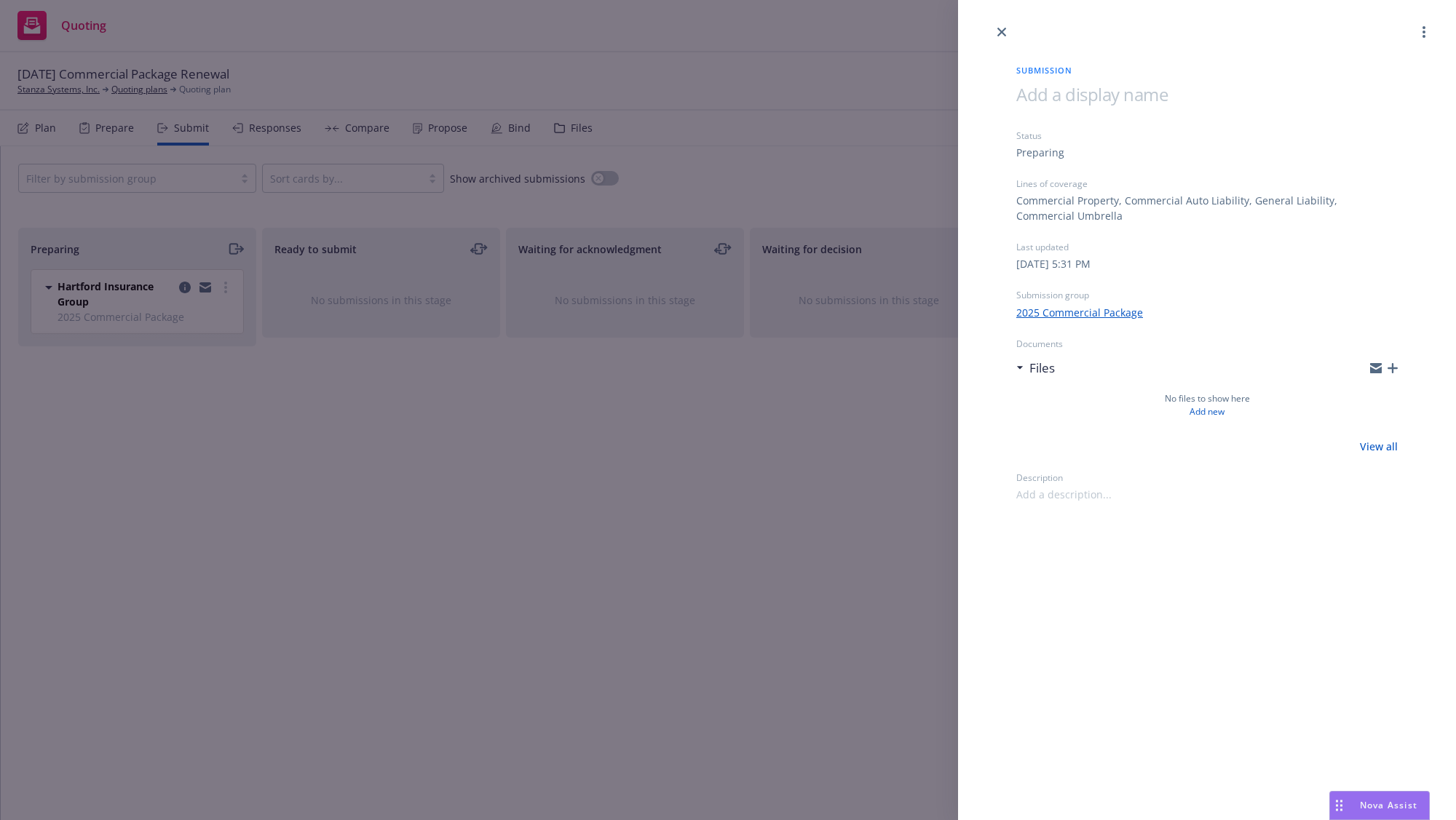
click at [372, 477] on div "Submission Status Preparing Lines of coverage Commercial Property, Commercial A…" at bounding box center [728, 410] width 1456 height 820
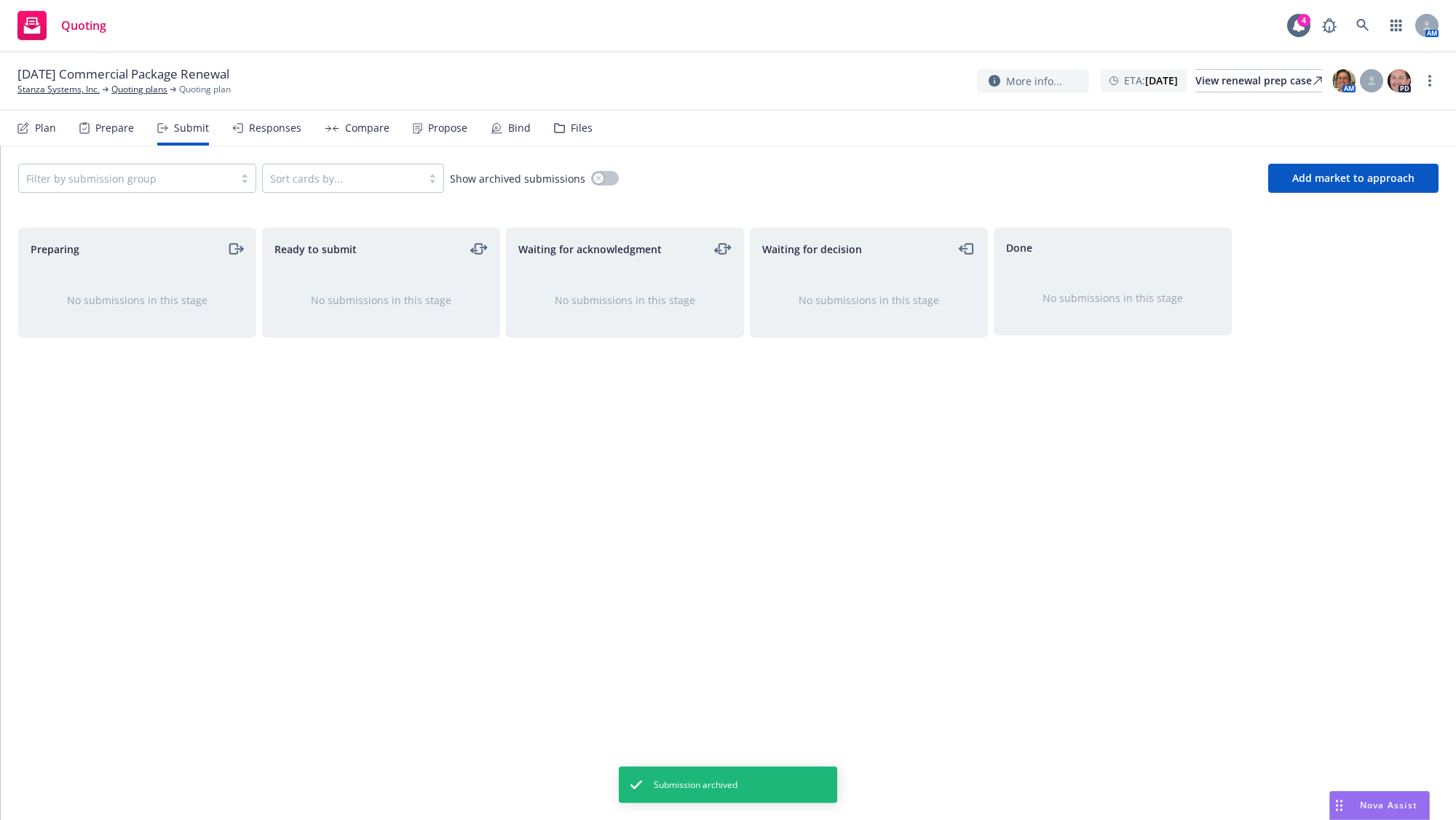
click at [52, 133] on div "Plan" at bounding box center [45, 127] width 21 height 11
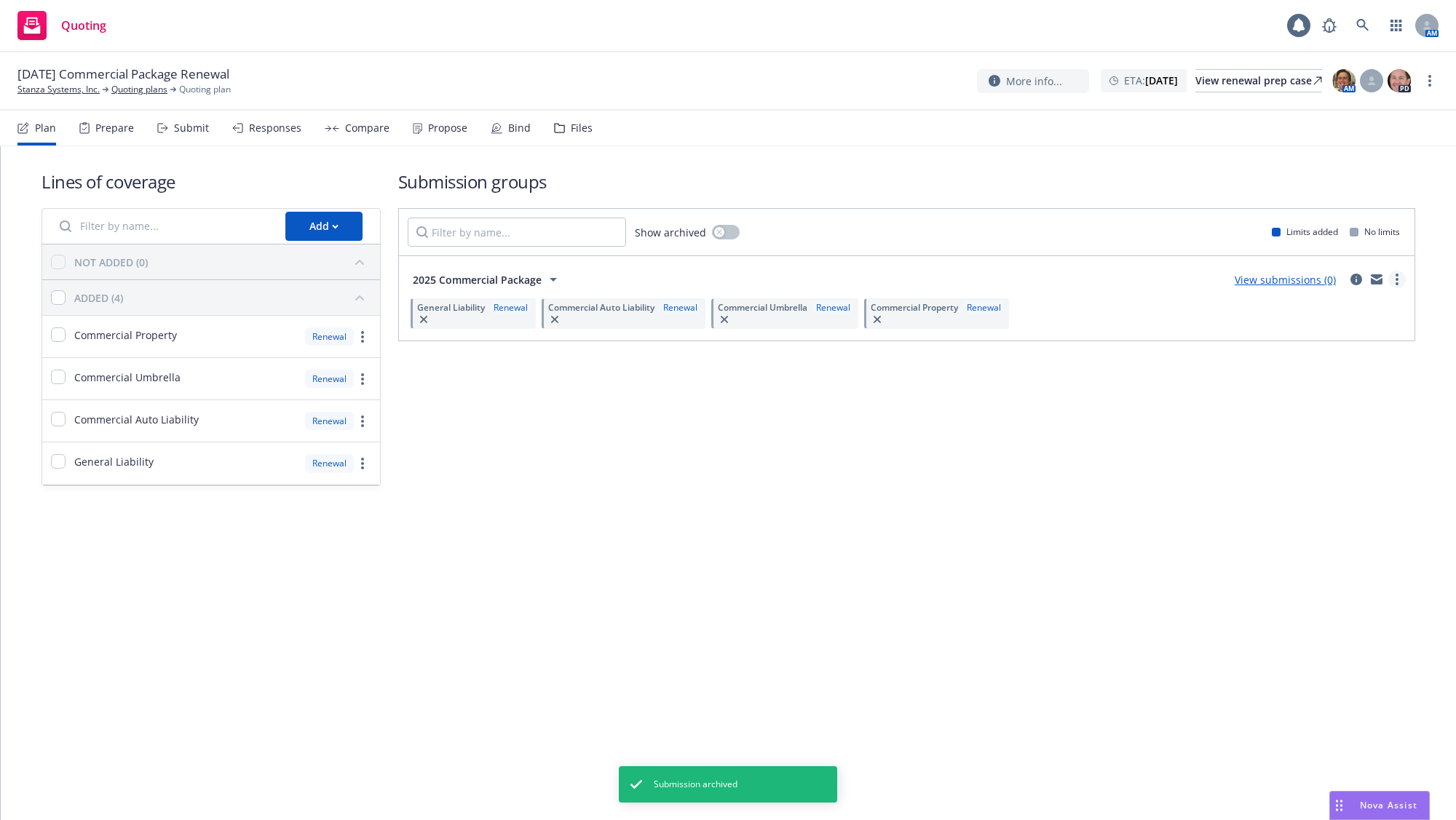
click at [1399, 272] on link "more" at bounding box center [1397, 280] width 18 height 18
click at [1304, 429] on span "Archive" at bounding box center [1286, 432] width 72 height 14
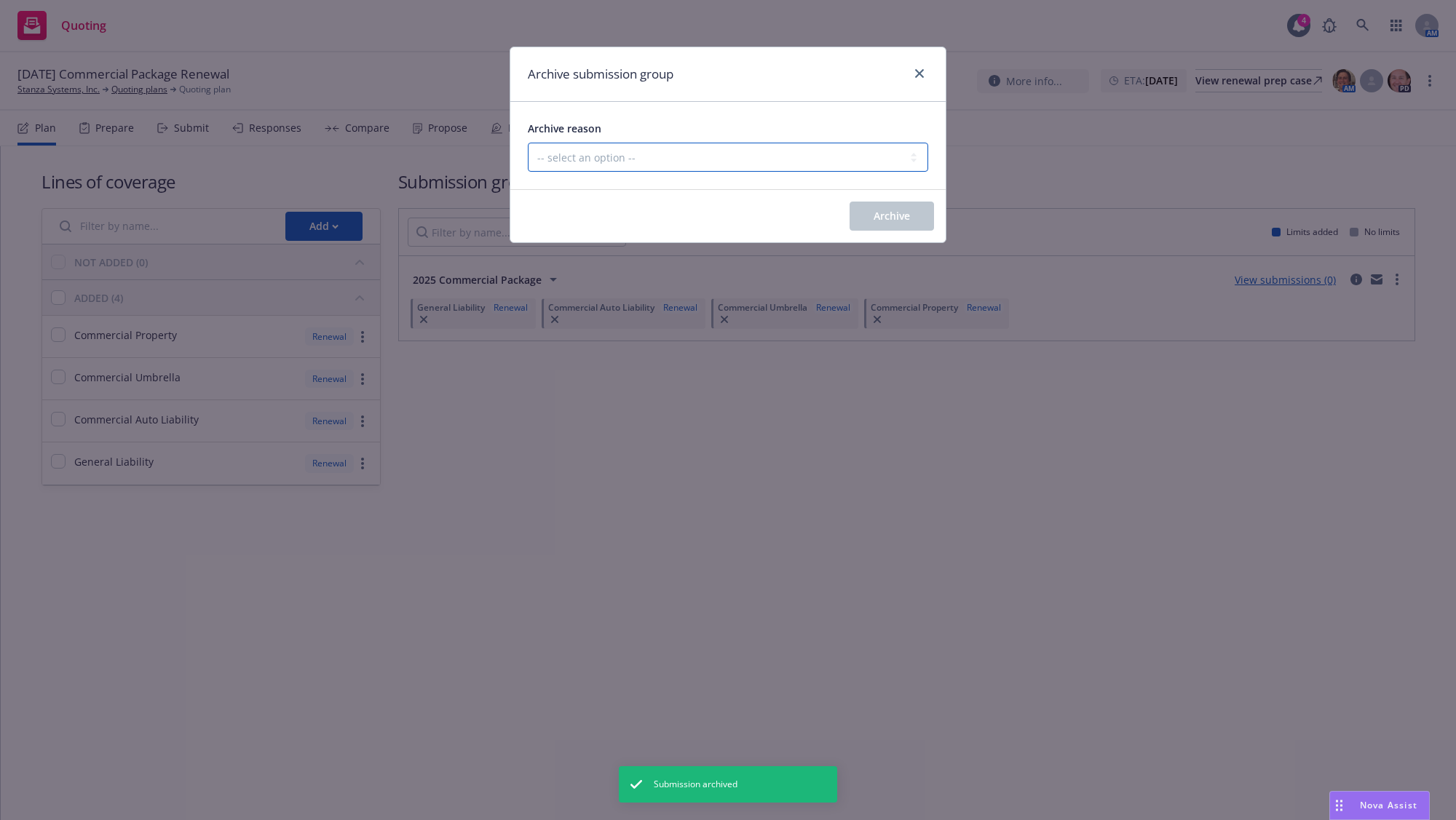
click at [831, 161] on select "-- select an option -- Customer no longer needs this coverage Duplicate Histori…" at bounding box center [728, 157] width 401 height 29
select select "POLICY_WILL_BE_AUTO_RENEWED"
click at [528, 142] on select "-- select an option -- Customer no longer needs this coverage Duplicate Histori…" at bounding box center [728, 157] width 401 height 29
click at [909, 211] on span "Archive" at bounding box center [891, 216] width 36 height 14
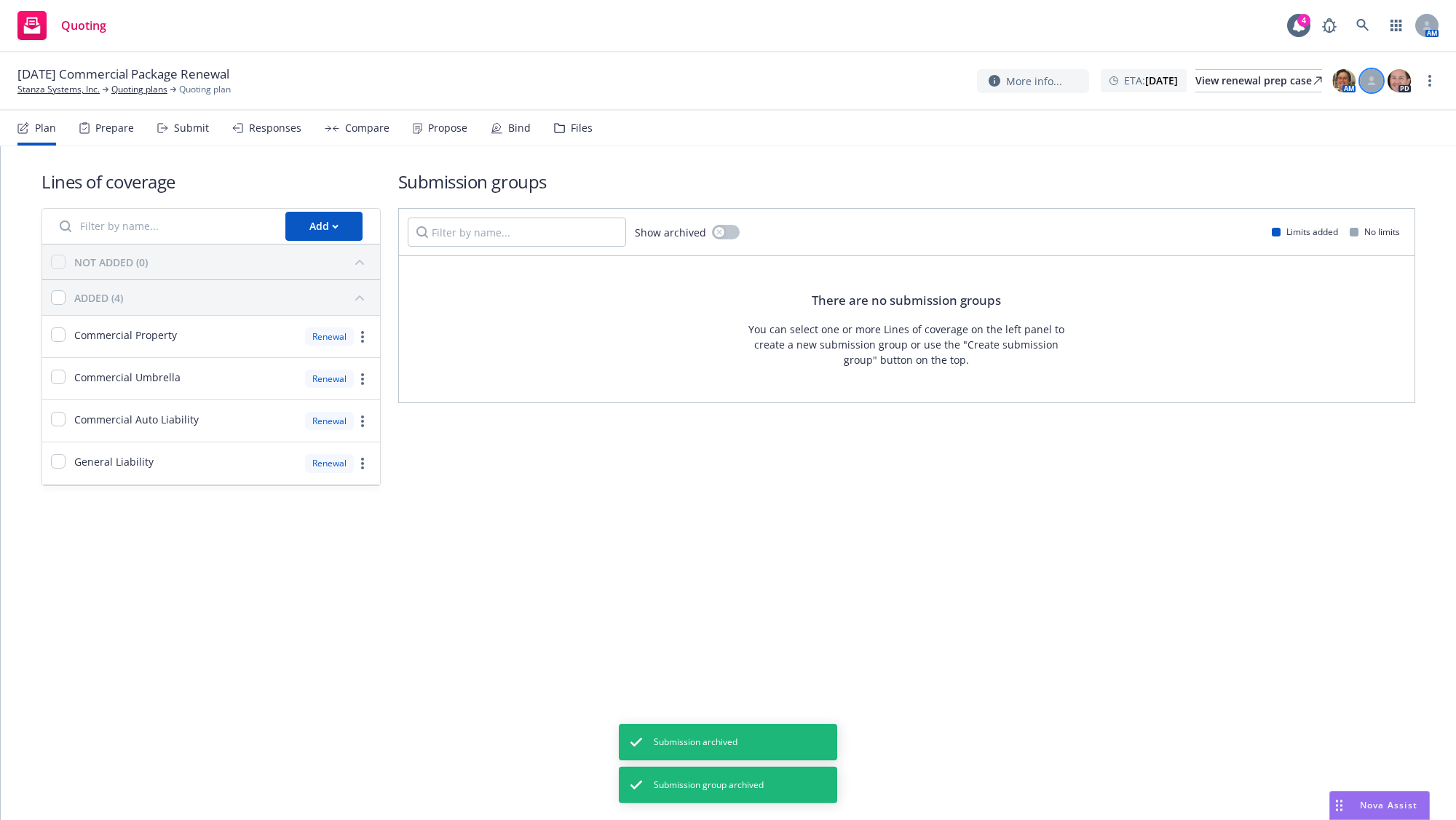
click at [1369, 84] on icon at bounding box center [1371, 83] width 8 height 3
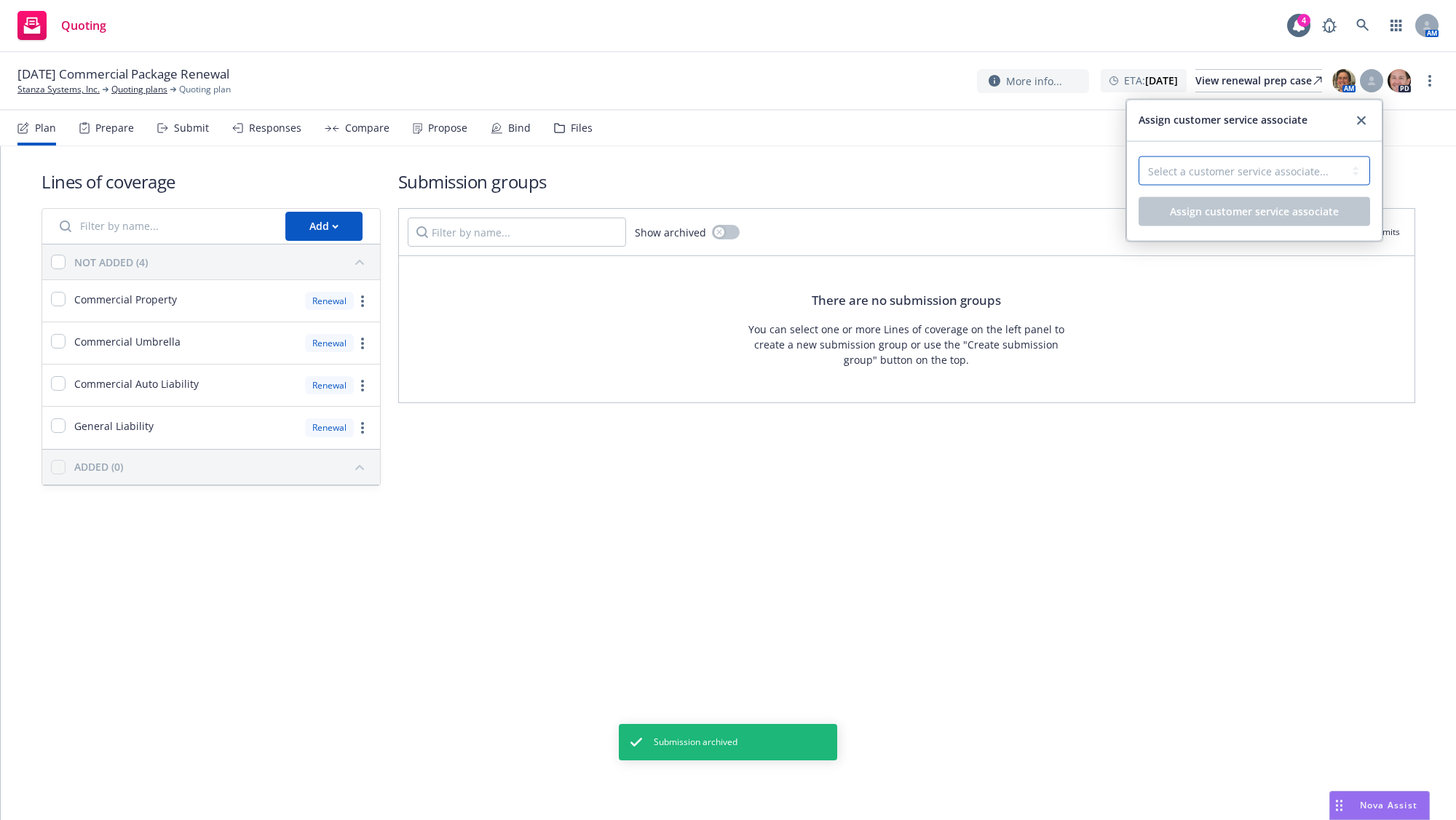
click at [1329, 168] on select "Select a customer service associate... [PERSON_NAME]" at bounding box center [1254, 171] width 232 height 29
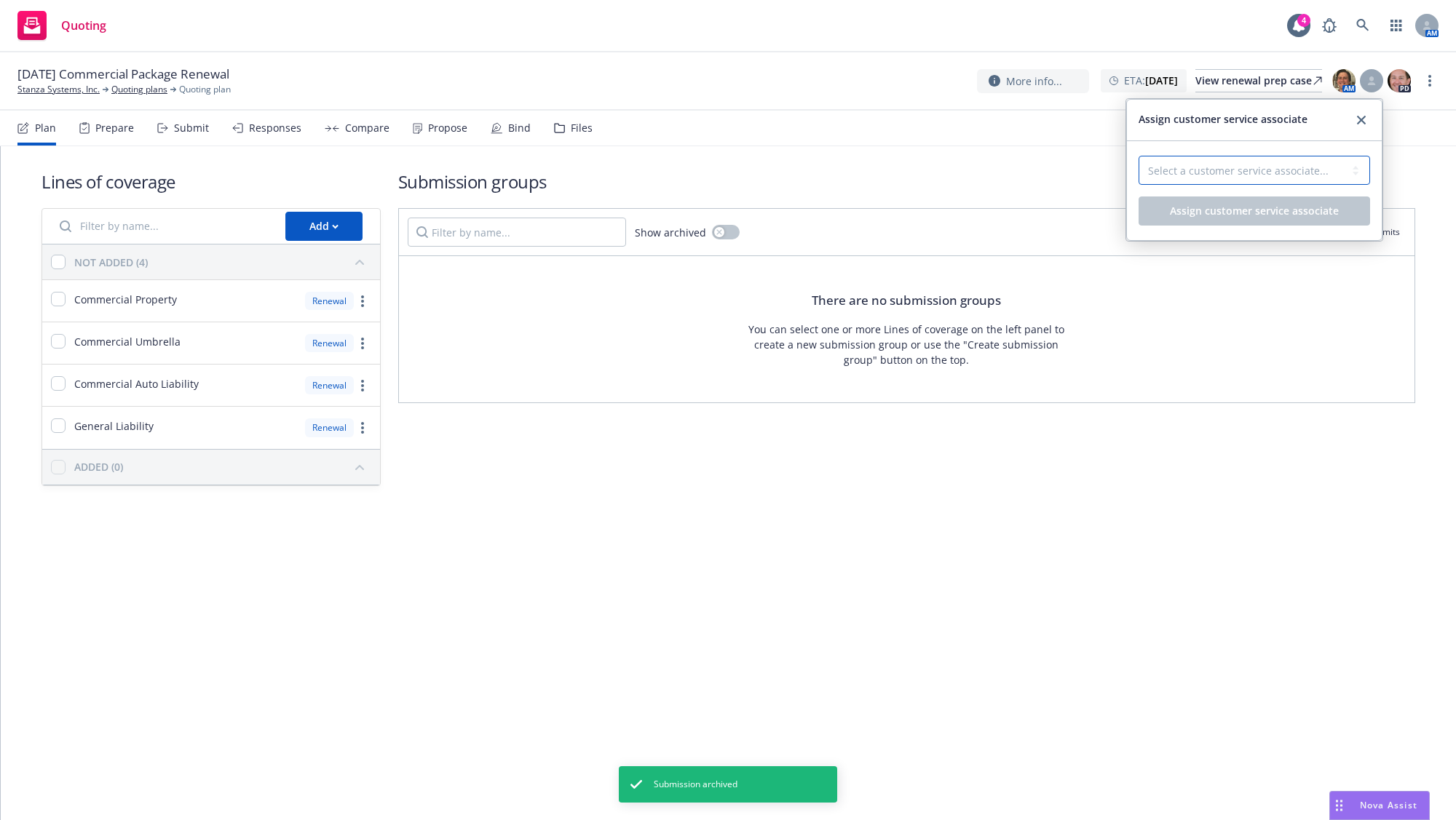
select select "4b1e75e5-47c1-4a13-9c04-5e76a23244f6"
click at [1138, 156] on select "Select a customer service associate... [PERSON_NAME]" at bounding box center [1254, 170] width 232 height 29
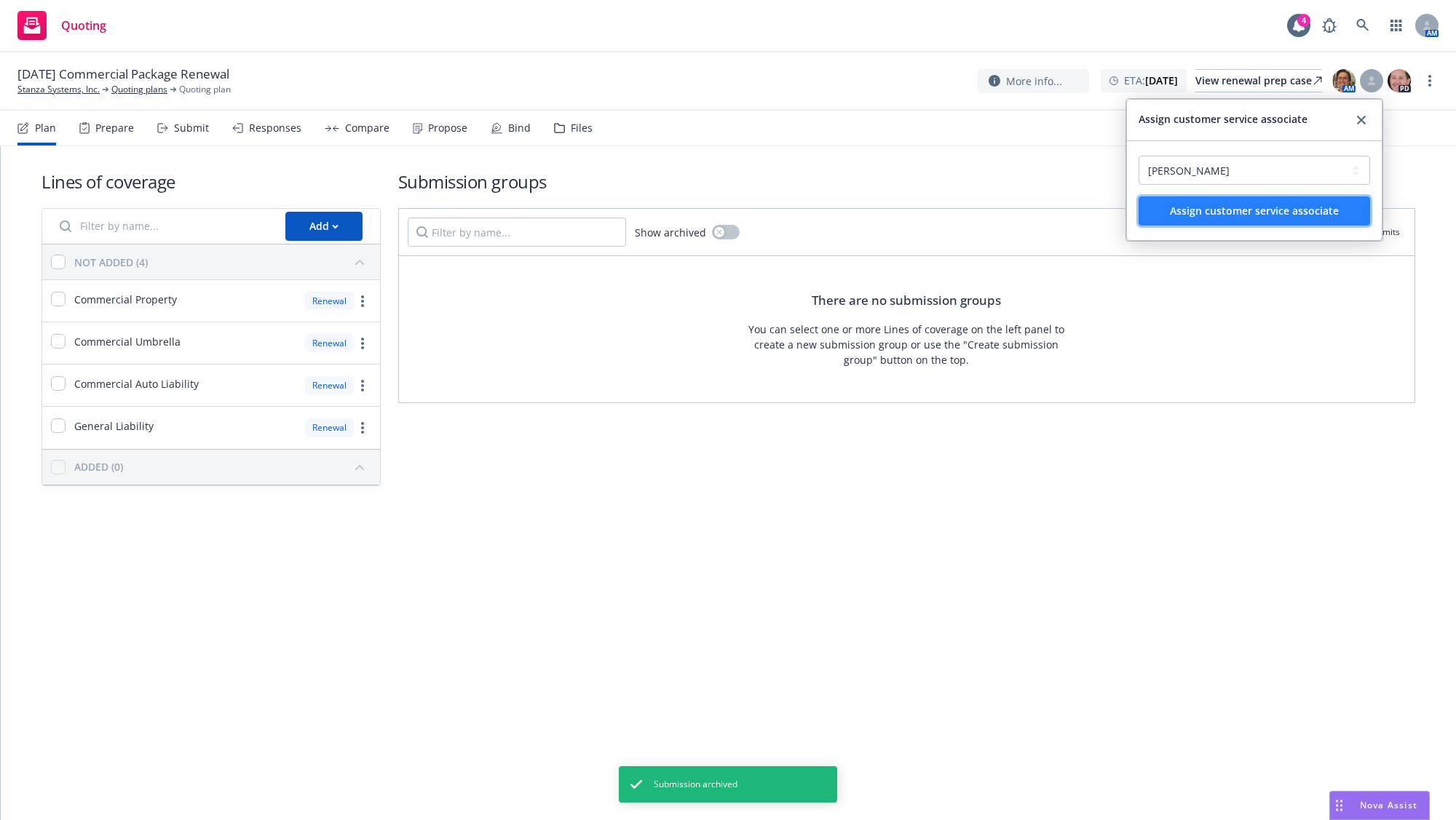
click at [1270, 211] on span "Assign customer service associate" at bounding box center [1253, 211] width 169 height 14
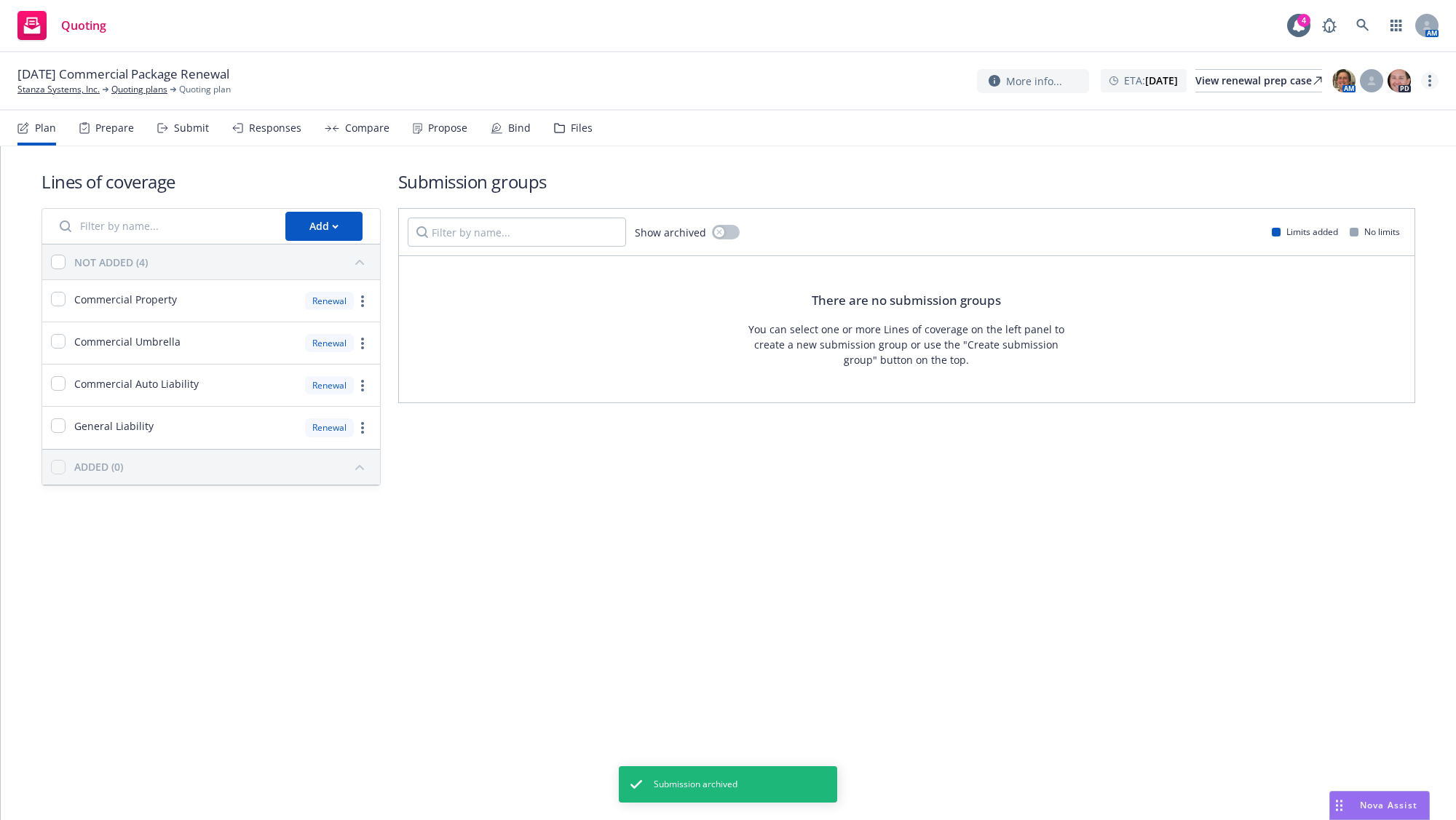
click at [1437, 80] on link "more" at bounding box center [1429, 80] width 18 height 18
drag, startPoint x: 1369, startPoint y: 185, endPoint x: 1304, endPoint y: 185, distance: 65.0
click at [1369, 185] on link "Archive quoting plan" at bounding box center [1356, 197] width 162 height 29
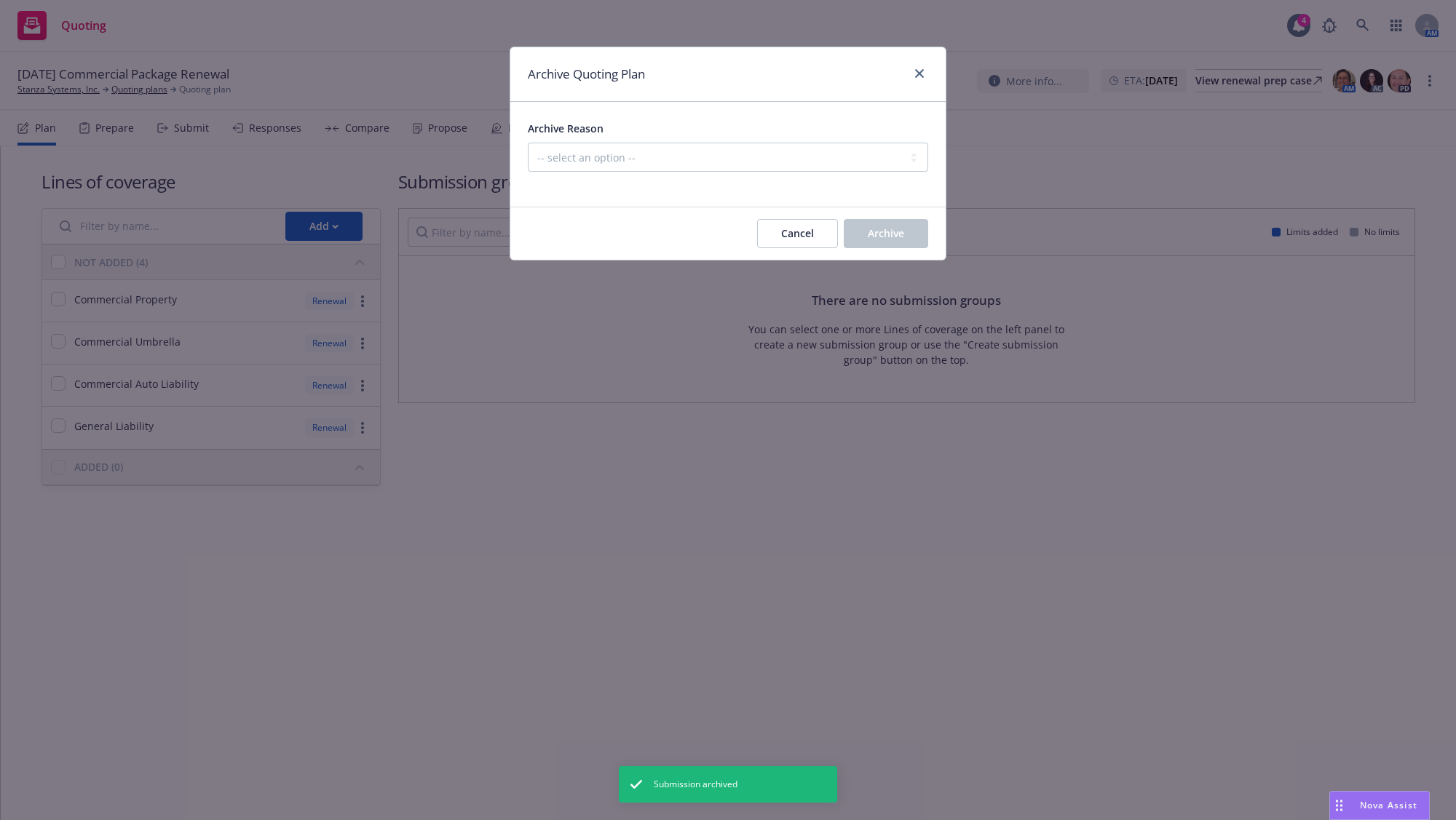
click at [862, 141] on div "Archive Reason -- select an option -- All policies in this renewal plan are aut…" at bounding box center [728, 145] width 401 height 52
click at [839, 167] on select "-- select an option -- All policies in this renewal plan are auto-renewed Creat…" at bounding box center [728, 157] width 401 height 29
select select "ARCHIVED_RENEWAL_POLICY_AUTO_RENEWED"
click at [528, 142] on select "-- select an option -- All policies in this renewal plan are auto-renewed Creat…" at bounding box center [728, 157] width 401 height 29
drag, startPoint x: 870, startPoint y: 211, endPoint x: 877, endPoint y: 222, distance: 13.0
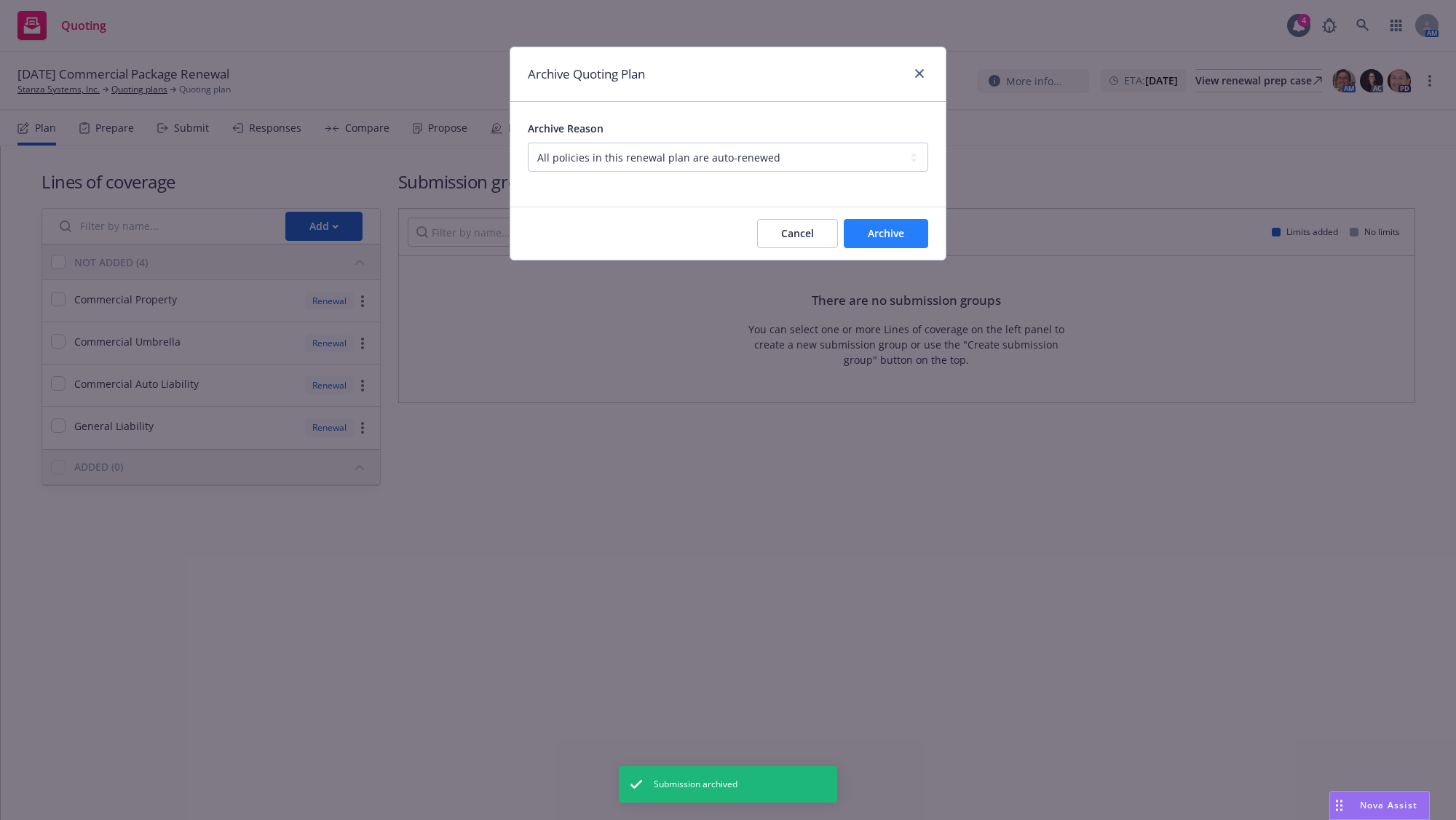
click at [873, 217] on div "Cancel Archive" at bounding box center [728, 233] width 435 height 52
click at [877, 224] on button "Archive" at bounding box center [885, 234] width 84 height 29
